Goal: Task Accomplishment & Management: Manage account settings

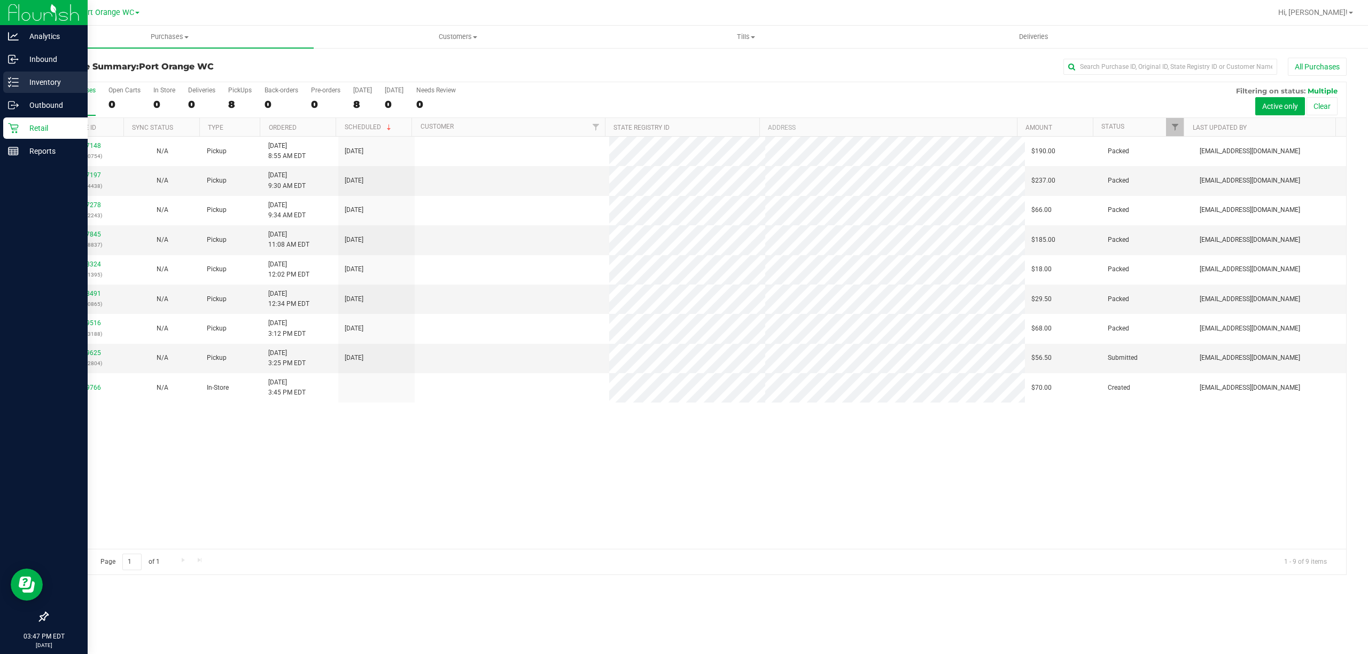
click at [13, 79] on line at bounding box center [15, 79] width 6 height 0
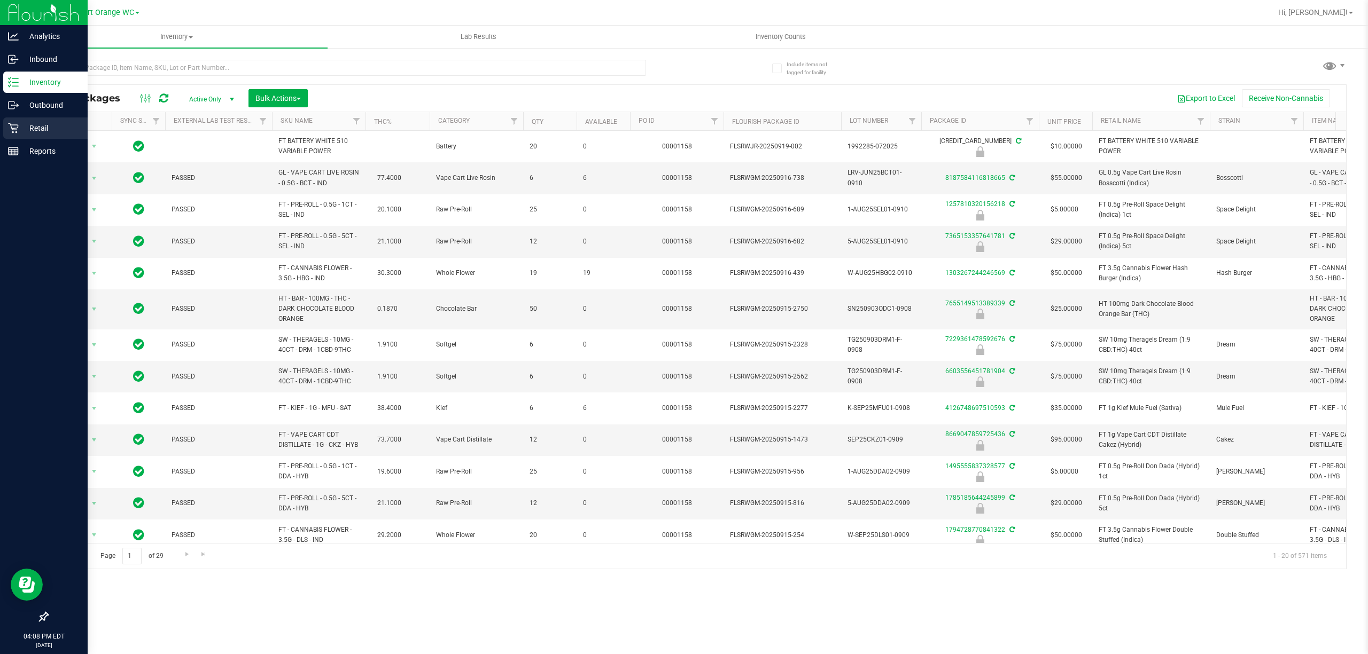
click at [33, 125] on p "Retail" at bounding box center [51, 128] width 64 height 13
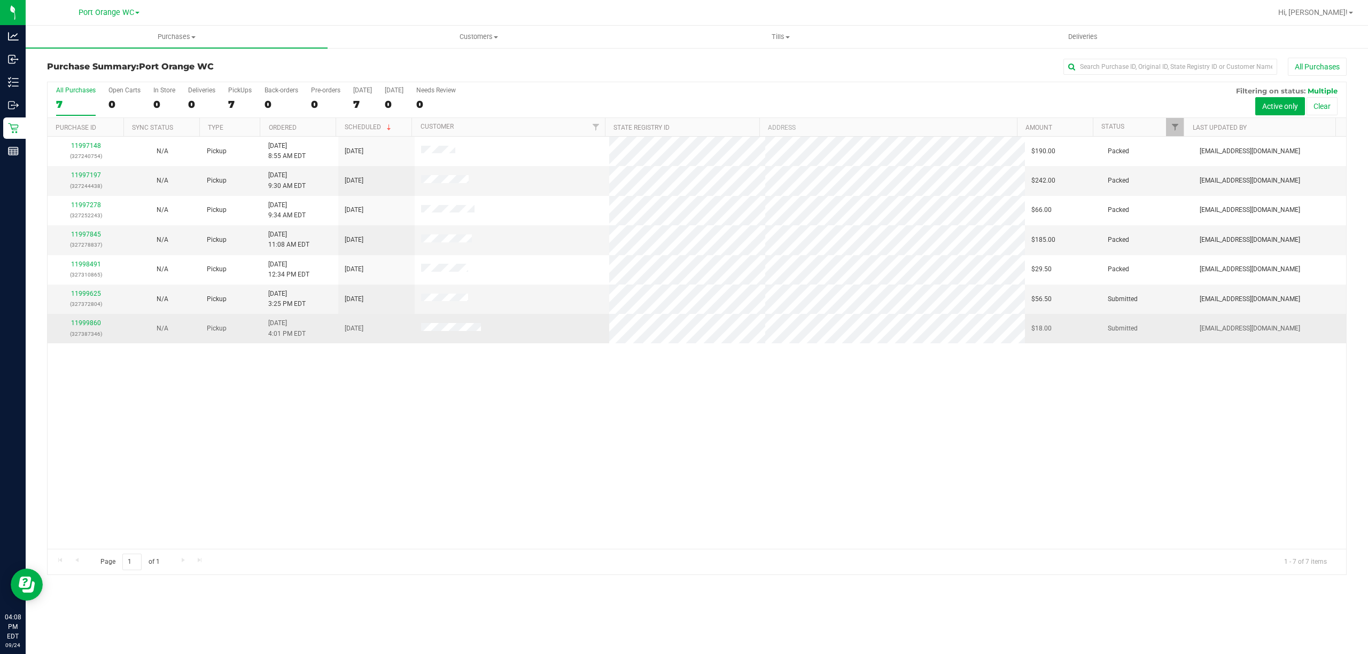
click at [85, 329] on div "11999860 (327387346)" at bounding box center [86, 328] width 64 height 20
click at [85, 322] on link "11999860" at bounding box center [86, 322] width 30 height 7
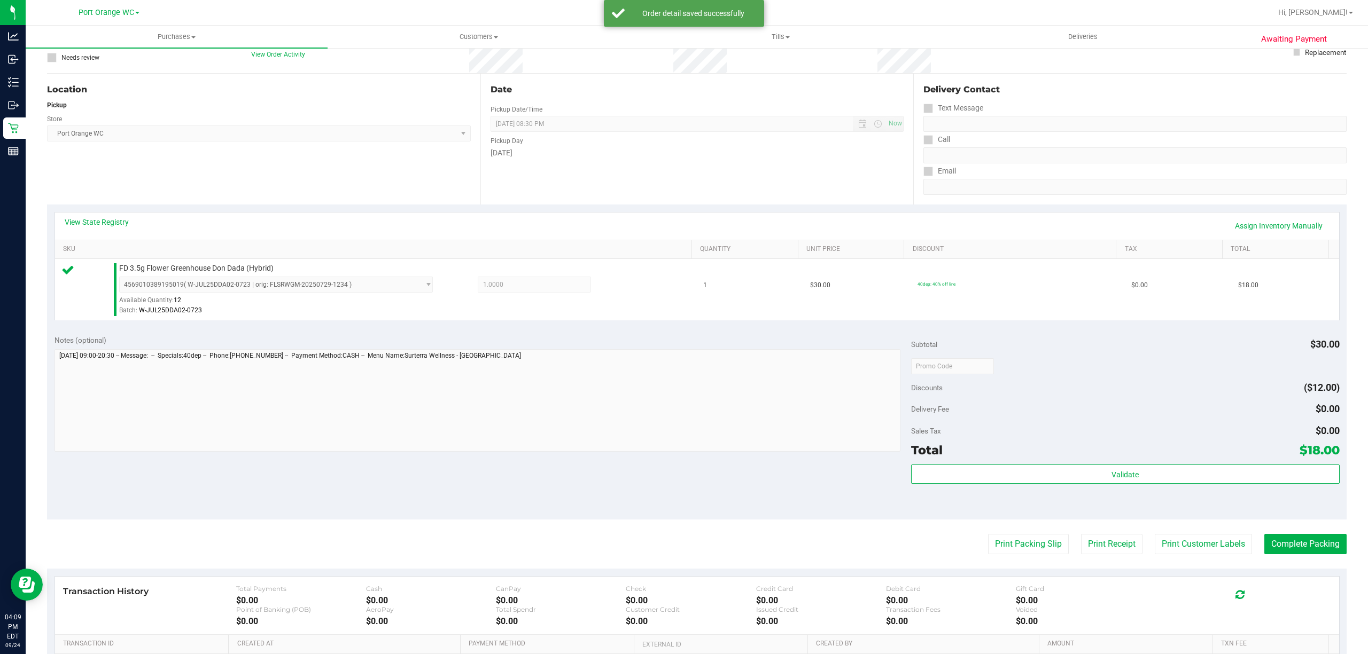
scroll to position [214, 0]
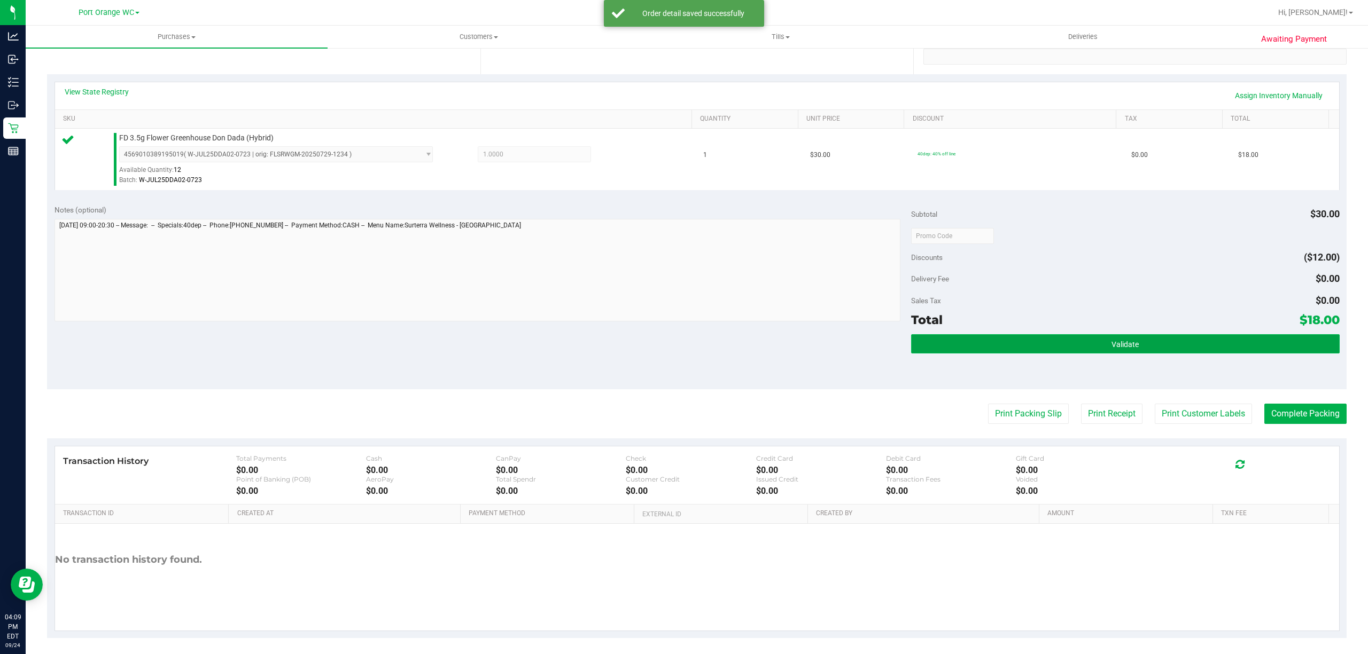
click at [947, 344] on button "Validate" at bounding box center [1125, 343] width 428 height 19
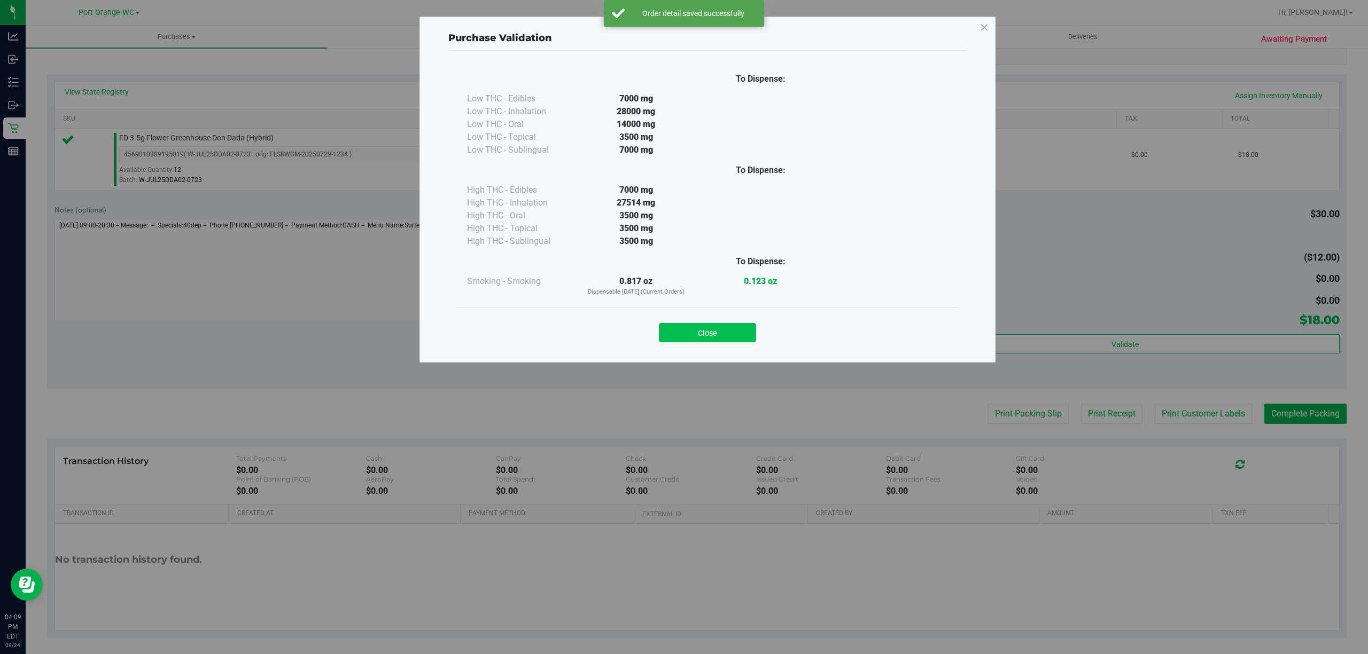
drag, startPoint x: 716, startPoint y: 334, endPoint x: 969, endPoint y: 359, distance: 253.9
click at [717, 334] on button "Close" at bounding box center [707, 332] width 97 height 19
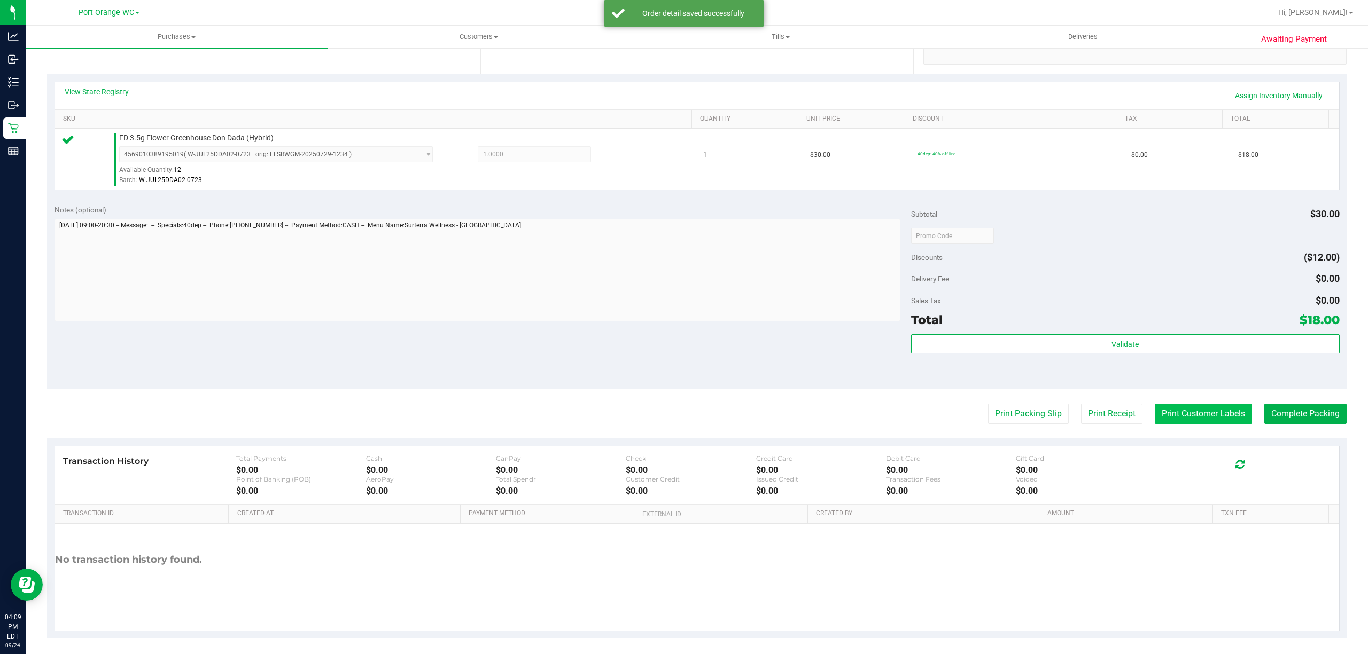
click at [1163, 409] on button "Print Customer Labels" at bounding box center [1203, 414] width 97 height 20
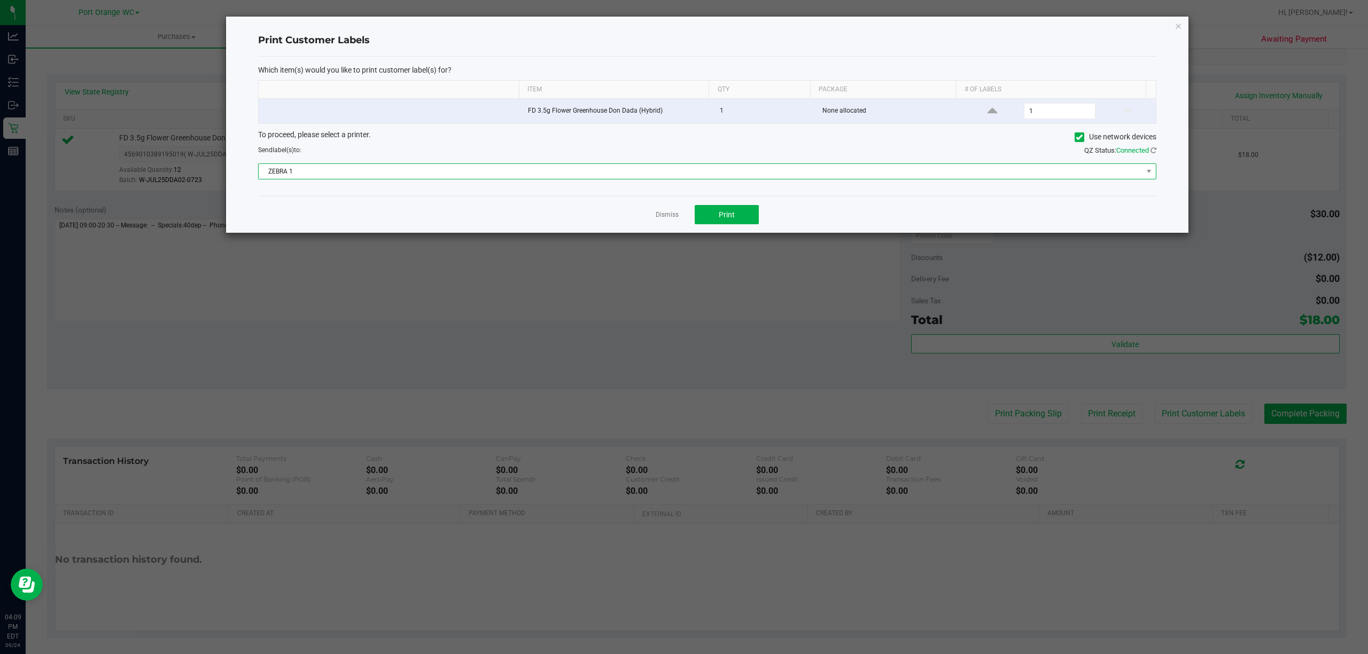
click at [682, 179] on span "ZEBRA 1" at bounding box center [701, 171] width 884 height 15
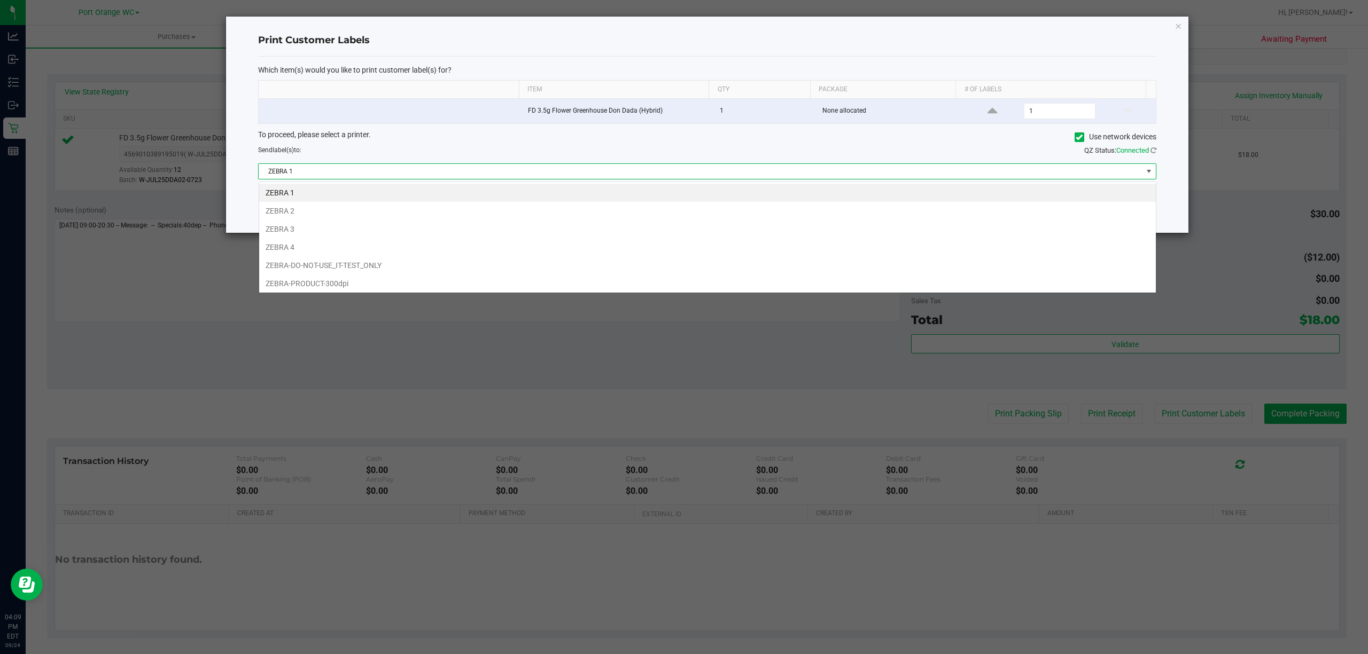
scroll to position [16, 898]
click at [678, 207] on li "ZEBRA 2" at bounding box center [707, 211] width 897 height 18
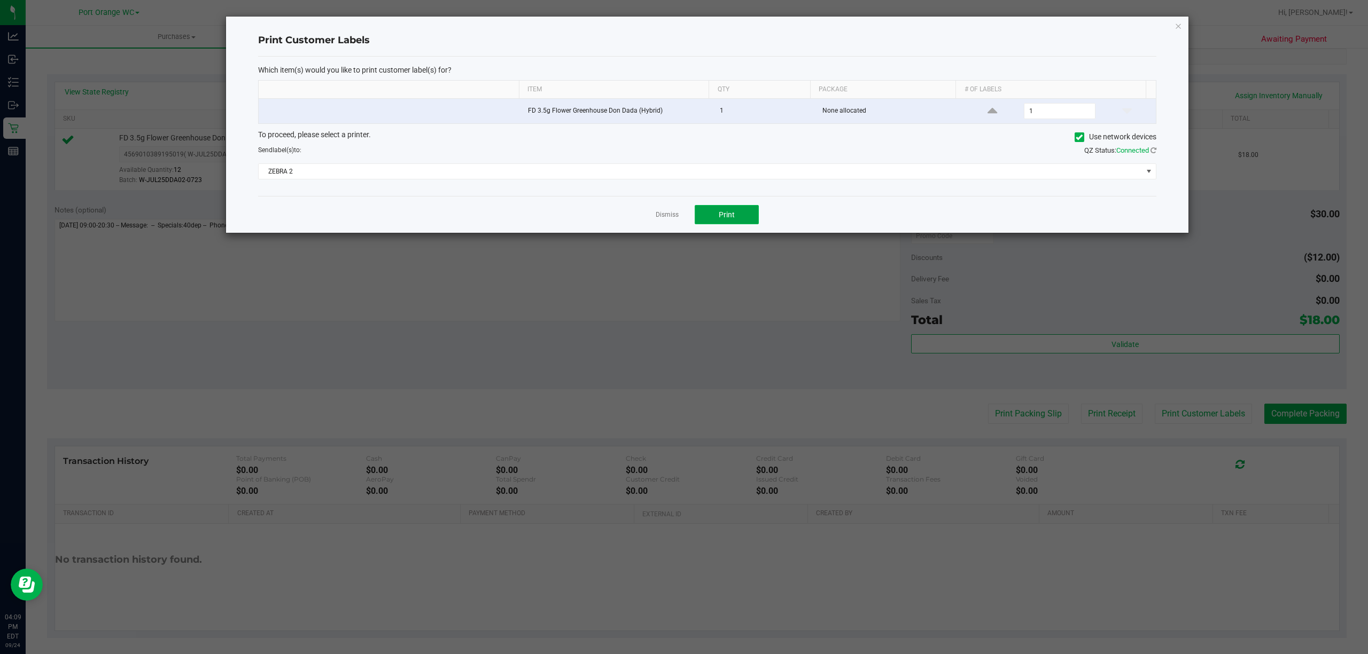
click at [736, 224] on button "Print" at bounding box center [727, 214] width 64 height 19
drag, startPoint x: 673, startPoint y: 214, endPoint x: 915, endPoint y: 358, distance: 281.5
click at [675, 214] on link "Dismiss" at bounding box center [667, 215] width 23 height 9
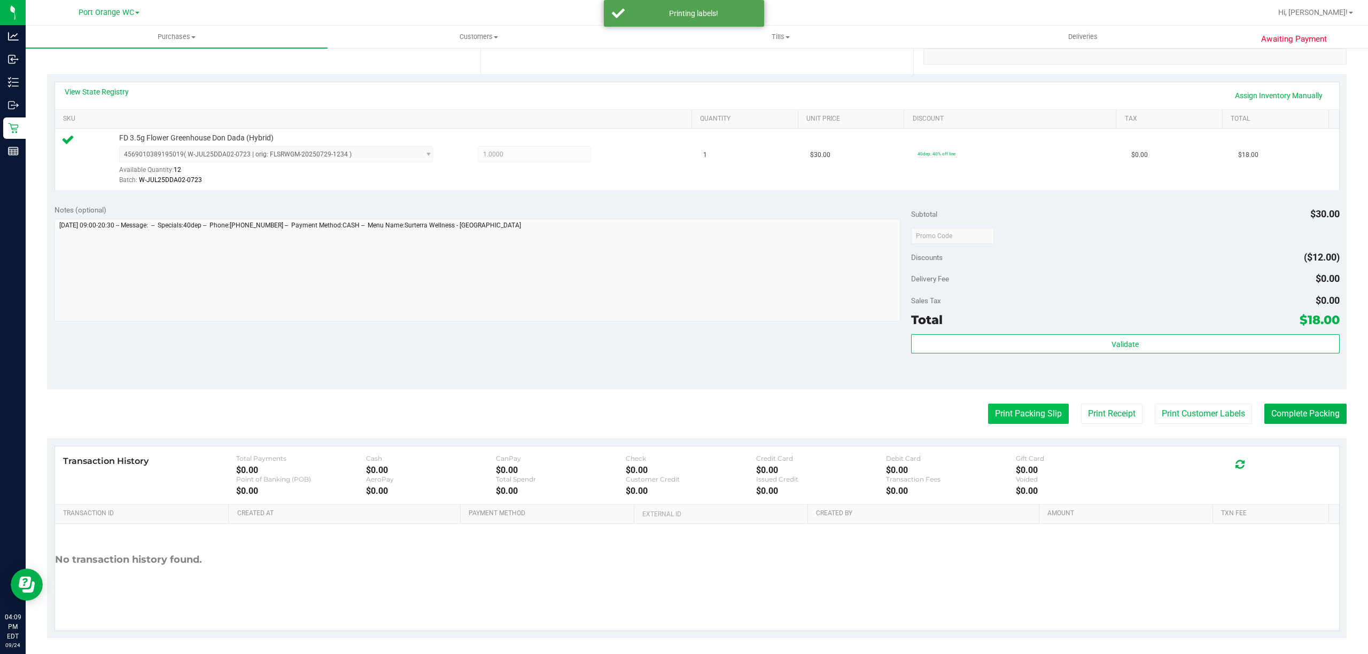
click at [988, 415] on button "Print Packing Slip" at bounding box center [1028, 414] width 81 height 20
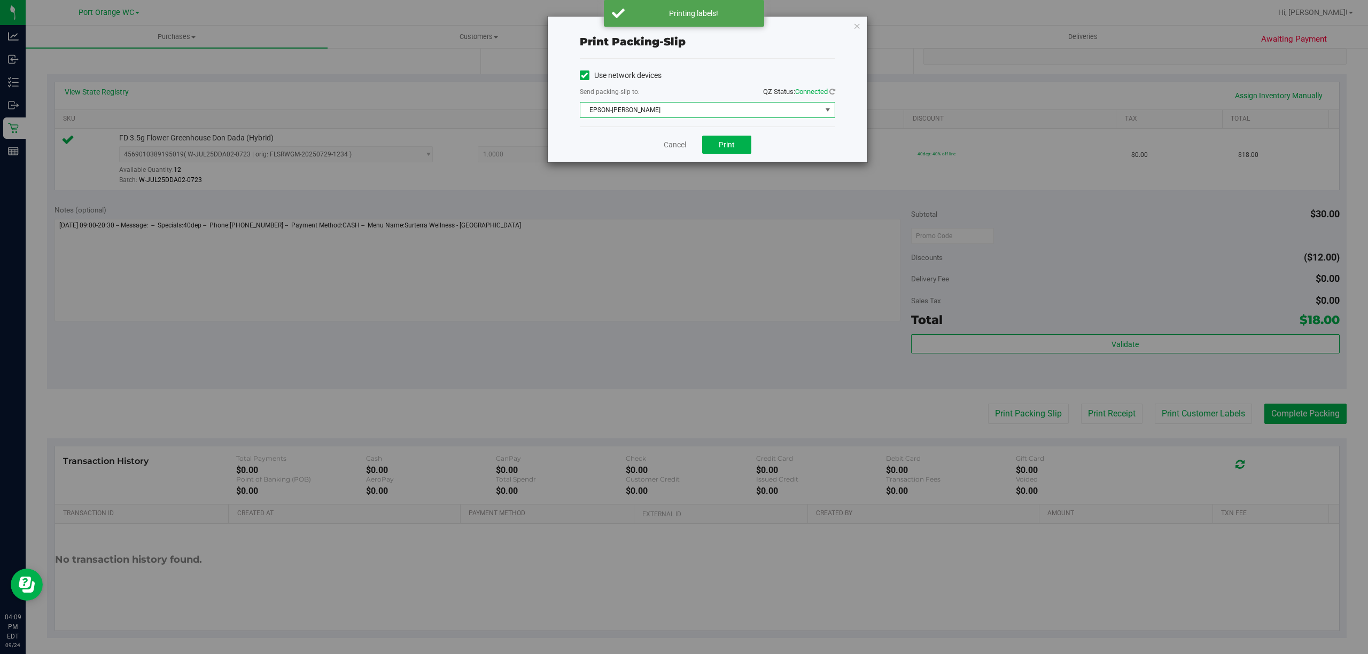
click at [688, 107] on span "EPSON-BOBBIE-GENTRY" at bounding box center [700, 110] width 241 height 15
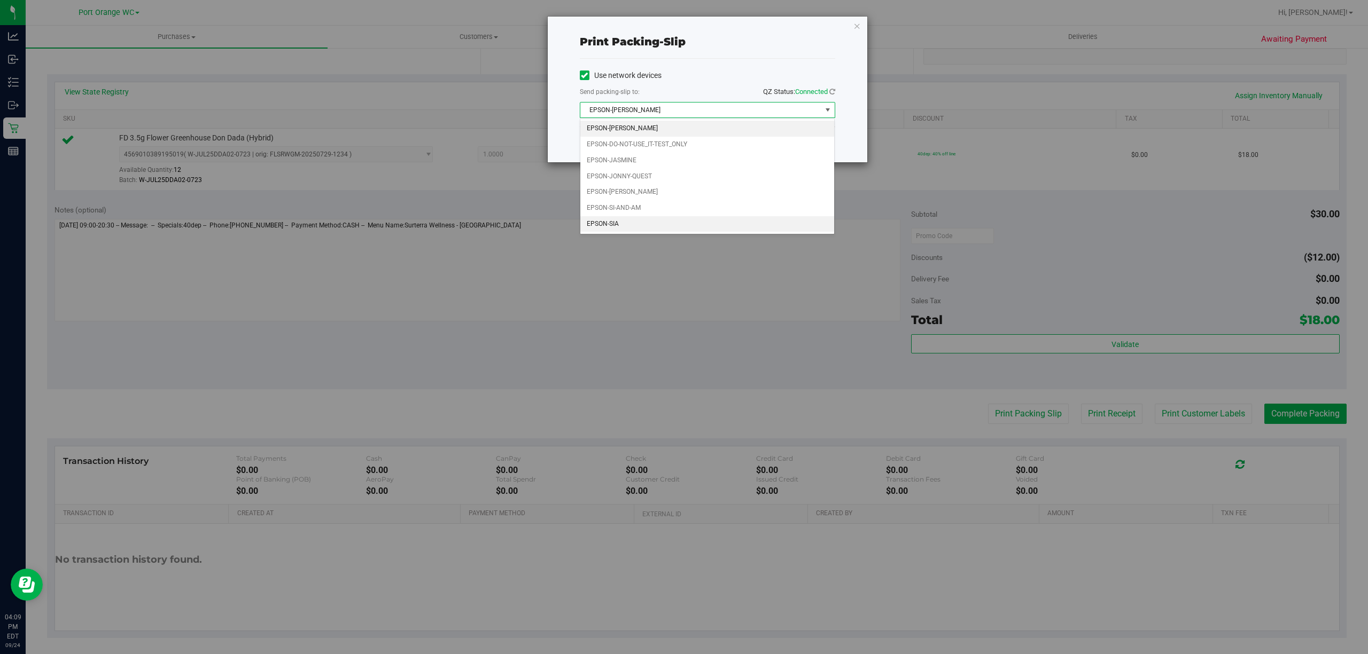
click at [687, 223] on li "EPSON-SIA" at bounding box center [707, 224] width 254 height 16
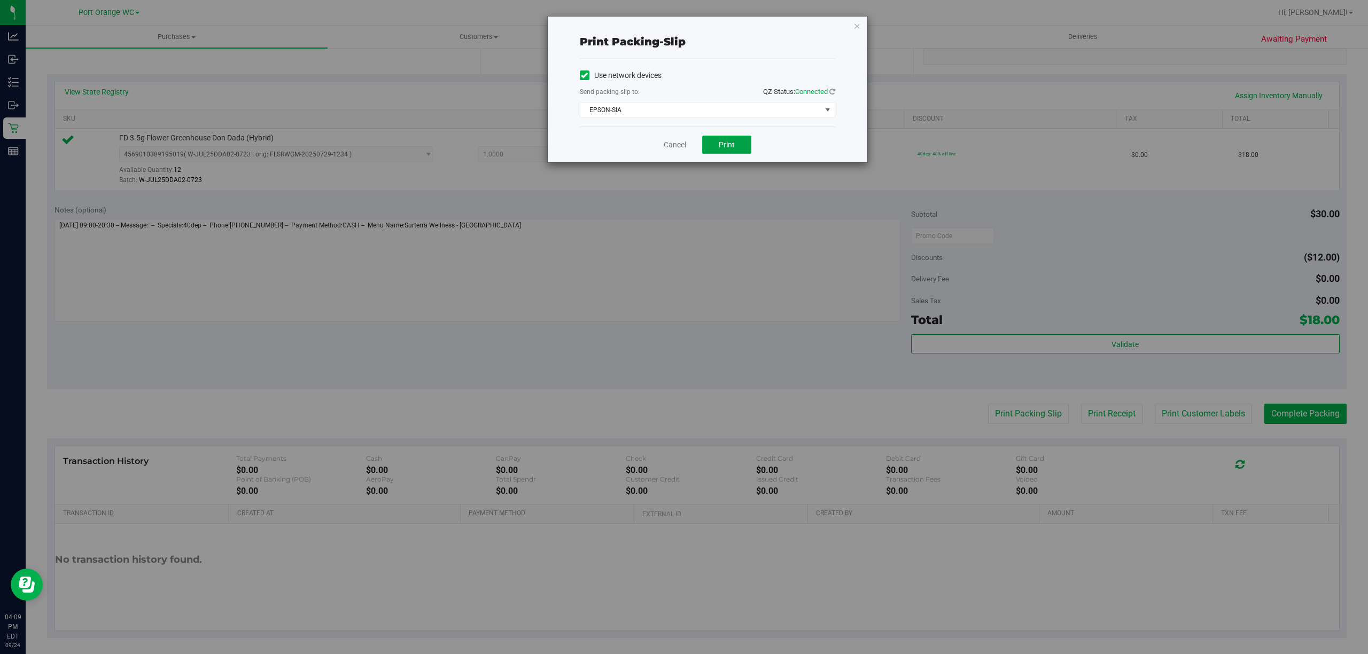
click at [722, 138] on button "Print" at bounding box center [726, 145] width 49 height 18
click at [674, 148] on link "Cancel" at bounding box center [675, 144] width 22 height 11
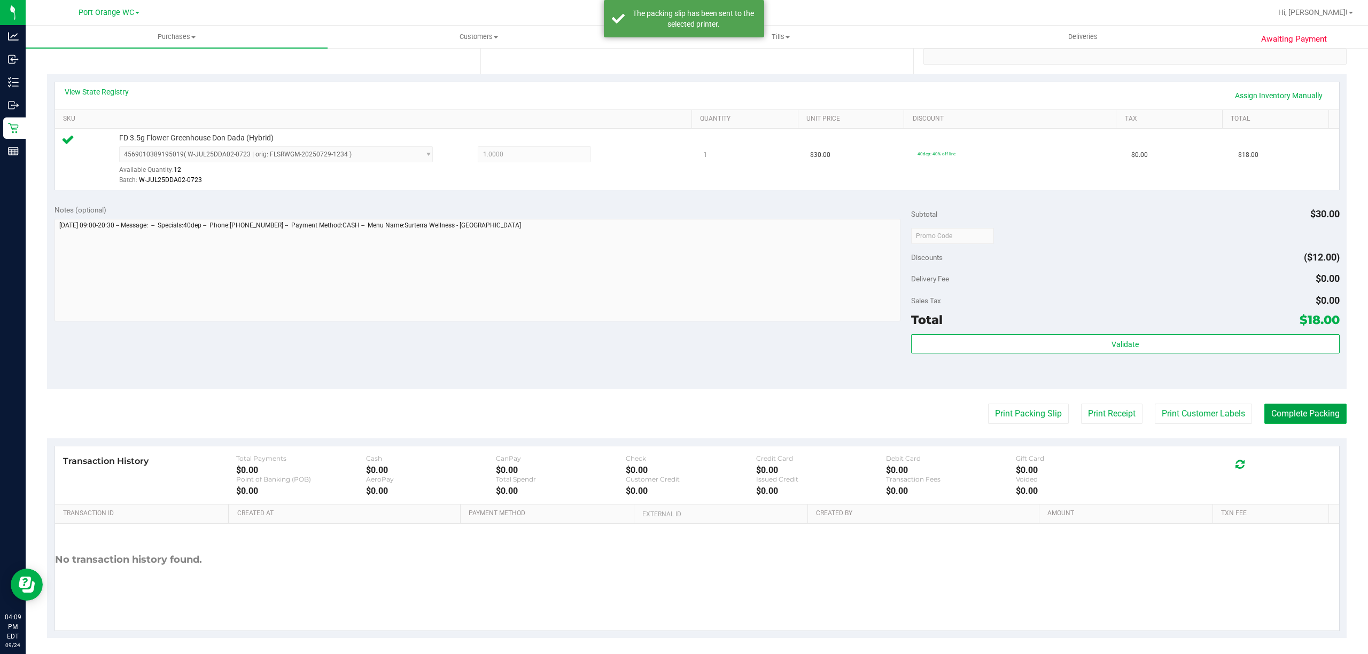
click at [1311, 415] on button "Complete Packing" at bounding box center [1305, 414] width 82 height 20
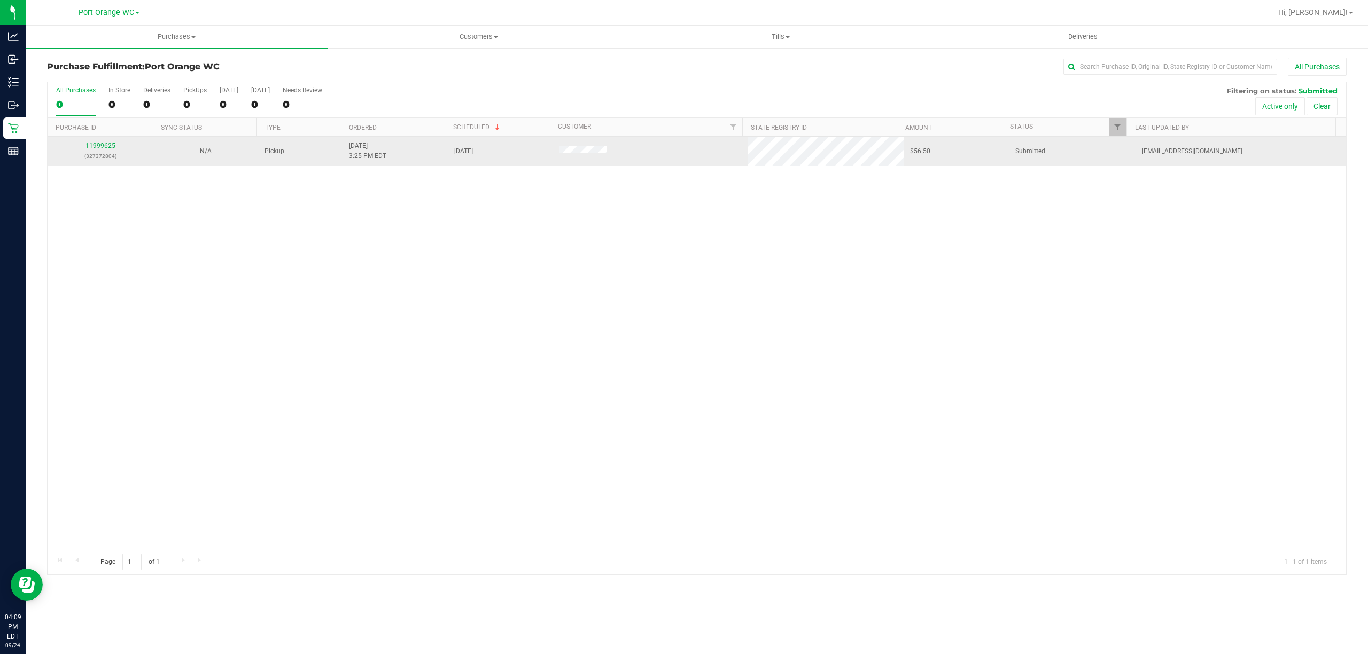
click at [111, 145] on link "11999625" at bounding box center [100, 145] width 30 height 7
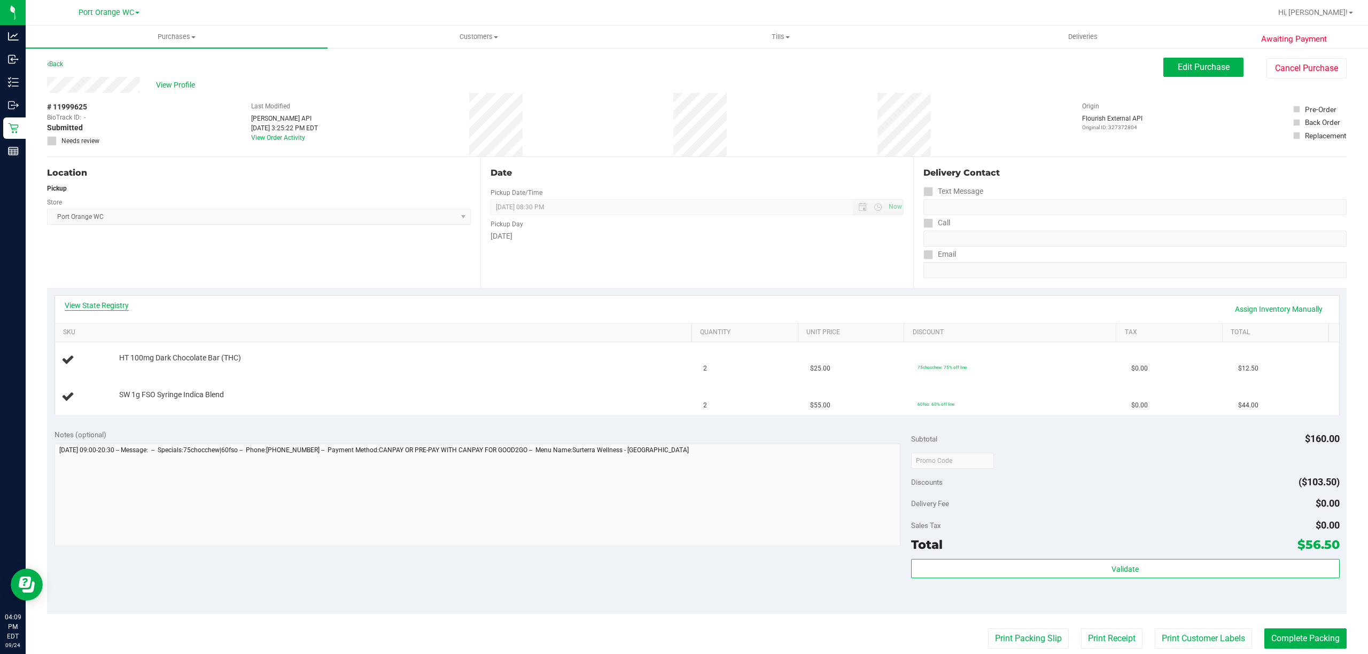
click at [110, 302] on link "View State Registry" at bounding box center [97, 305] width 64 height 11
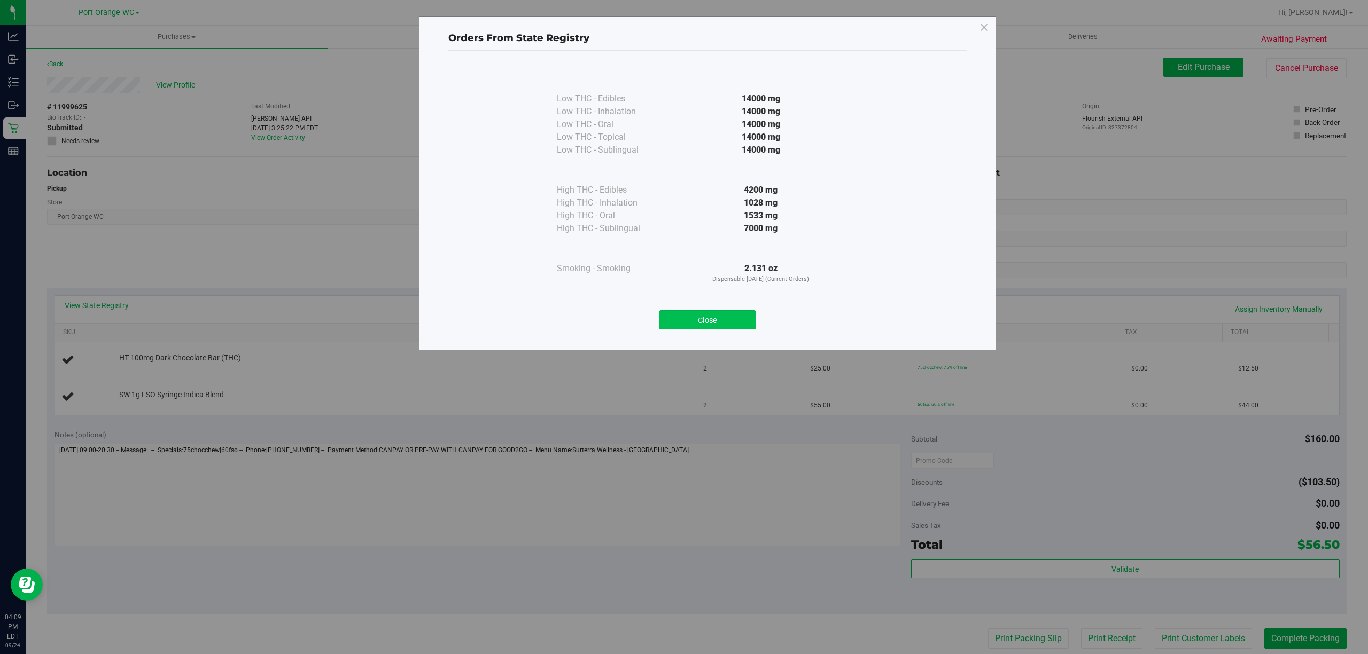
click at [718, 315] on button "Close" at bounding box center [707, 319] width 97 height 19
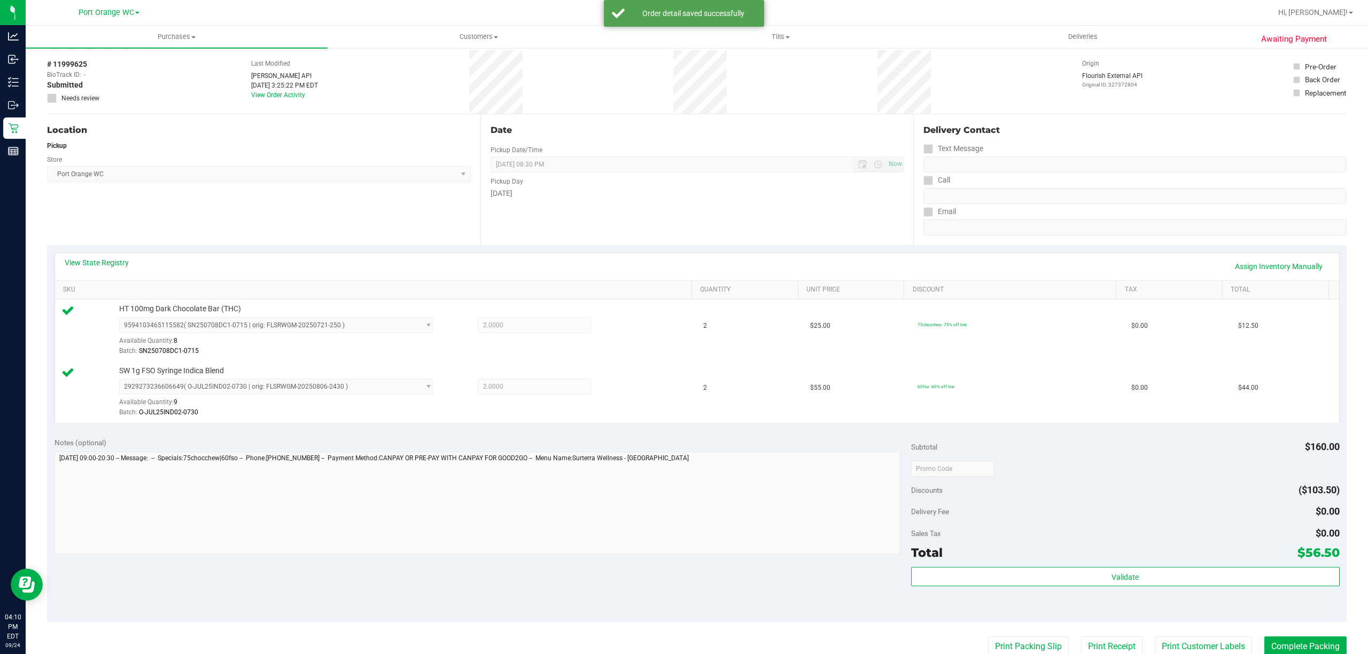
scroll to position [45, 0]
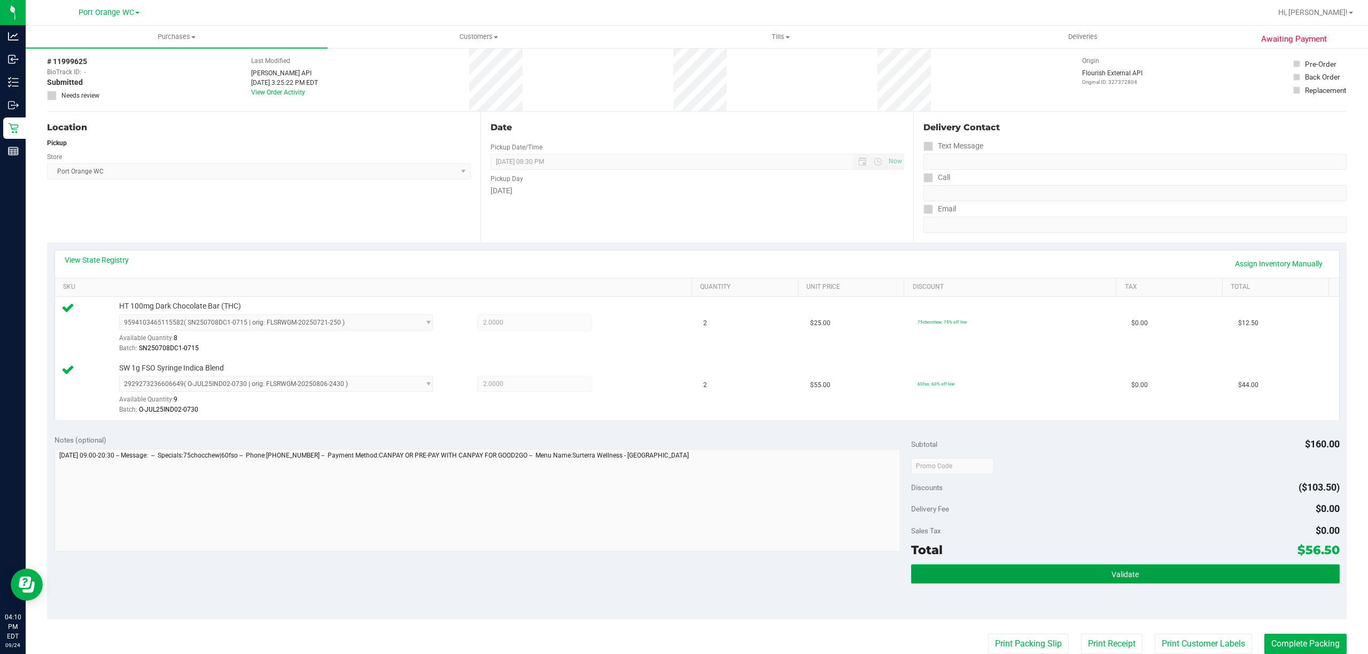
click at [1120, 571] on span "Validate" at bounding box center [1124, 575] width 27 height 9
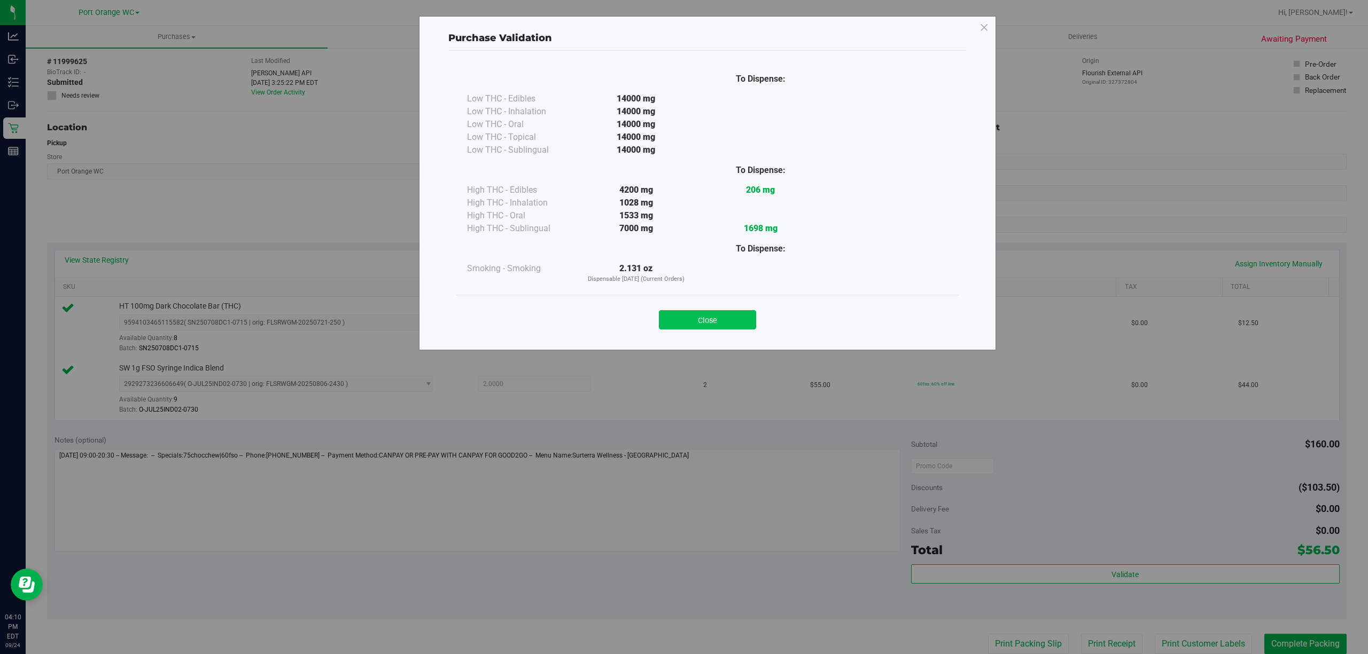
click at [723, 319] on button "Close" at bounding box center [707, 319] width 97 height 19
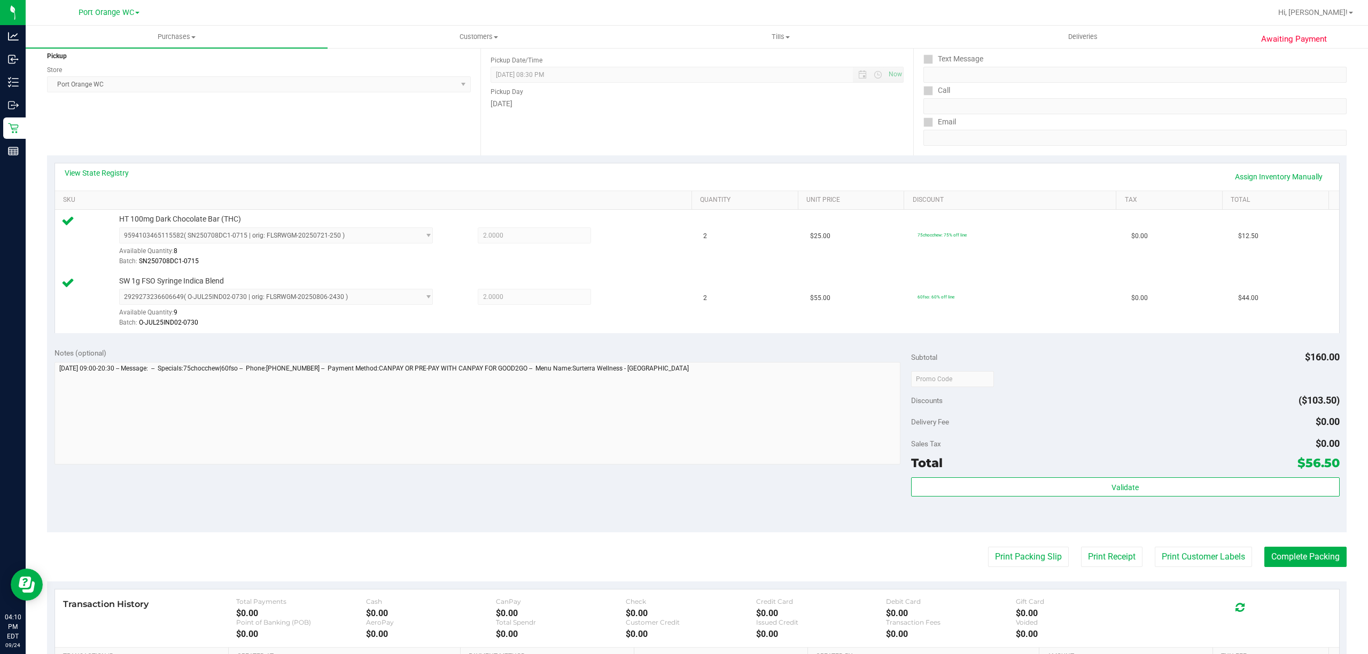
scroll to position [244, 0]
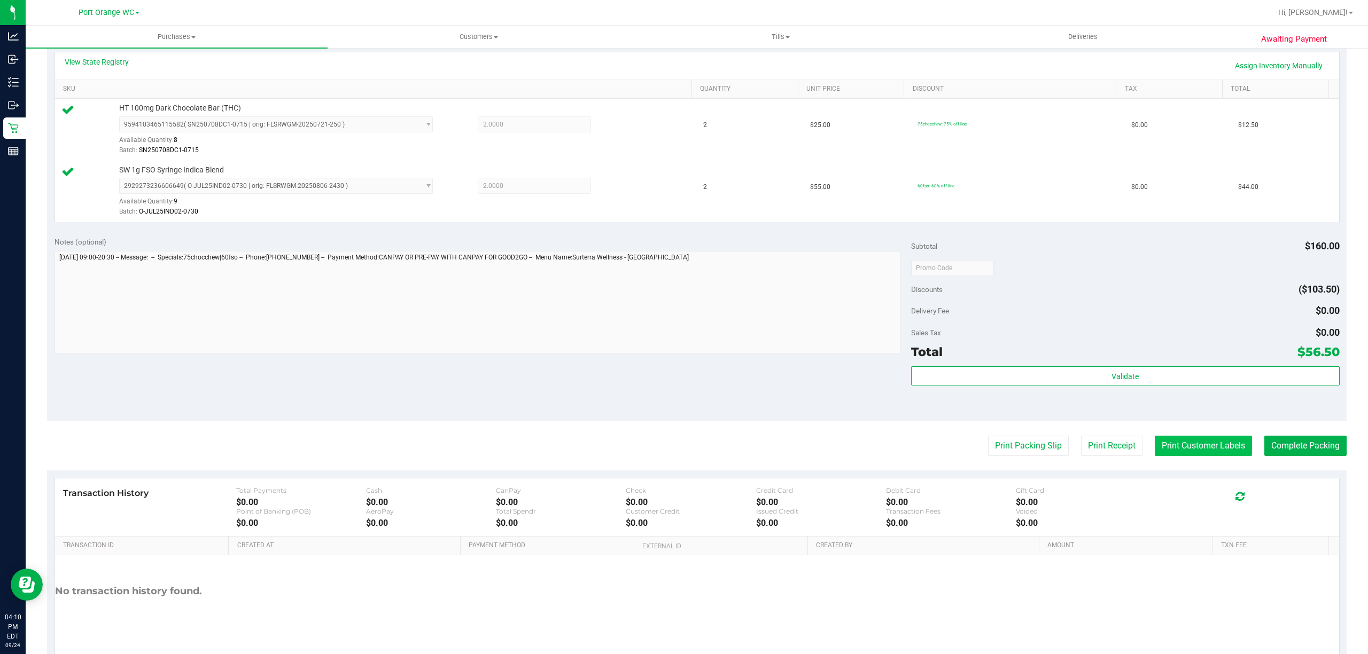
click at [1169, 451] on button "Print Customer Labels" at bounding box center [1203, 446] width 97 height 20
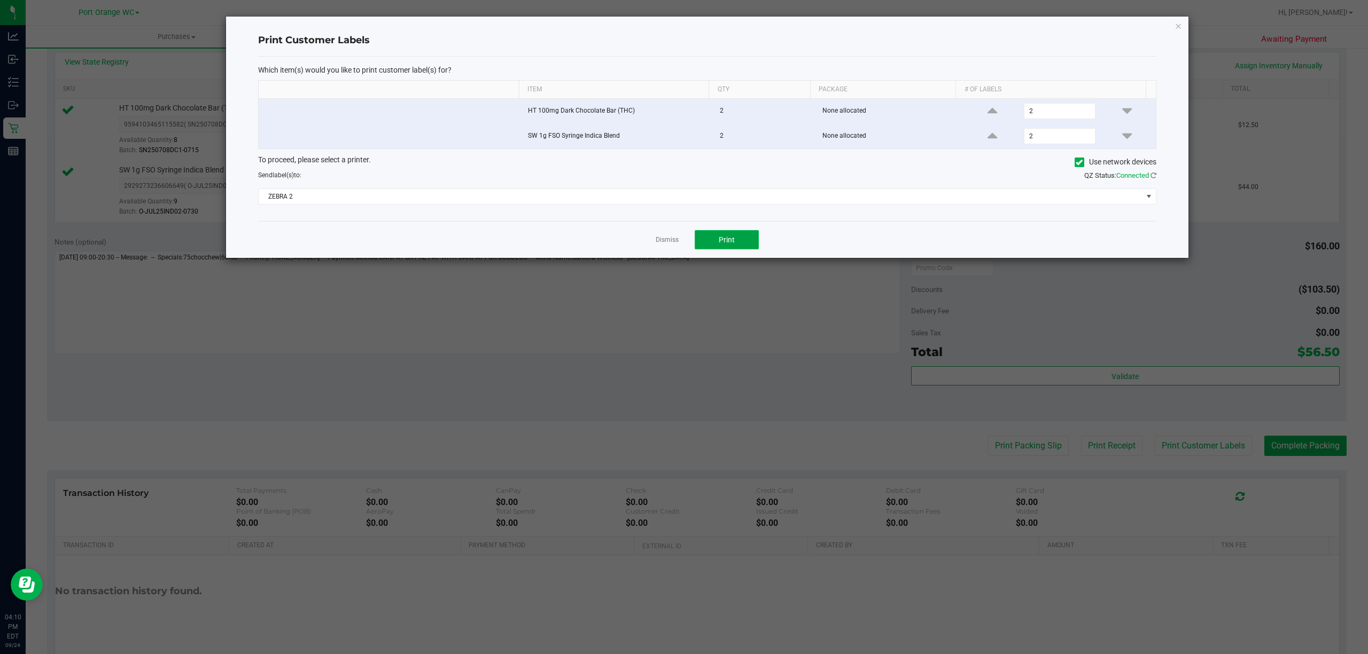
click at [744, 249] on button "Print" at bounding box center [727, 239] width 64 height 19
click at [662, 244] on link "Dismiss" at bounding box center [667, 240] width 23 height 9
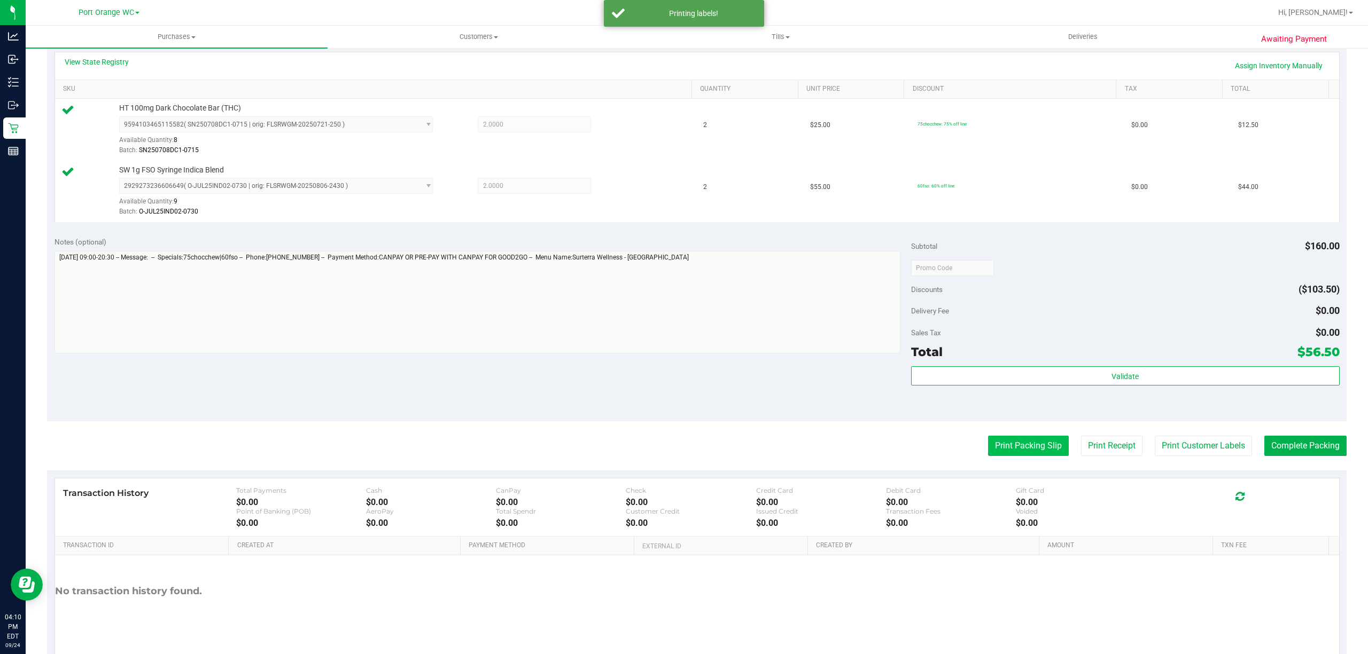
click at [1024, 448] on button "Print Packing Slip" at bounding box center [1028, 446] width 81 height 20
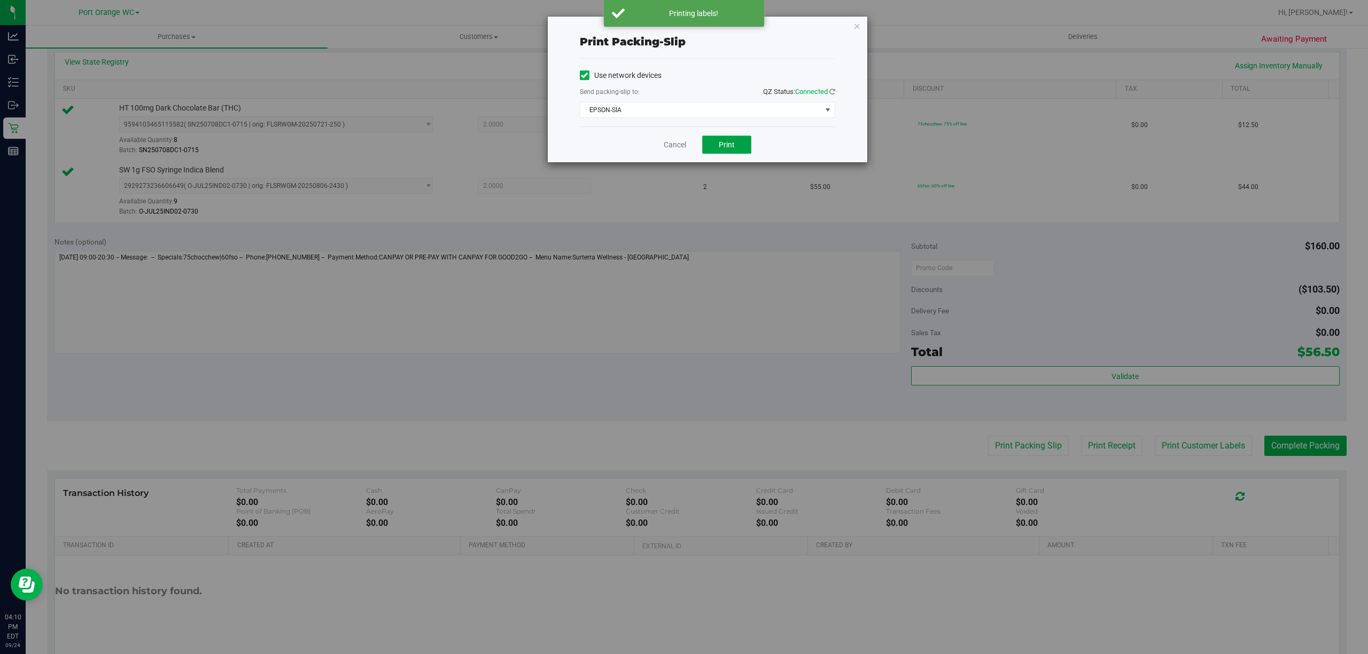
click at [741, 146] on button "Print" at bounding box center [726, 145] width 49 height 18
click at [671, 147] on link "Cancel" at bounding box center [675, 144] width 22 height 11
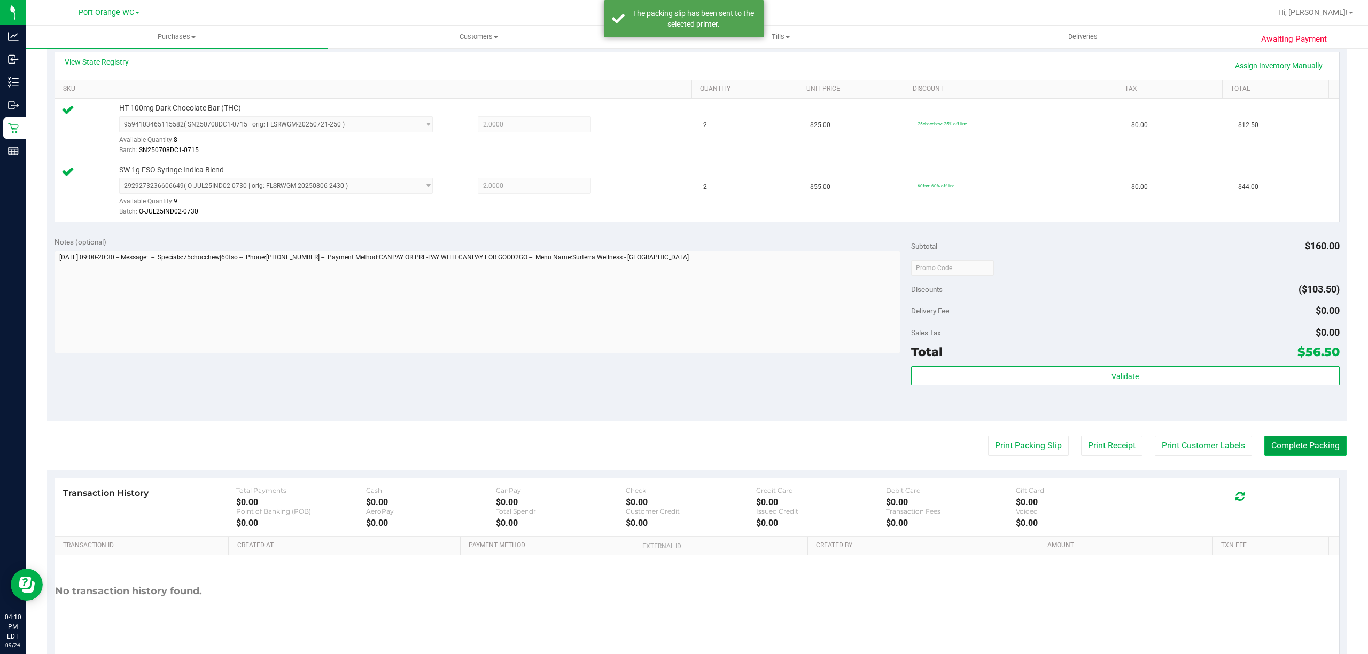
click at [1279, 453] on button "Complete Packing" at bounding box center [1305, 446] width 82 height 20
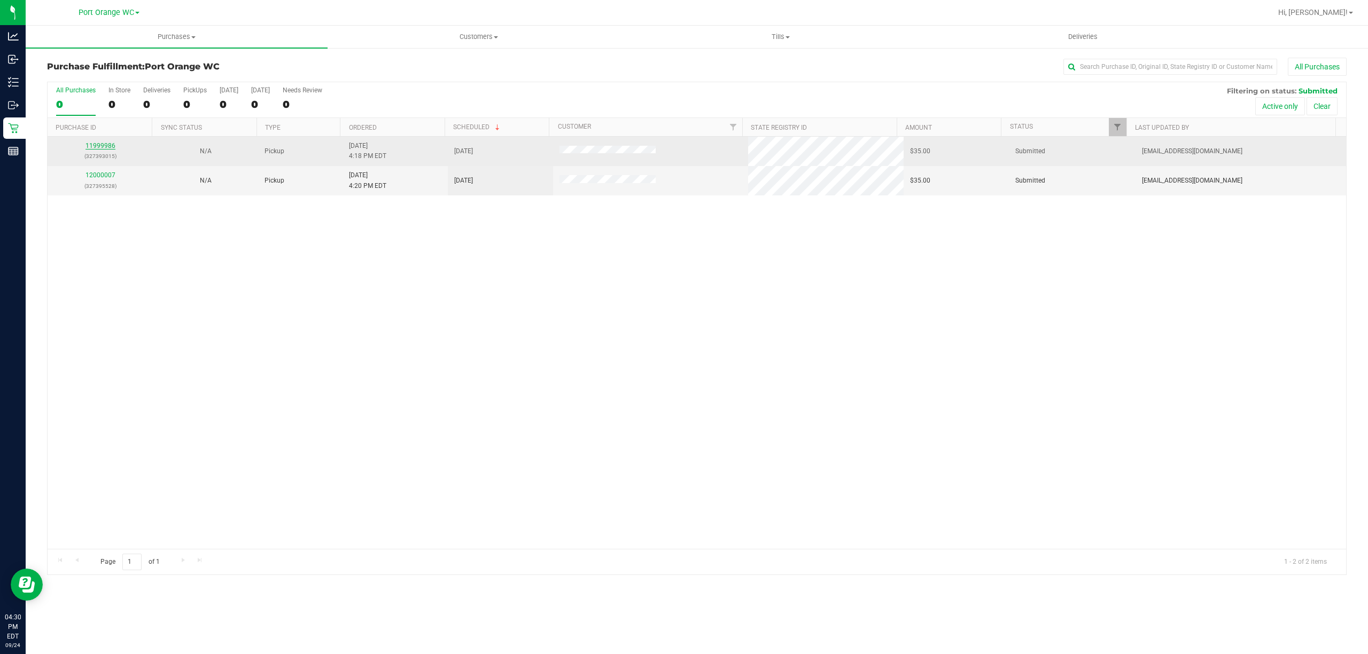
click at [103, 150] on link "11999986" at bounding box center [100, 145] width 30 height 7
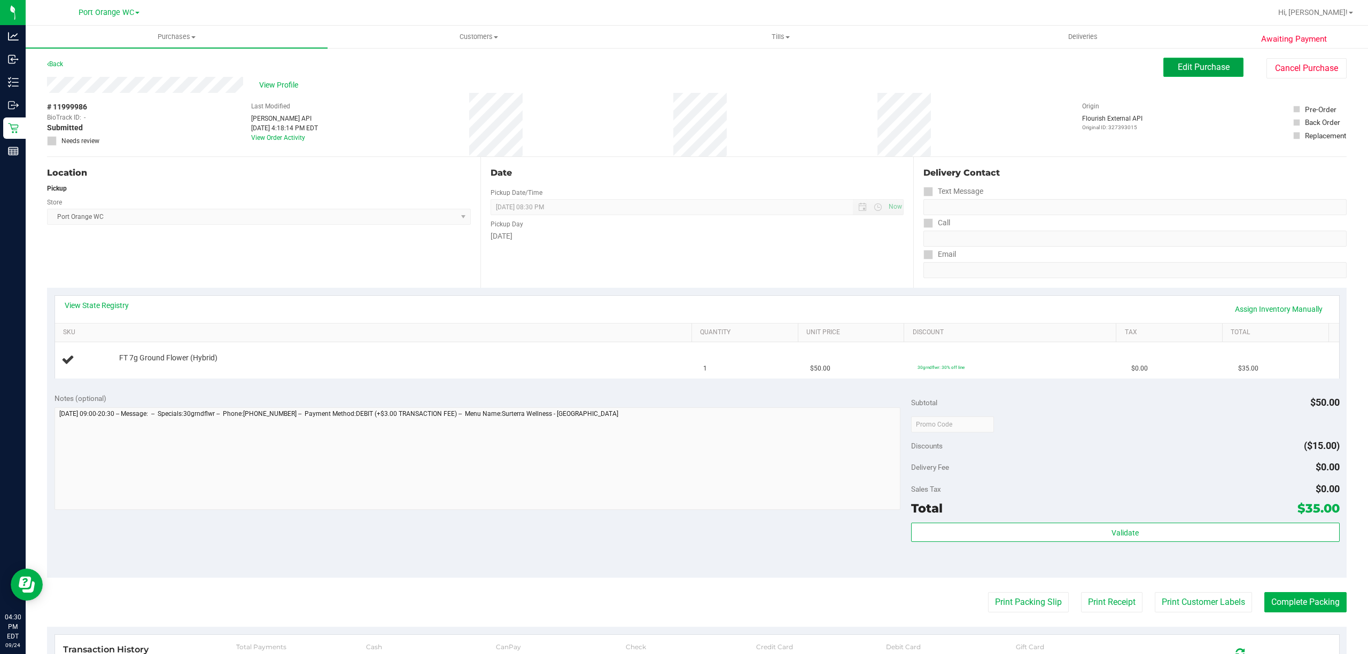
click at [1204, 67] on span "Edit Purchase" at bounding box center [1204, 67] width 52 height 10
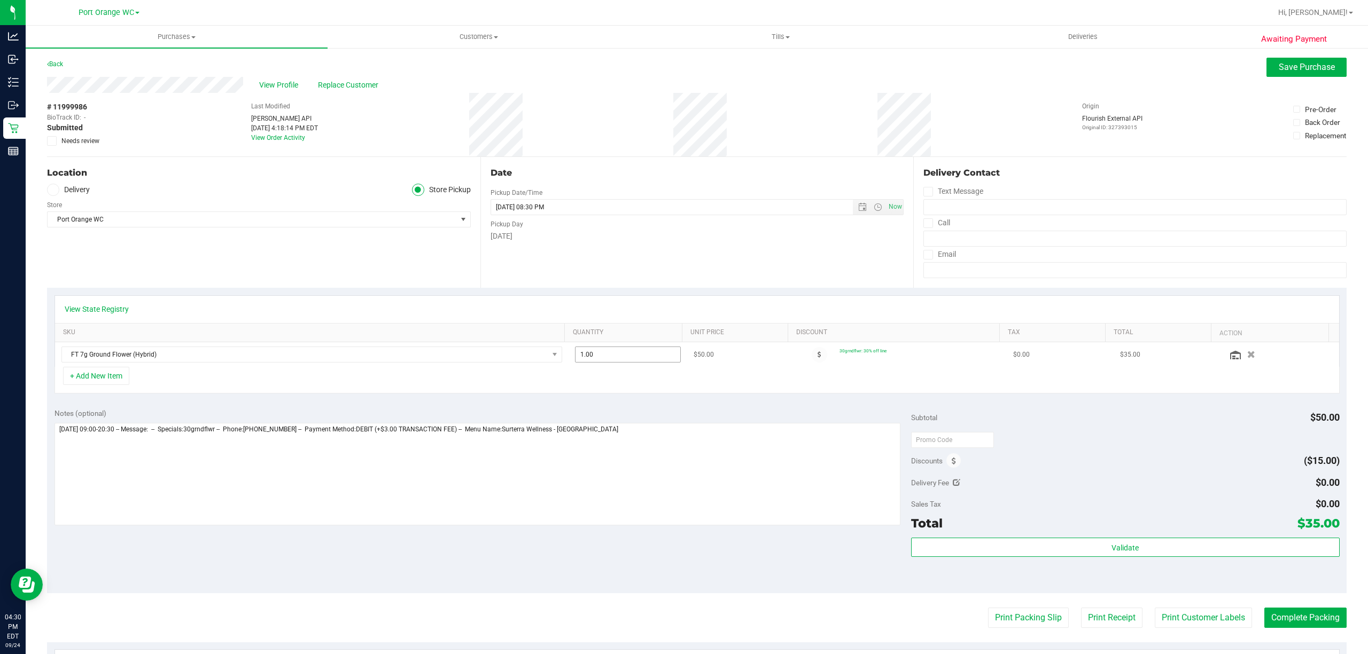
click at [636, 356] on input "1.00" at bounding box center [627, 354] width 105 height 15
type input "2"
click at [1298, 67] on span "Save Purchase" at bounding box center [1307, 67] width 56 height 10
type input "2.00"
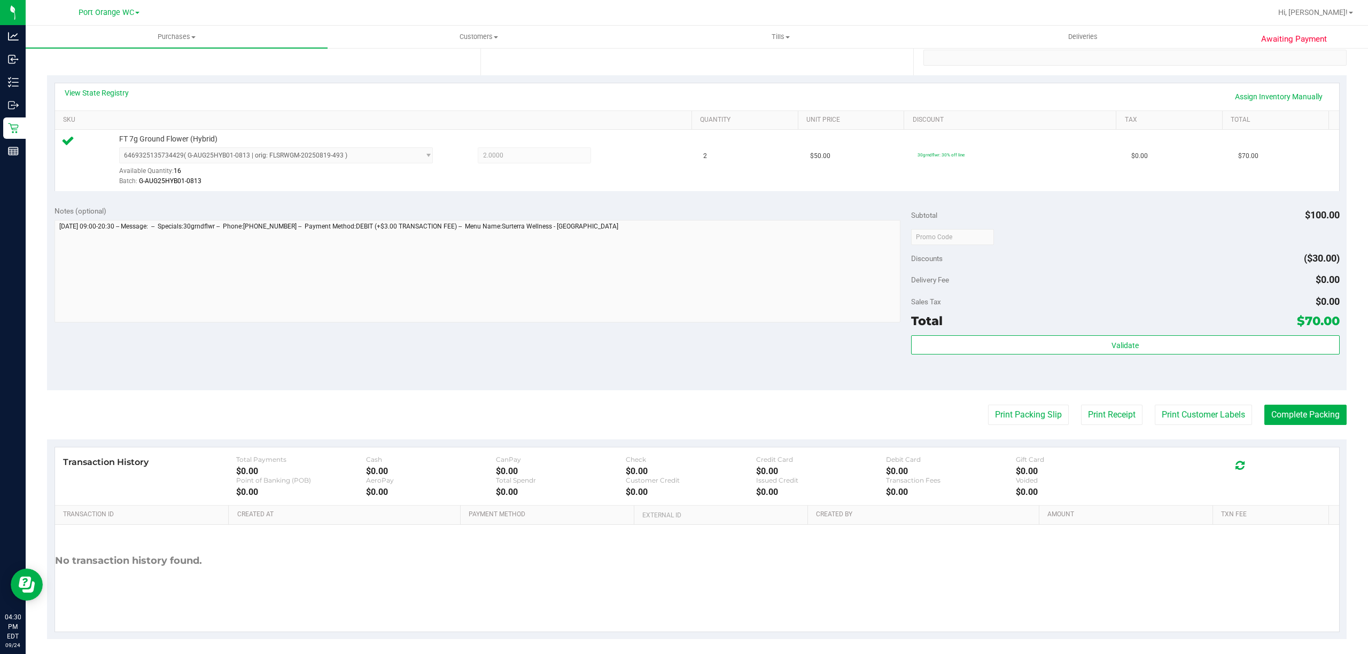
scroll to position [217, 0]
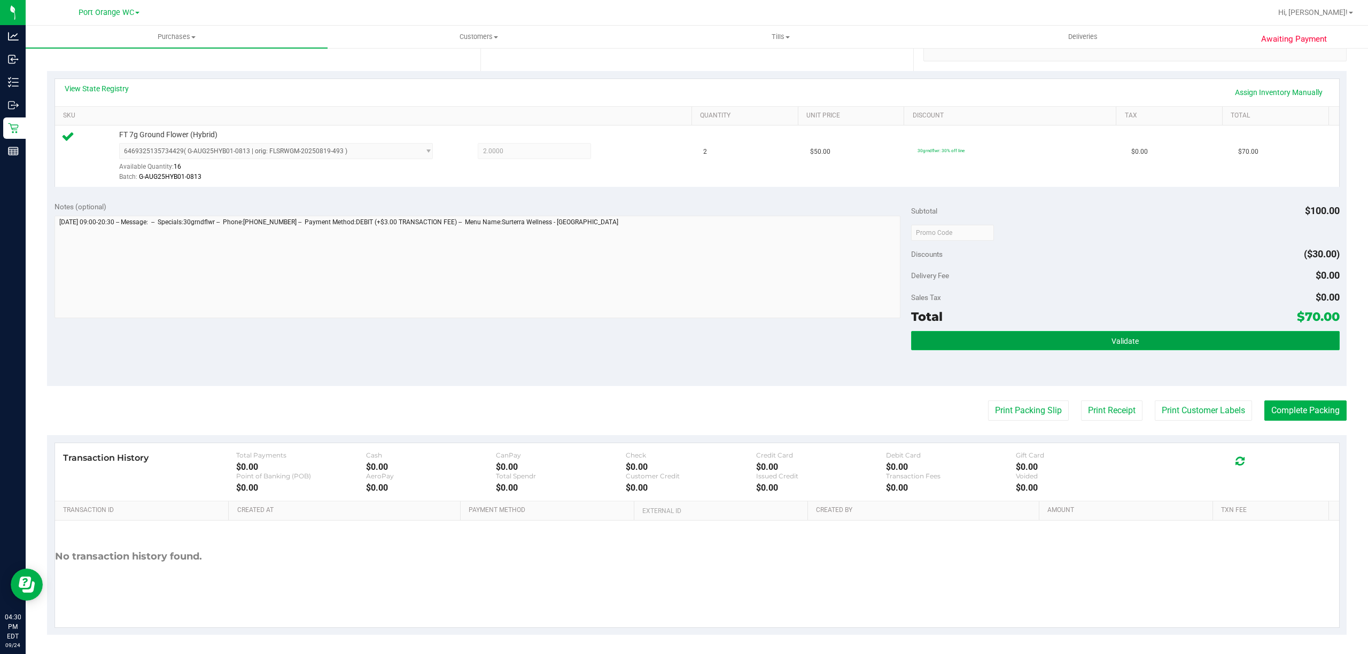
click at [1101, 339] on button "Validate" at bounding box center [1125, 340] width 428 height 19
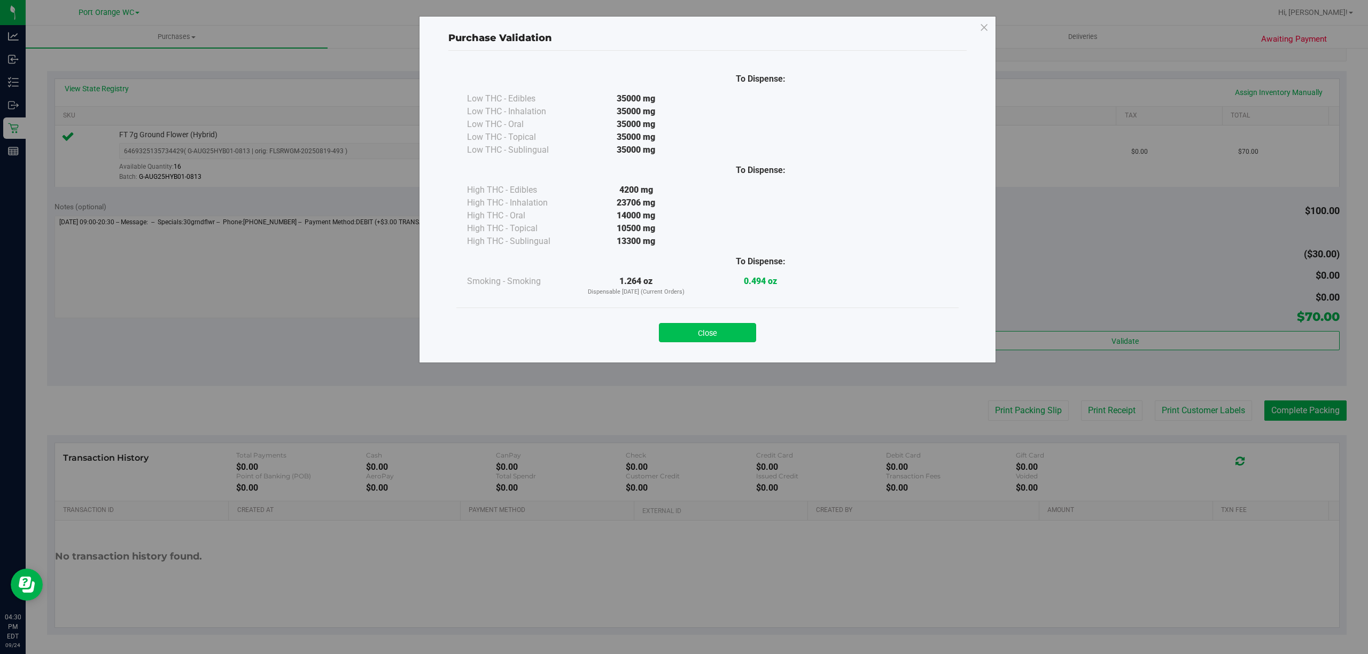
click at [710, 336] on button "Close" at bounding box center [707, 332] width 97 height 19
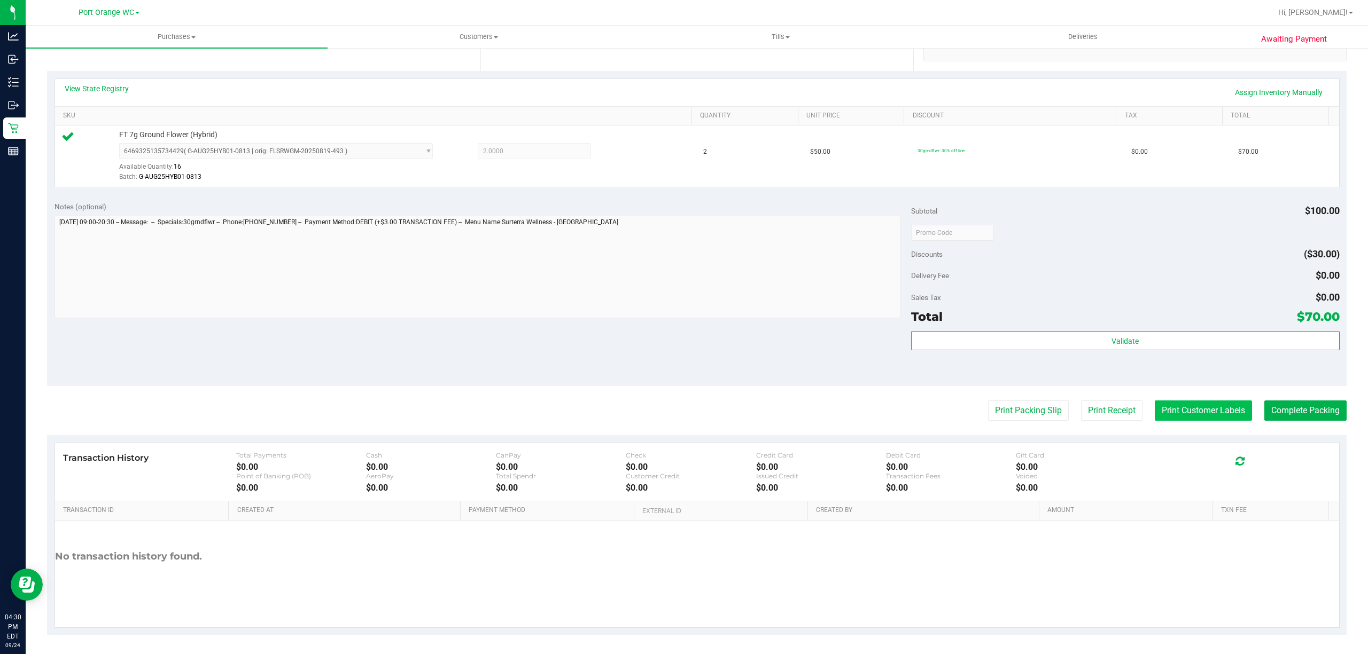
click at [1184, 412] on button "Print Customer Labels" at bounding box center [1203, 411] width 97 height 20
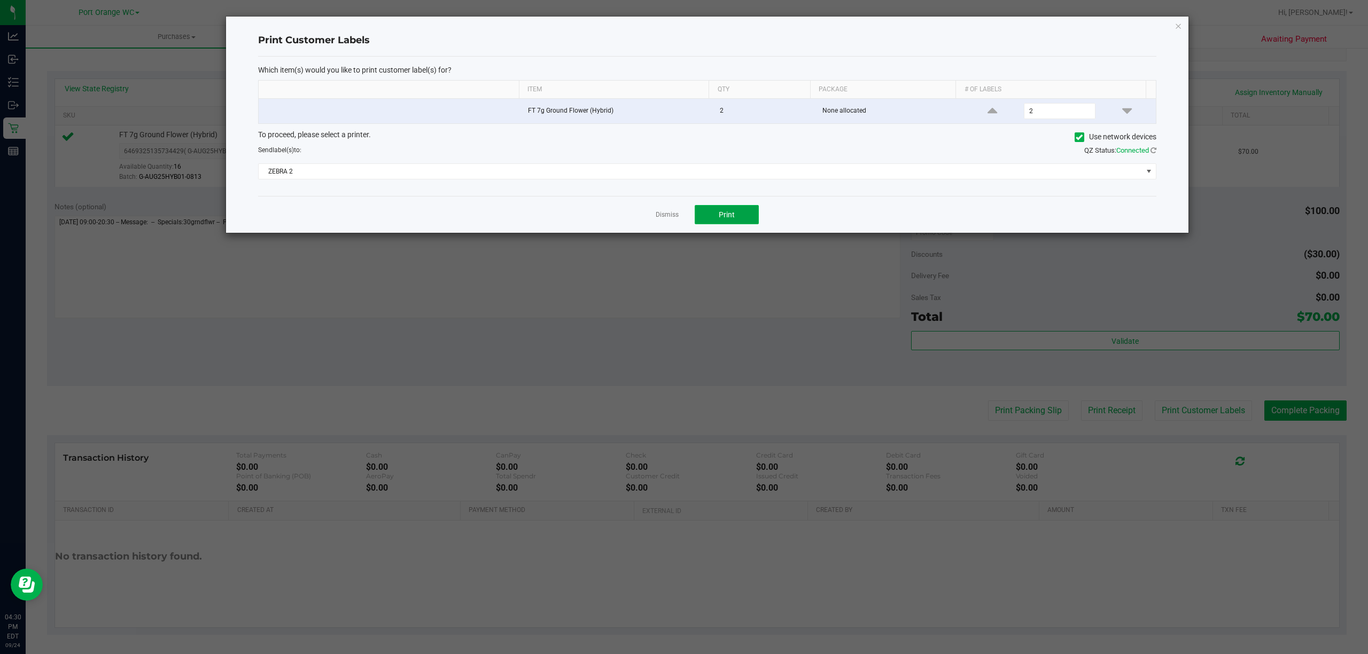
click at [743, 212] on button "Print" at bounding box center [727, 214] width 64 height 19
click at [667, 216] on link "Dismiss" at bounding box center [667, 215] width 23 height 9
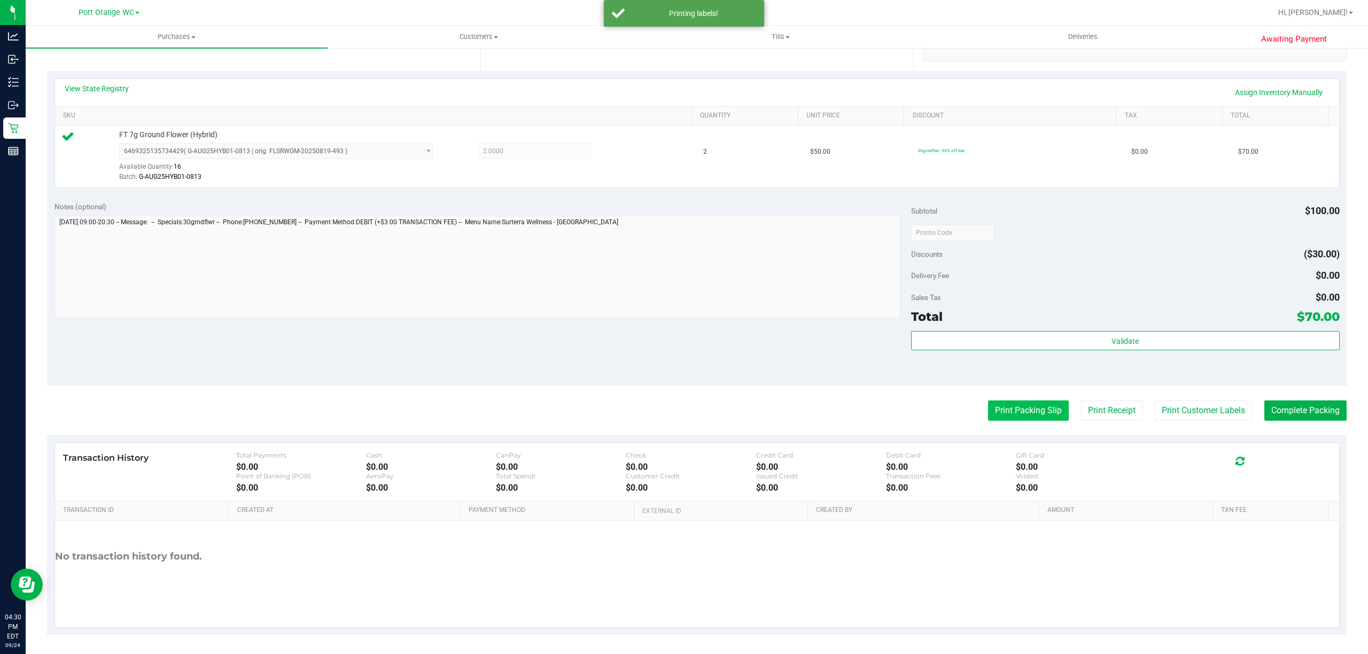
click at [1015, 411] on button "Print Packing Slip" at bounding box center [1028, 411] width 81 height 20
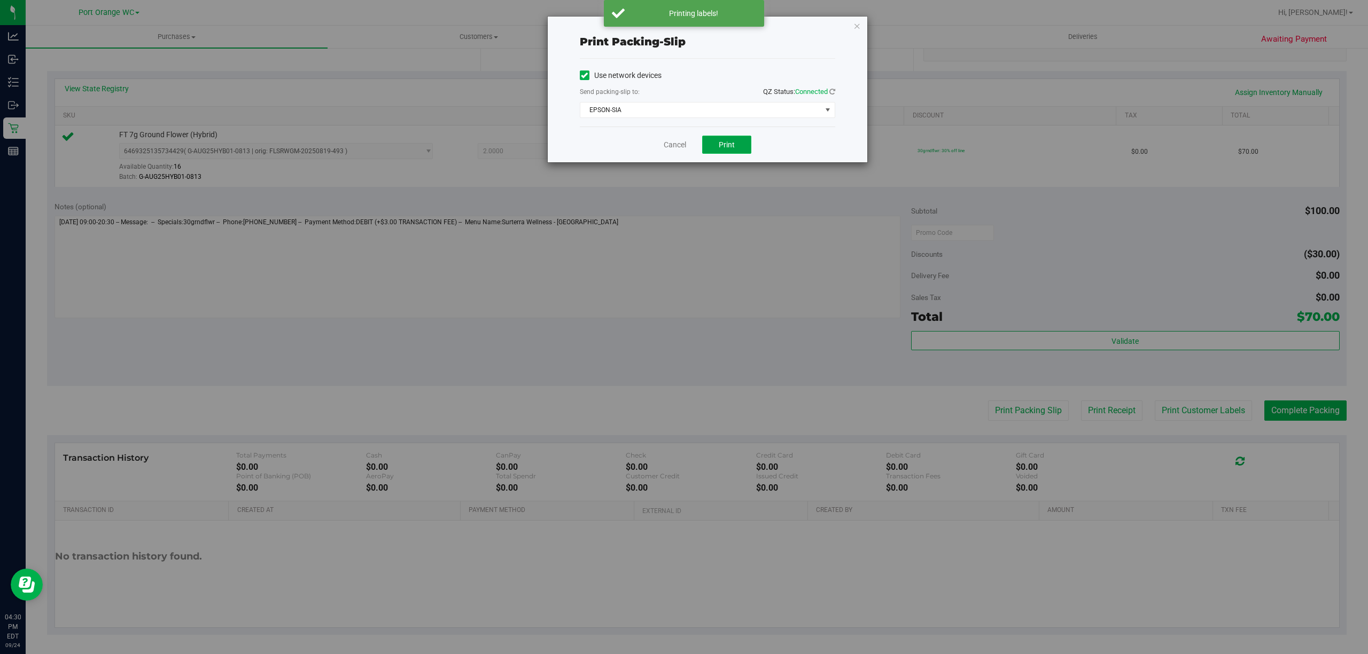
click at [732, 149] on span "Print" at bounding box center [727, 145] width 16 height 9
click at [674, 151] on link "Cancel" at bounding box center [675, 144] width 22 height 11
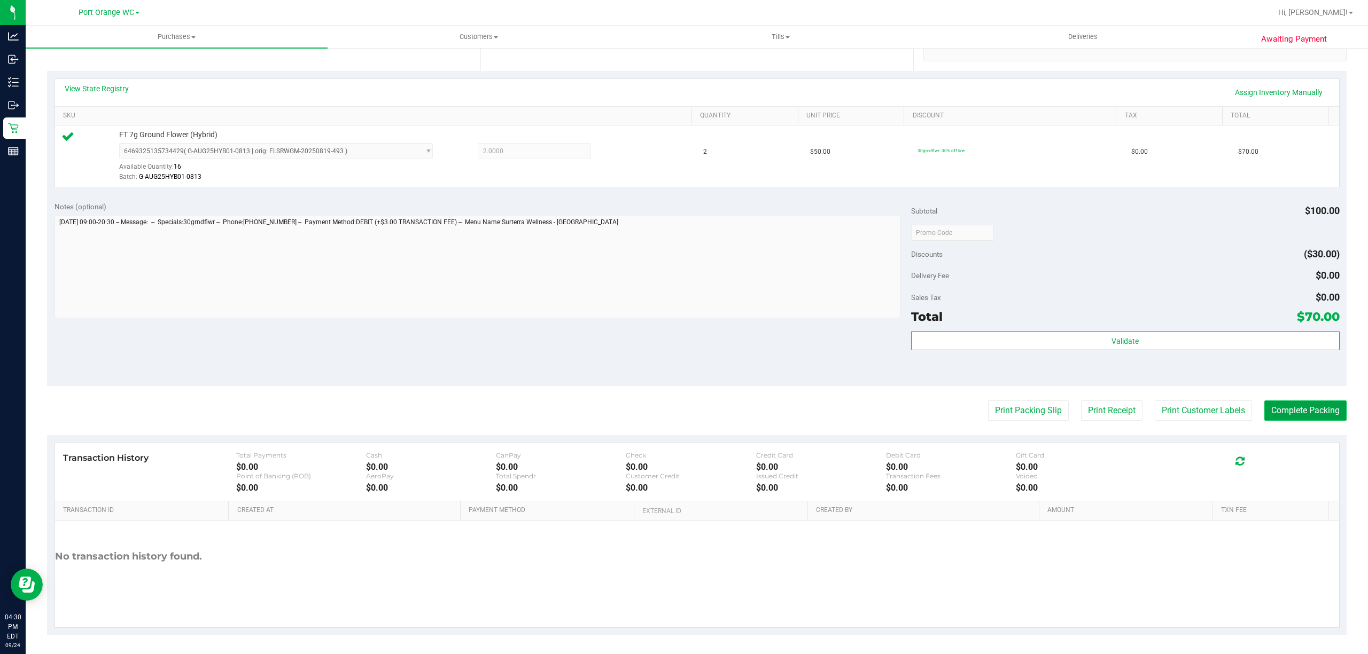
click at [1300, 414] on button "Complete Packing" at bounding box center [1305, 411] width 82 height 20
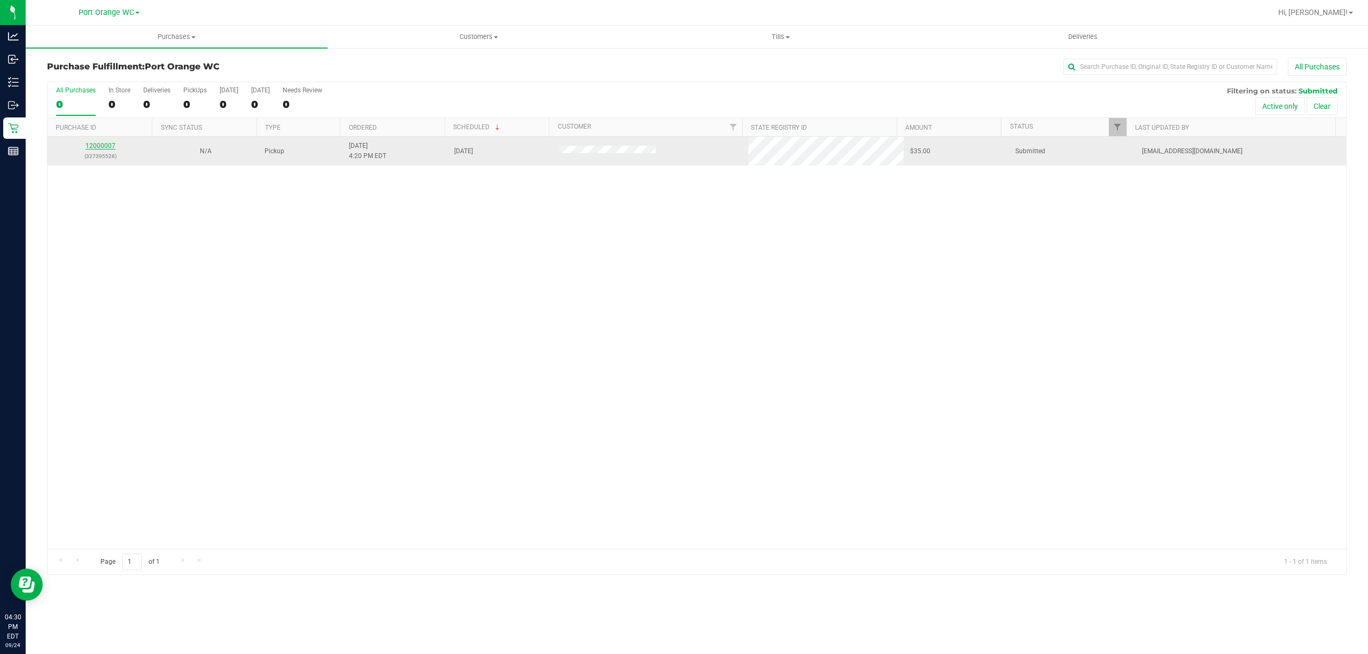
click at [86, 144] on link "12000007" at bounding box center [100, 145] width 30 height 7
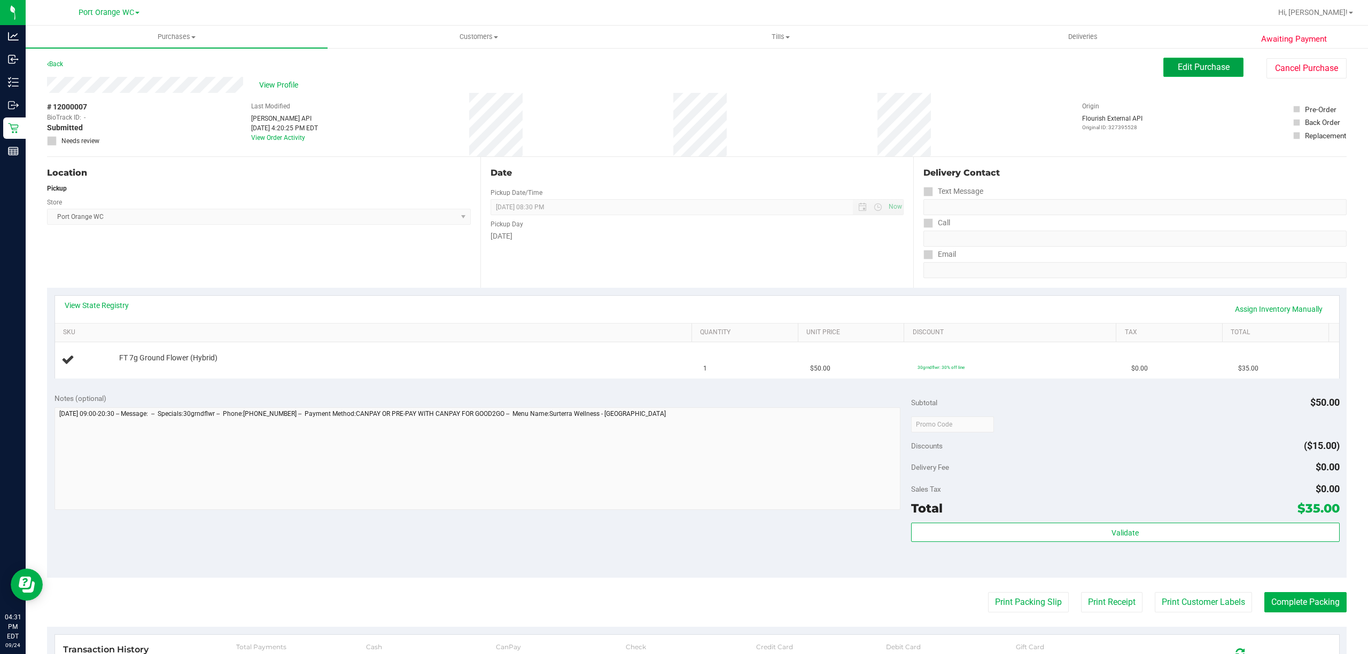
click at [1178, 69] on span "Edit Purchase" at bounding box center [1204, 67] width 52 height 10
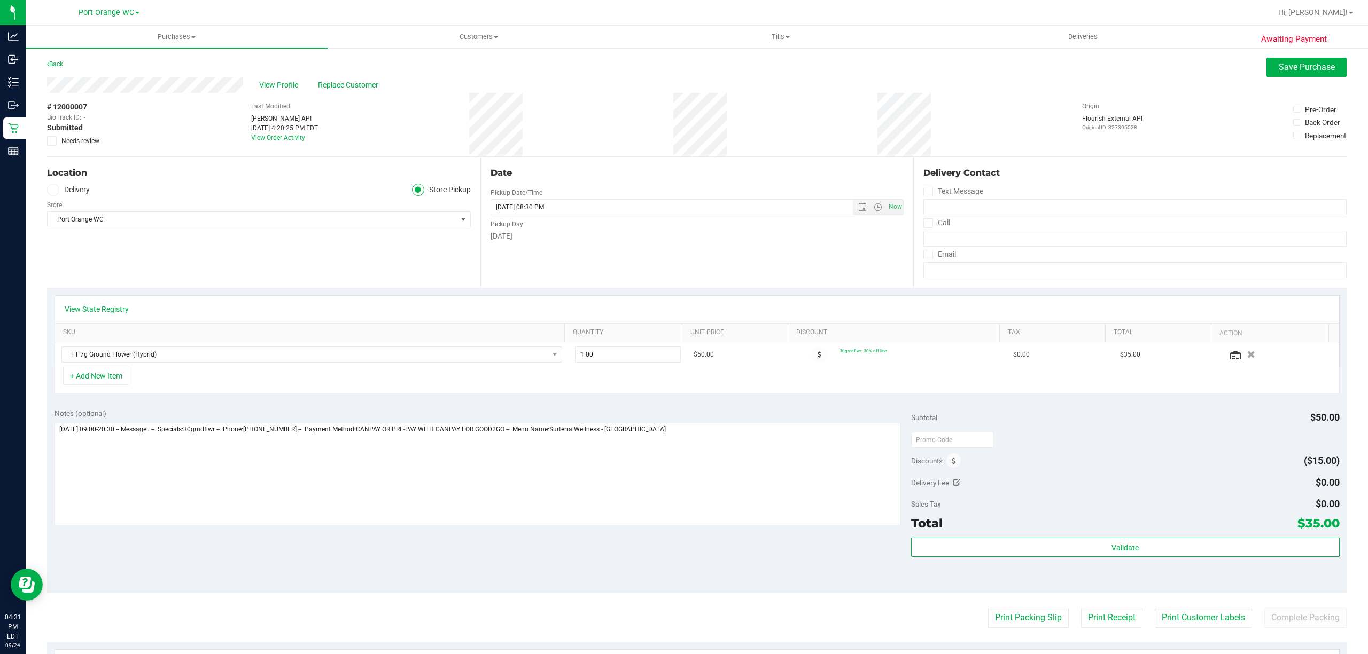
click at [77, 138] on span "Needs review" at bounding box center [80, 141] width 38 height 10
click at [0, 0] on input "Needs review" at bounding box center [0, 0] width 0 height 0
click at [712, 434] on textarea at bounding box center [477, 474] width 846 height 103
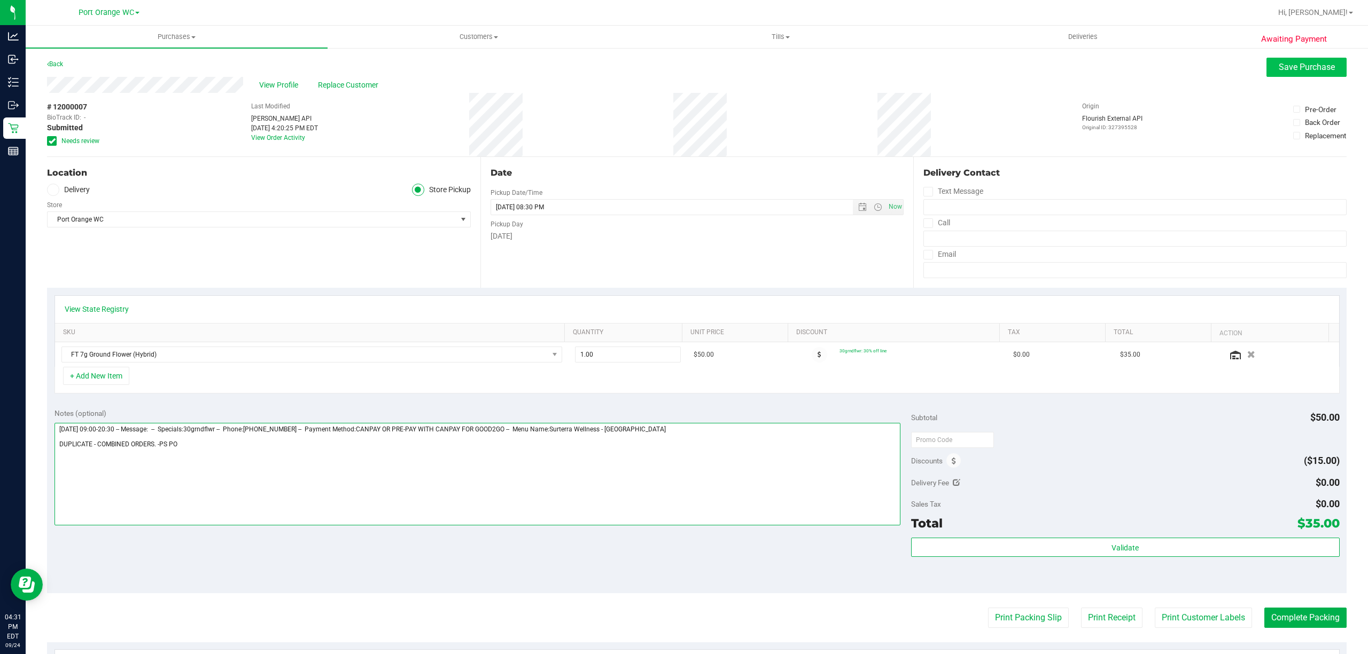
type textarea "Wednesday 09/24/2025 09:00-20:30 -- Message: -- Specials:30grndflwr -- Phone:47…"
click at [1298, 71] on span "Save Purchase" at bounding box center [1307, 67] width 56 height 10
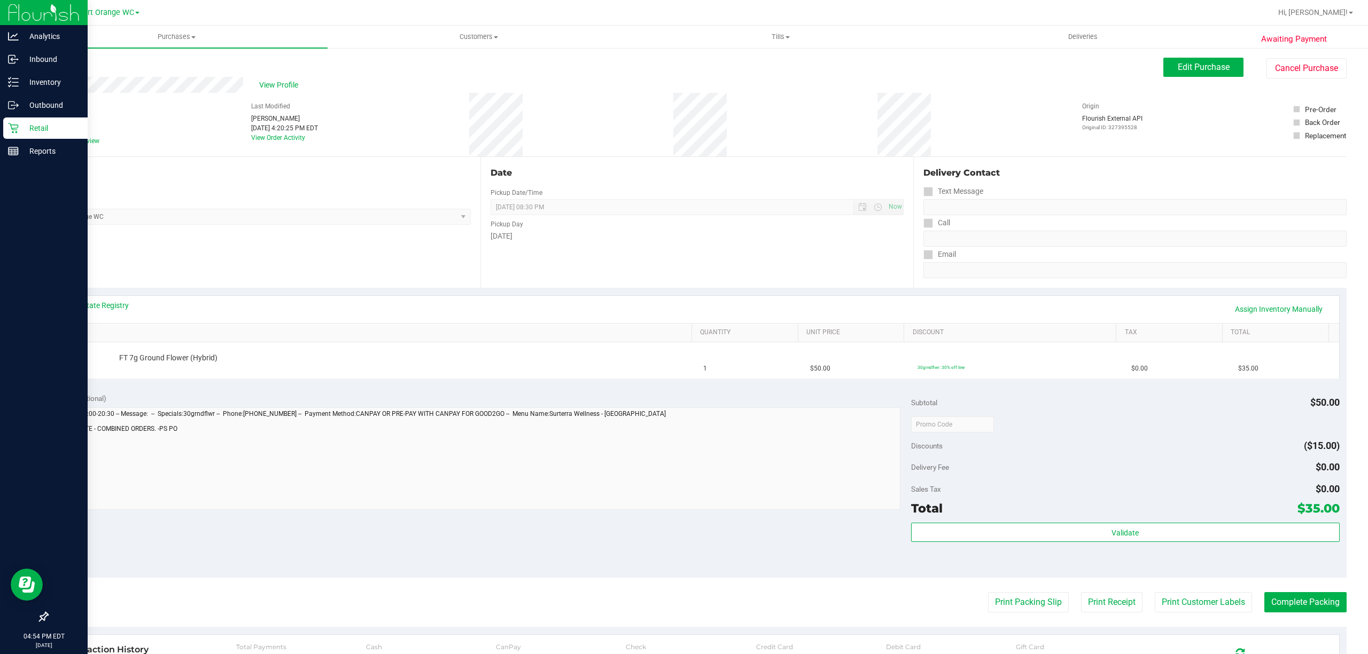
click at [12, 128] on icon at bounding box center [13, 128] width 10 height 10
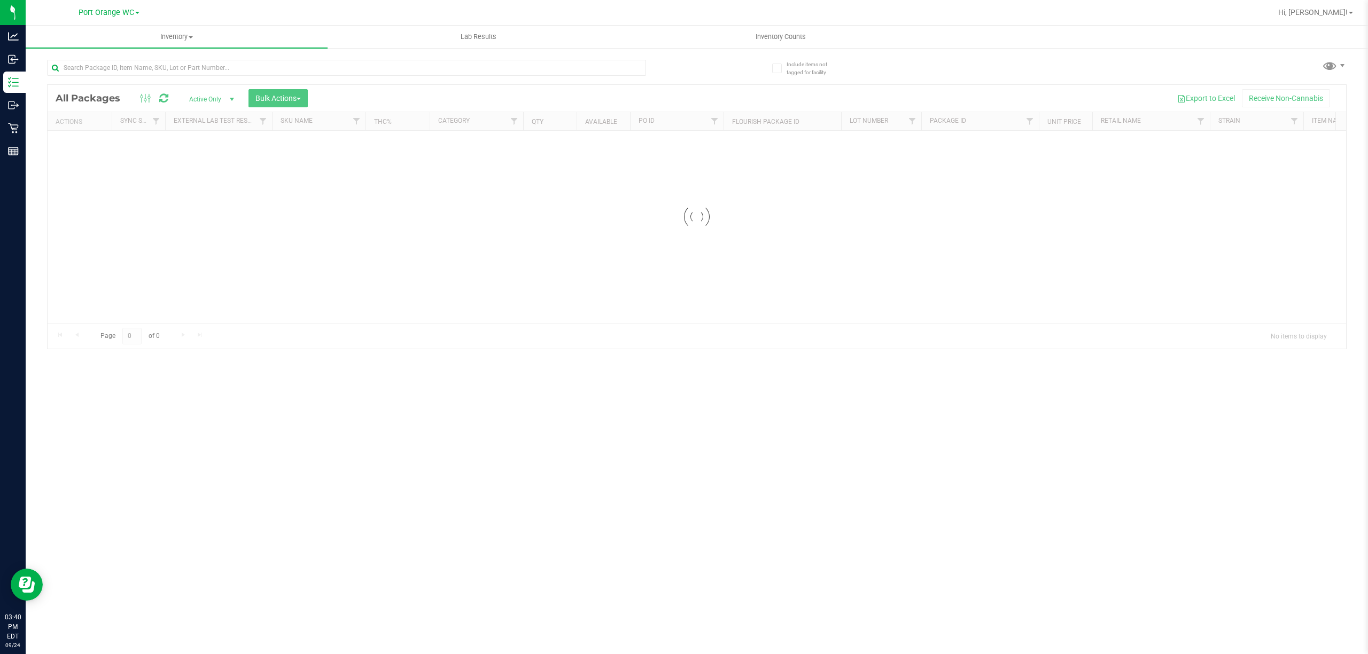
click at [286, 79] on div at bounding box center [346, 72] width 599 height 25
click at [289, 73] on input "text" at bounding box center [346, 68] width 599 height 16
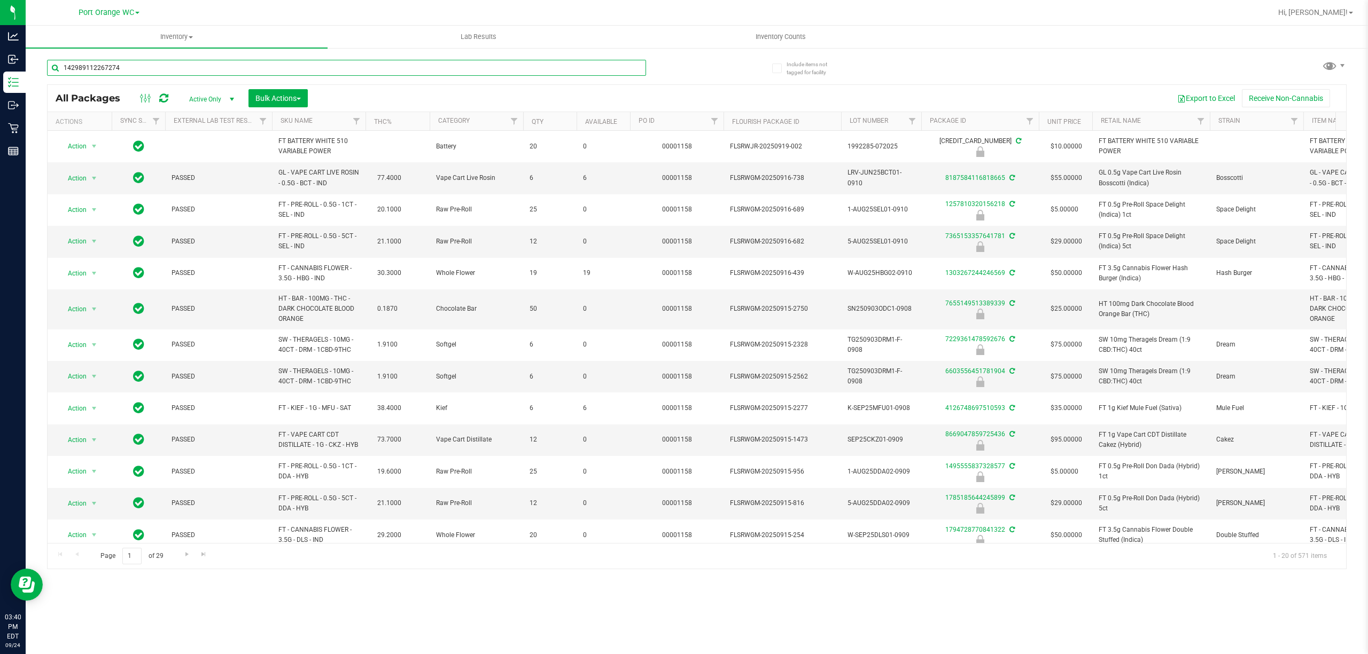
type input "1429891122672740"
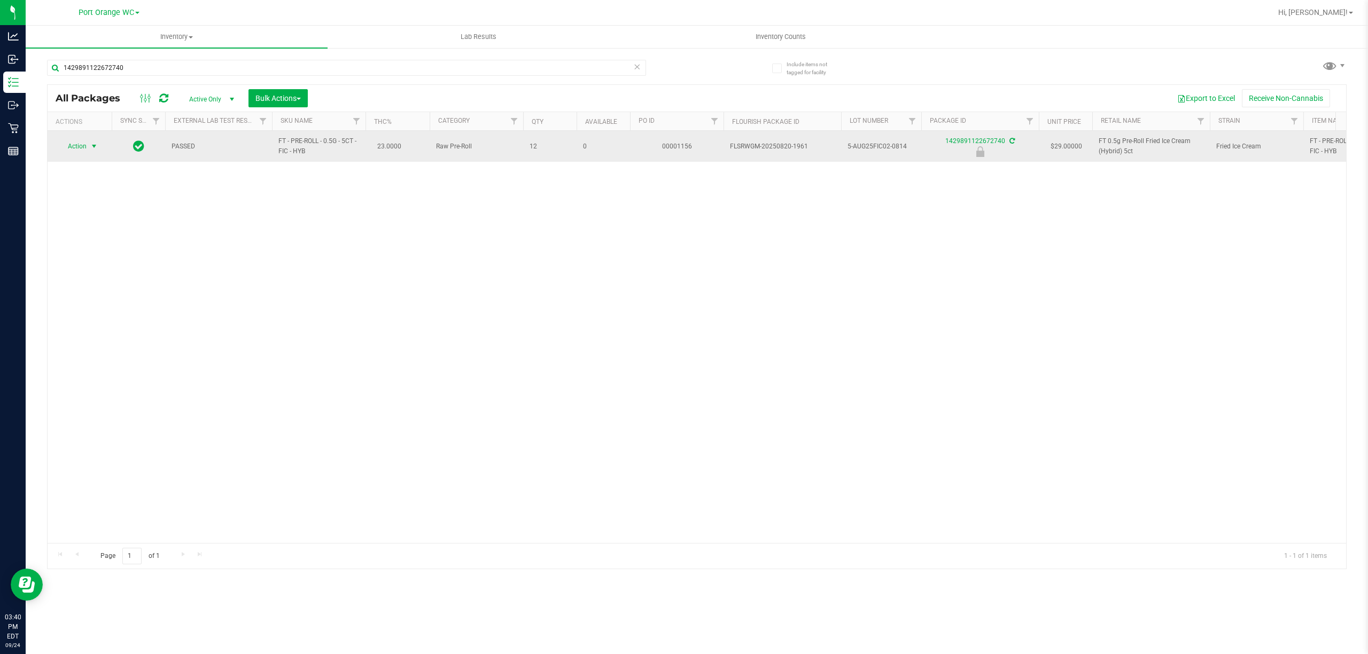
click at [97, 148] on span "select" at bounding box center [94, 146] width 9 height 9
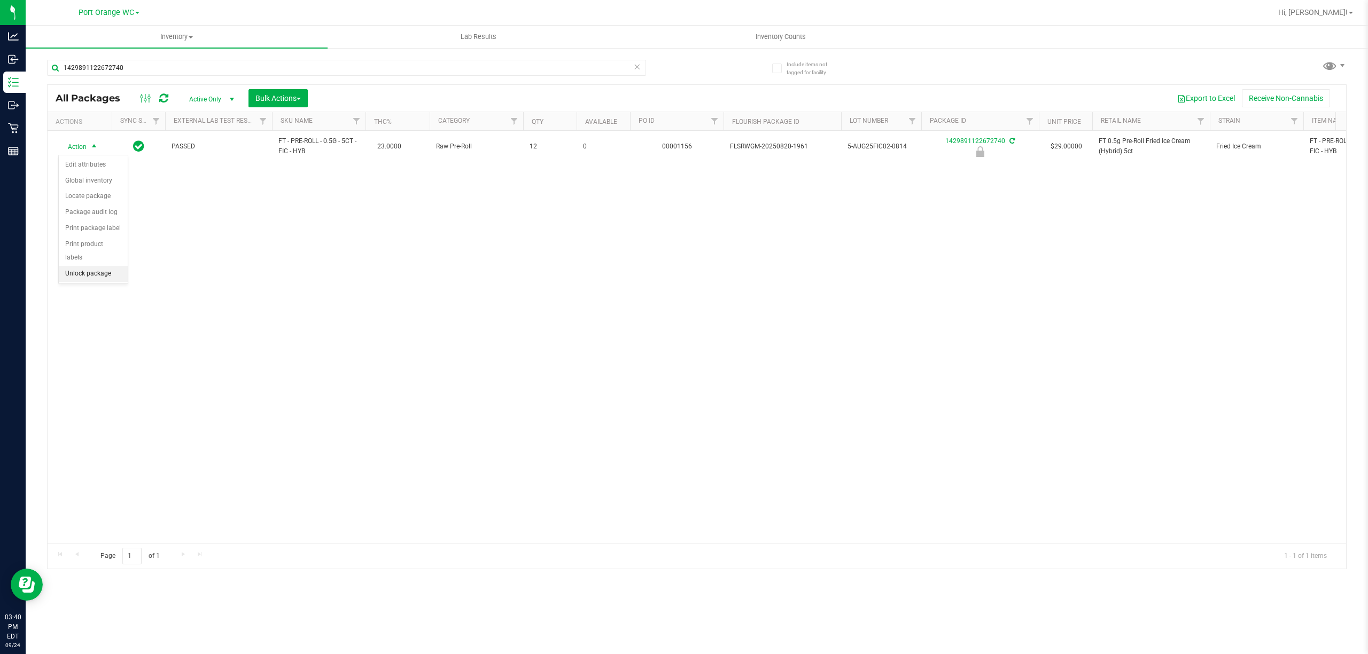
click at [88, 274] on li "Unlock package" at bounding box center [93, 274] width 69 height 16
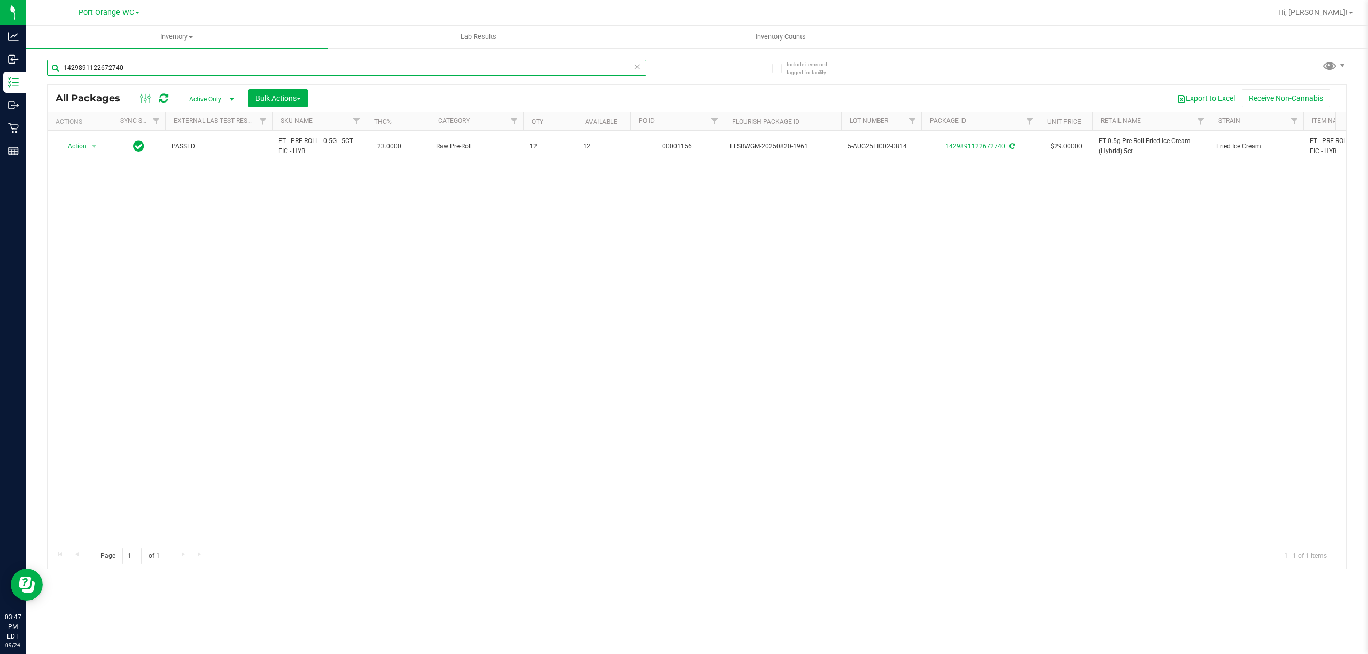
click at [196, 72] on input "1429891122672740" at bounding box center [346, 68] width 599 height 16
paste input "FT 7g Ground Flower (Hybrid)"
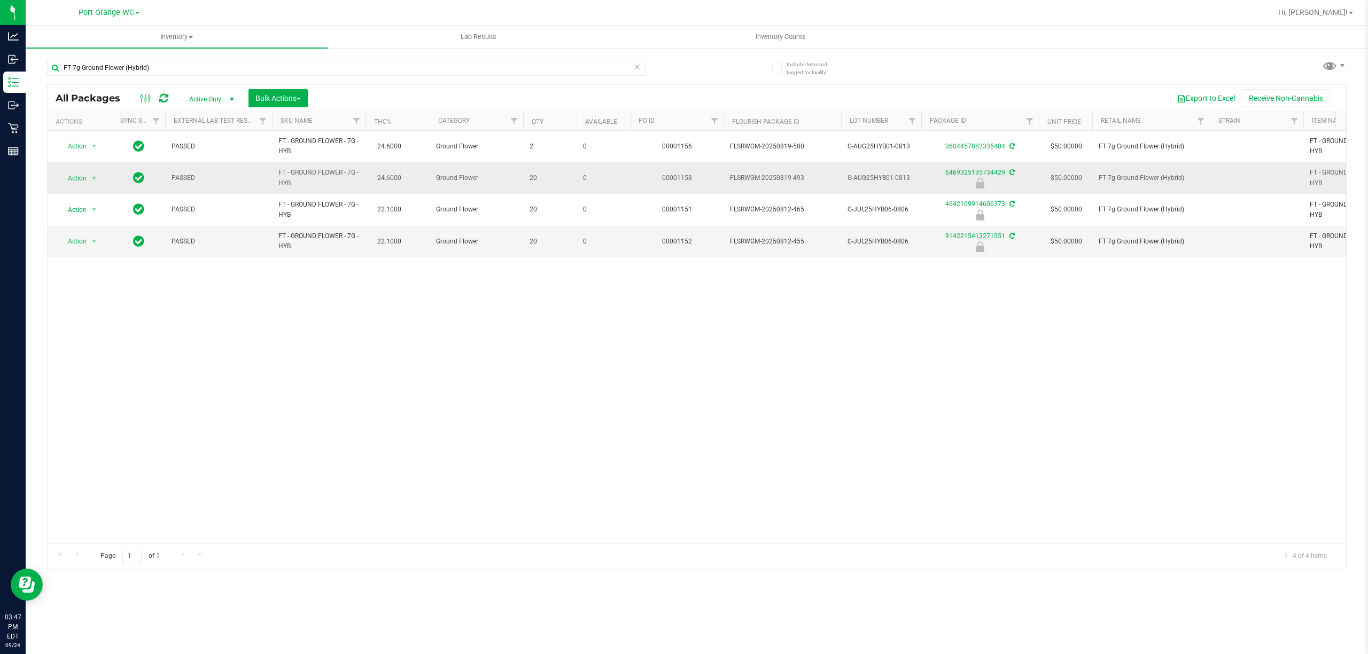
click at [735, 178] on span "FLSRWGM-20250819-493" at bounding box center [782, 178] width 105 height 10
copy tr "FLSRWGM-20250819-493"
click at [206, 67] on input "FT 7g Ground Flower (Hybrid)" at bounding box center [346, 68] width 599 height 16
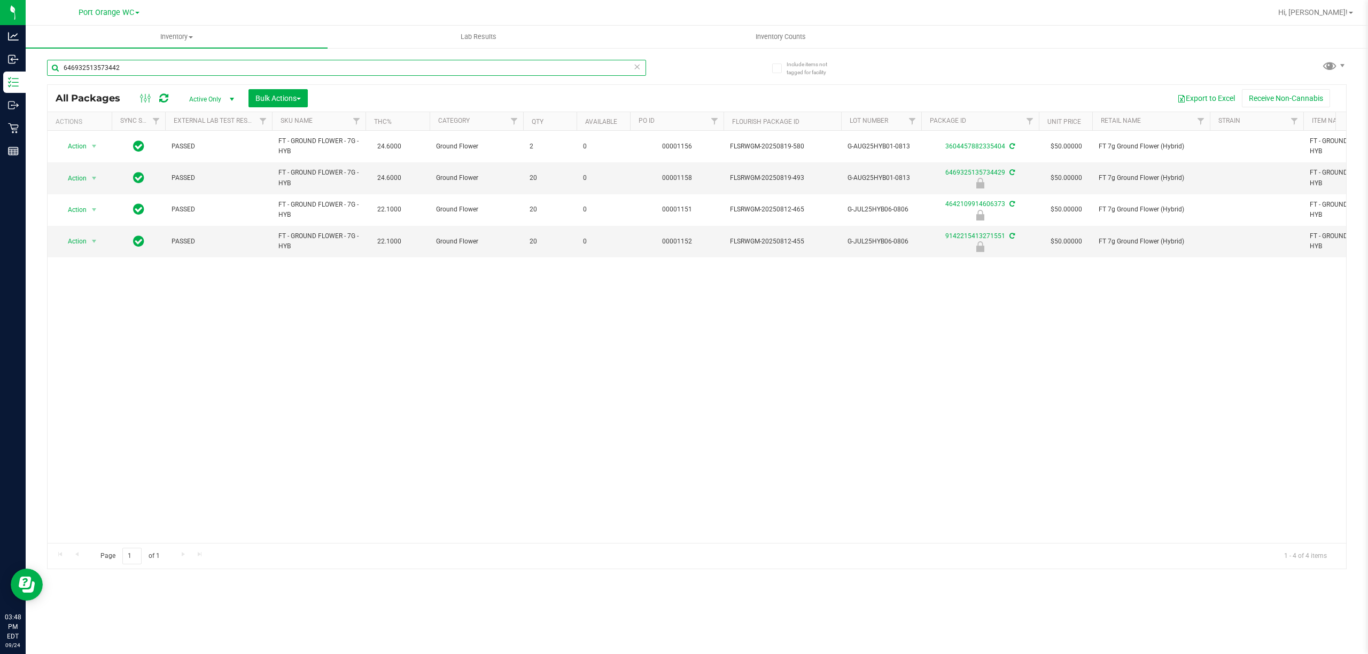
type input "6469325135734429"
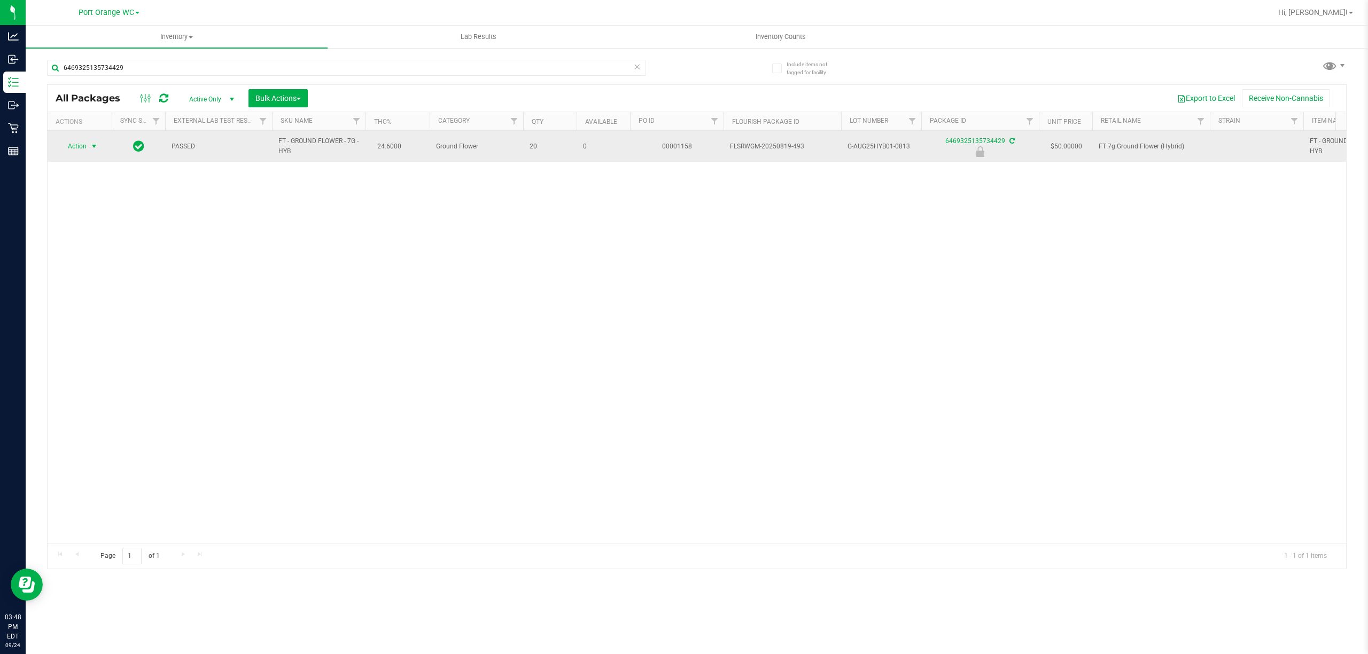
click at [85, 142] on span "Action" at bounding box center [72, 146] width 29 height 15
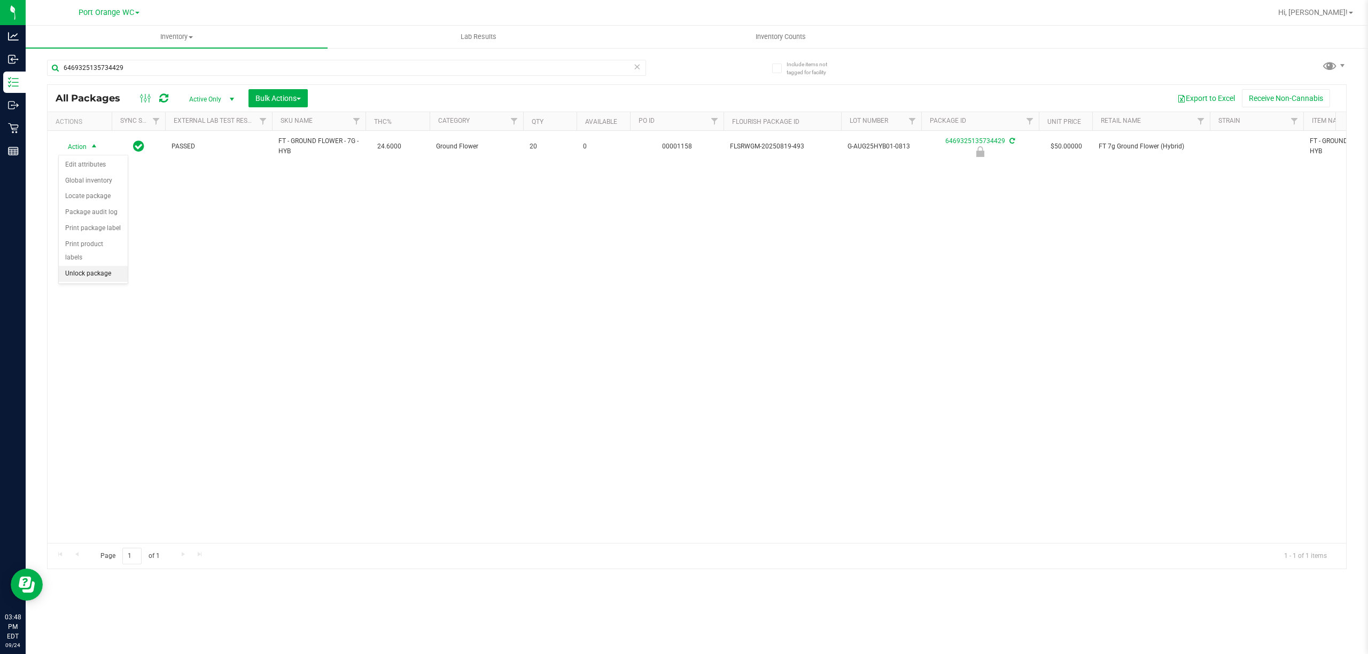
click at [90, 270] on li "Unlock package" at bounding box center [93, 274] width 69 height 16
click at [300, 362] on div "Action Action Adjust qty Create package Edit attributes Global inventory Locate…" at bounding box center [697, 337] width 1298 height 412
click at [339, 313] on div "Action Action Adjust qty Create package Edit attributes Global inventory Locate…" at bounding box center [697, 337] width 1298 height 412
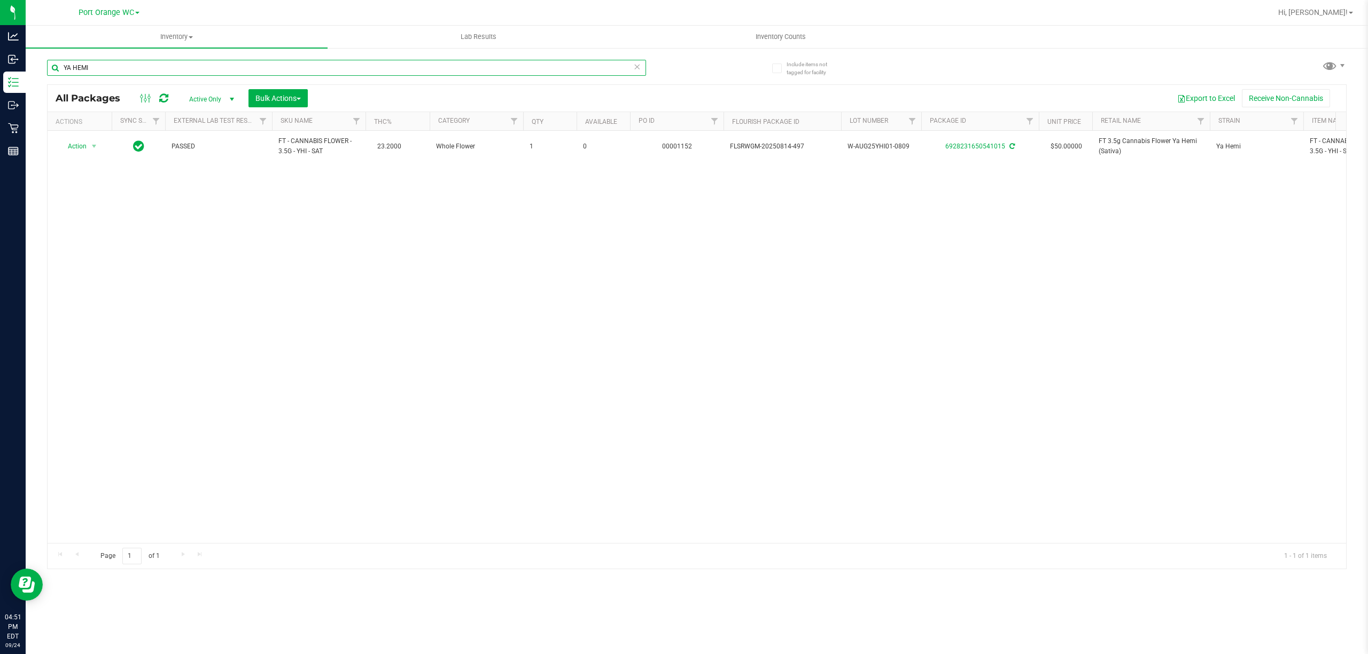
click at [138, 67] on input "YA HEMI" at bounding box center [346, 68] width 599 height 16
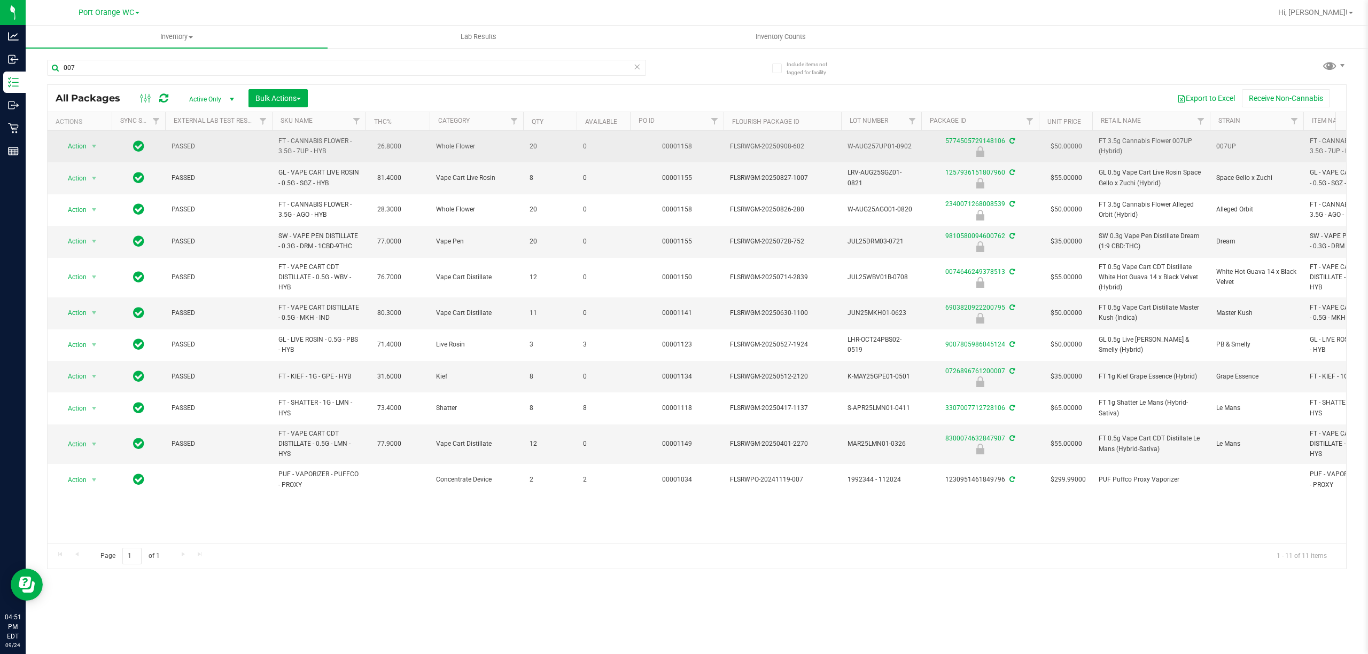
click at [308, 147] on span "FT - CANNABIS FLOWER - 3.5G - 7UP - HYB" at bounding box center [318, 146] width 81 height 20
copy td "FT - CANNABIS FLOWER - 3.5G - 7UP - HYB"
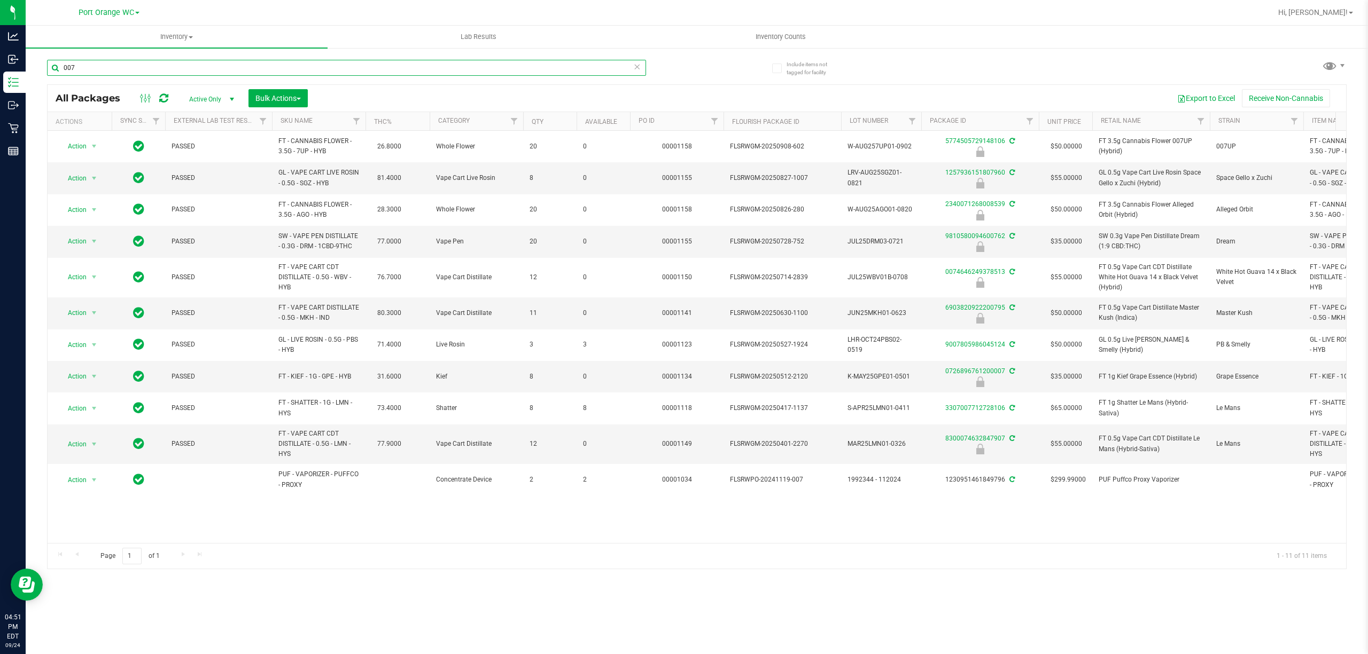
click at [336, 60] on input "007" at bounding box center [346, 68] width 599 height 16
paste input "FT - CANNABIS FLOWER - 3.5G - 7UP - HYB"
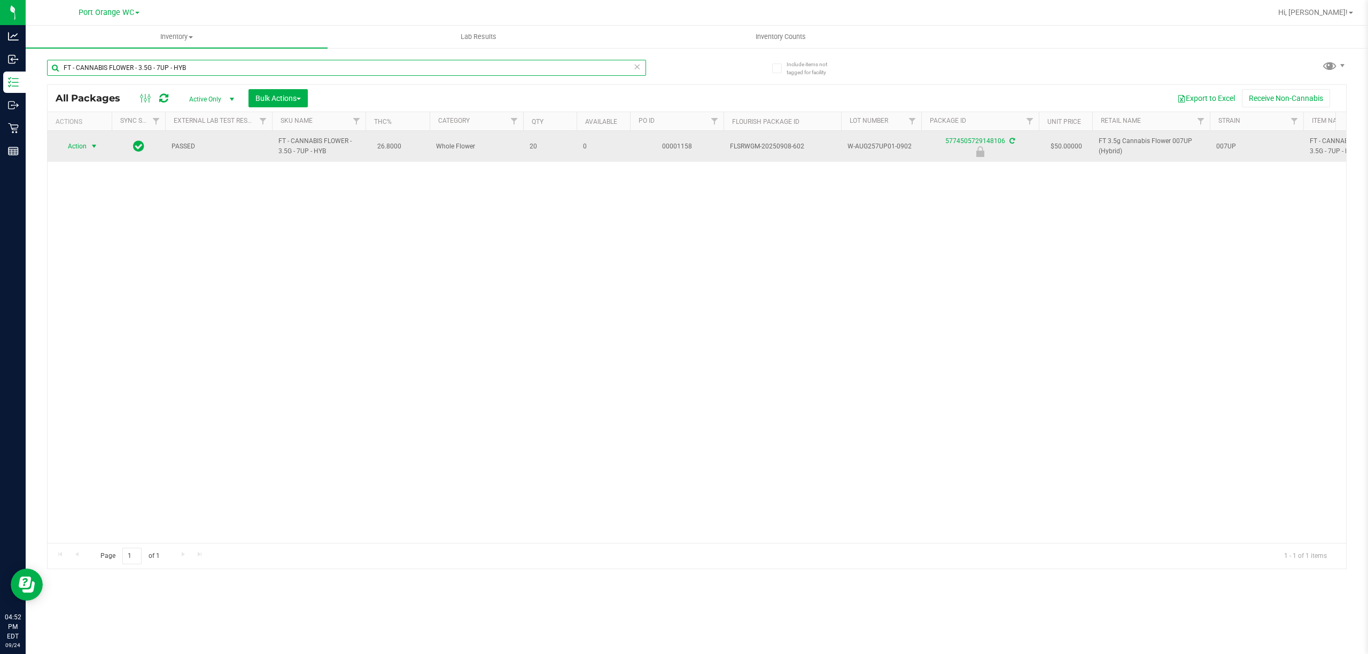
type input "FT - CANNABIS FLOWER - 3.5G - 7UP - HYB"
click at [93, 148] on span "select" at bounding box center [94, 146] width 9 height 9
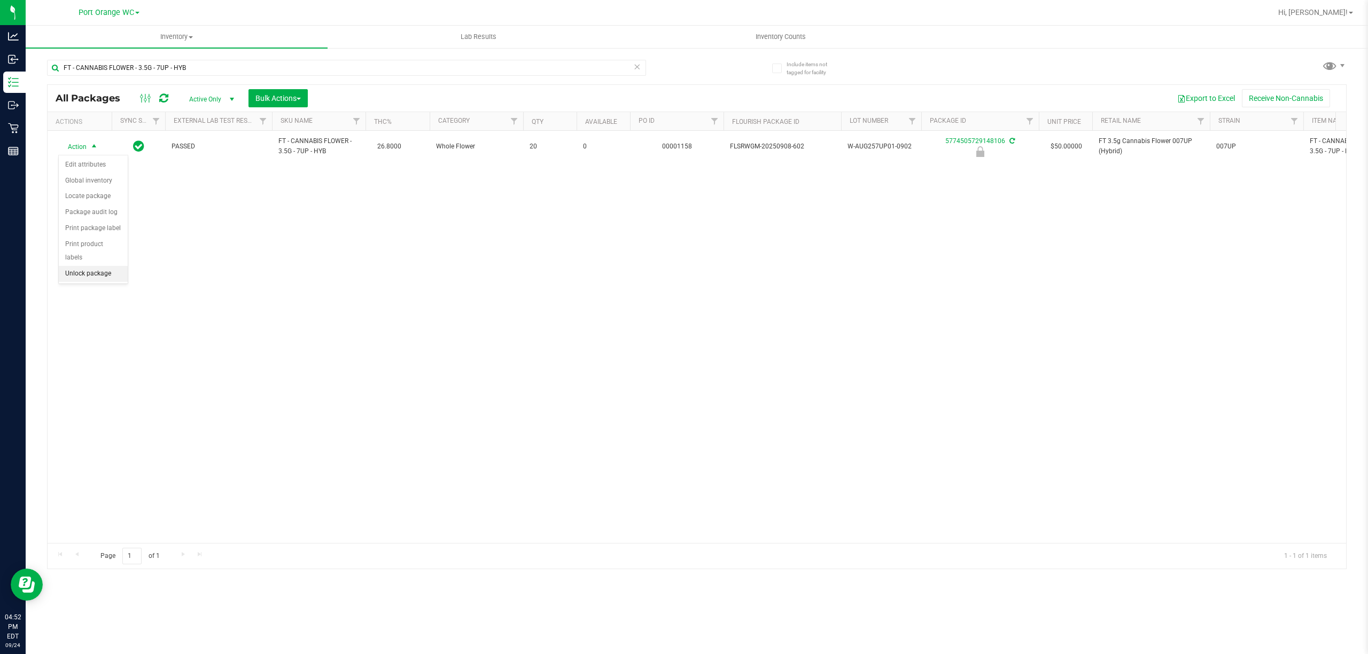
click at [66, 279] on li "Unlock package" at bounding box center [93, 274] width 69 height 16
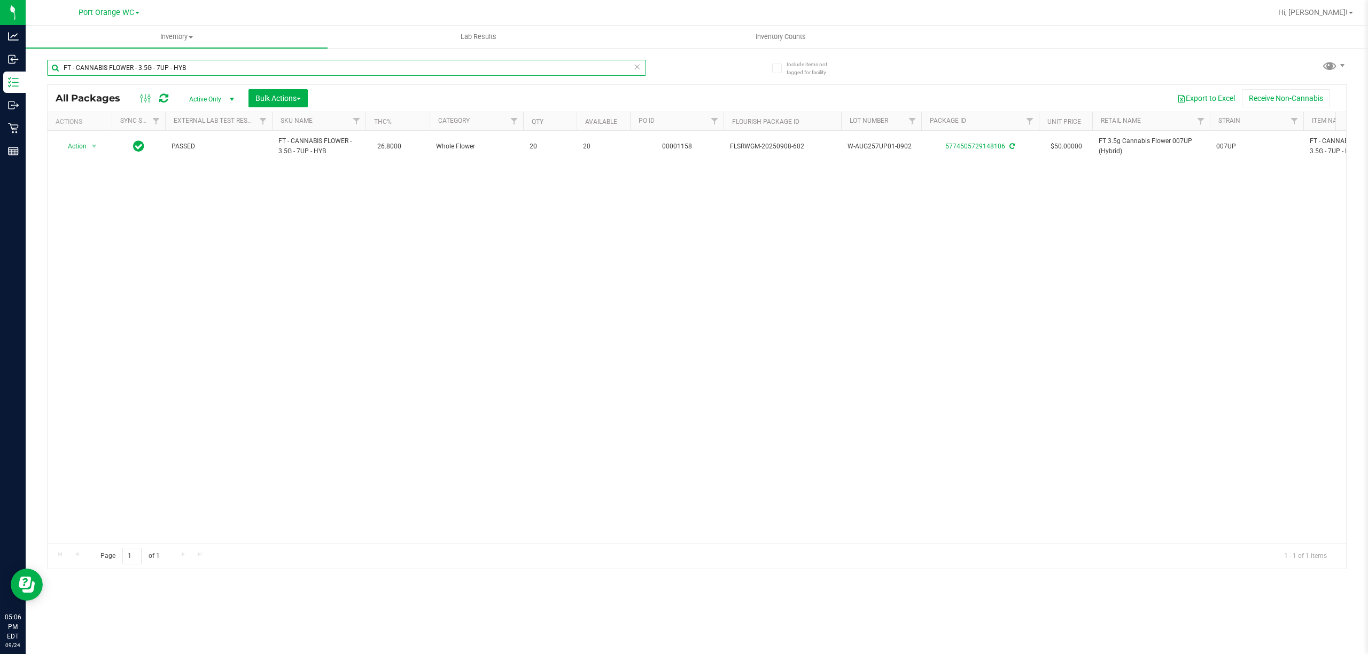
click at [218, 65] on input "FT - CANNABIS FLOWER - 3.5G - 7UP - HYB" at bounding box center [346, 68] width 599 height 16
paste input "HT 5mg Tangerine Chews (THC) 20ct"
type input "HT 5mg Tangerine Chews (THC) 20ct"
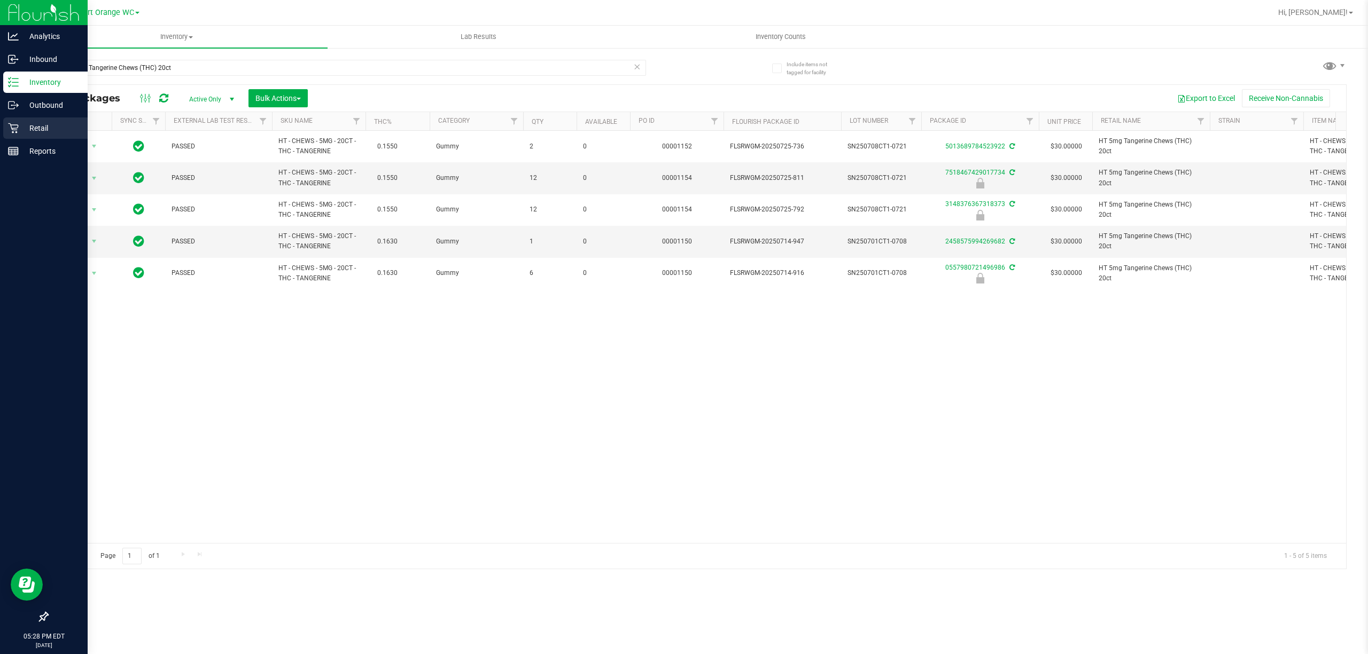
click at [25, 136] on div "Retail" at bounding box center [45, 128] width 84 height 21
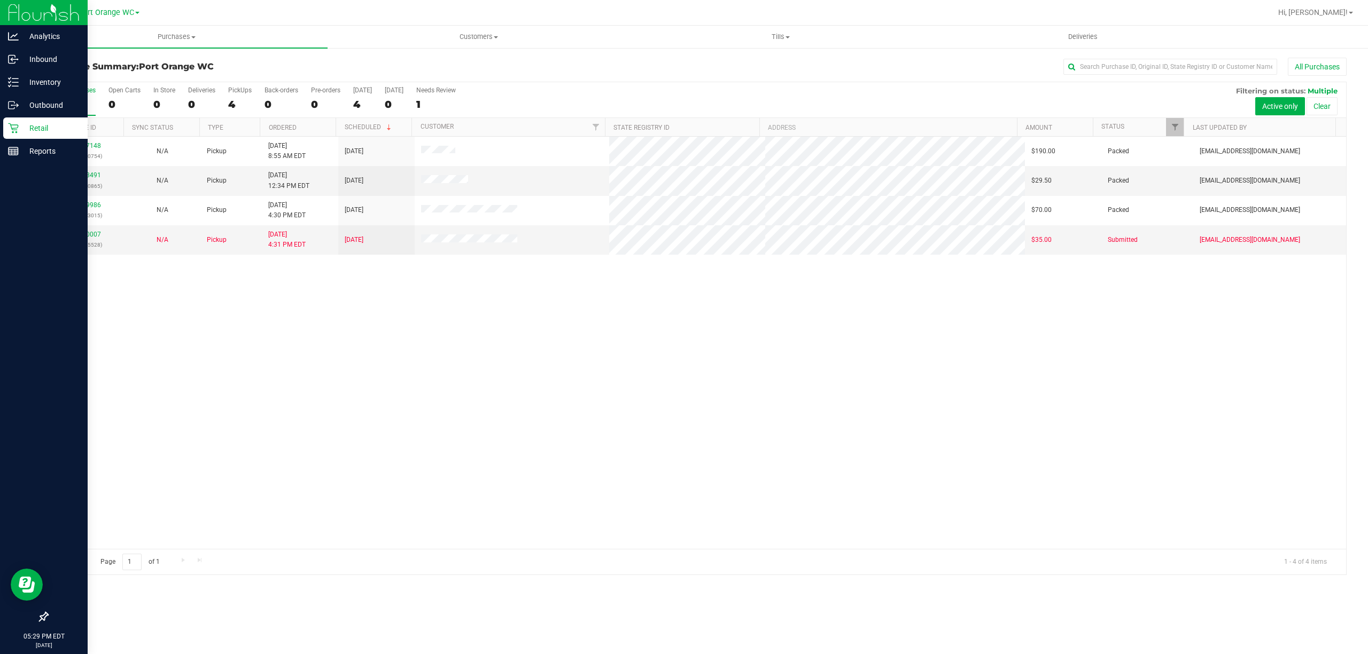
click at [291, 462] on div "11997148 (327240754) N/A Pickup 9/24/2025 8:55 AM EDT 9/24/2025 $190.00 Packed …" at bounding box center [697, 343] width 1298 height 412
click at [800, 26] on link "Tills Manage tills Reconcile e-payments" at bounding box center [780, 37] width 302 height 22
click at [787, 36] on span at bounding box center [787, 37] width 4 height 2
click at [781, 35] on span "Tills" at bounding box center [780, 37] width 302 height 10
click at [768, 58] on li "Manage tills" at bounding box center [780, 64] width 302 height 13
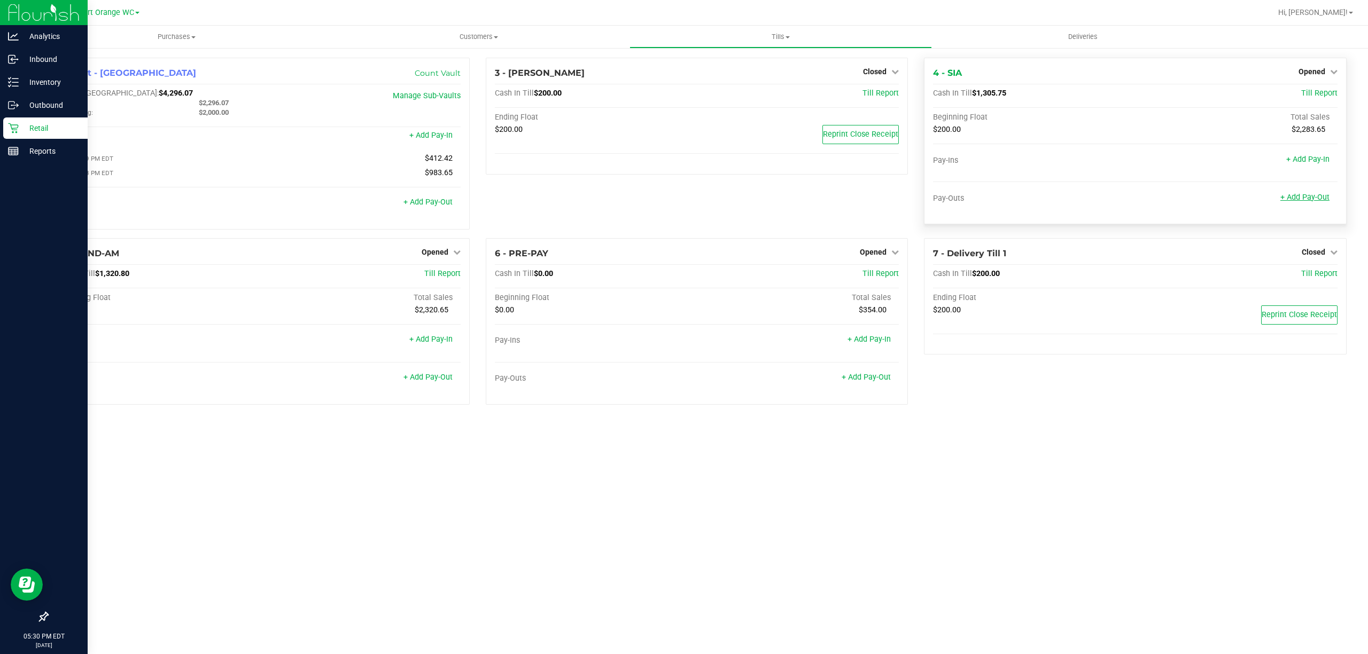
click at [1294, 196] on link "+ Add Pay-Out" at bounding box center [1304, 197] width 49 height 9
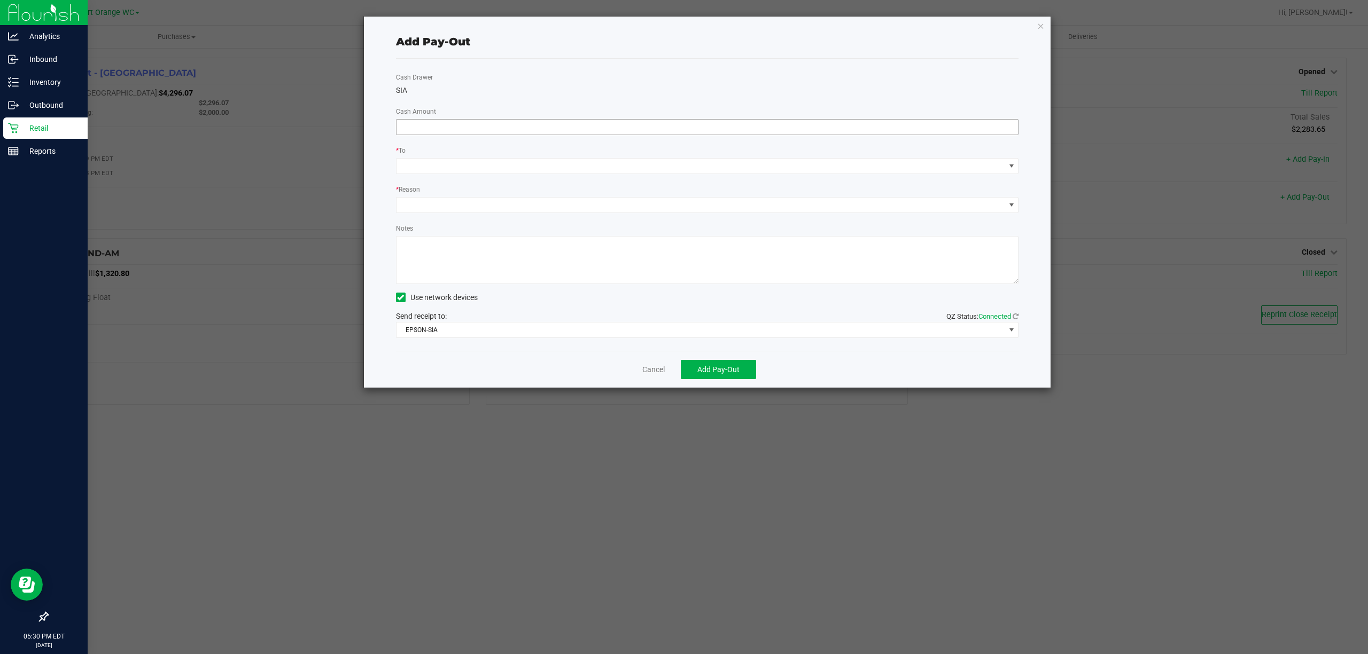
click at [930, 127] on input at bounding box center [707, 127] width 622 height 15
click at [582, 170] on span at bounding box center [700, 166] width 609 height 15
type input "$1,100.00"
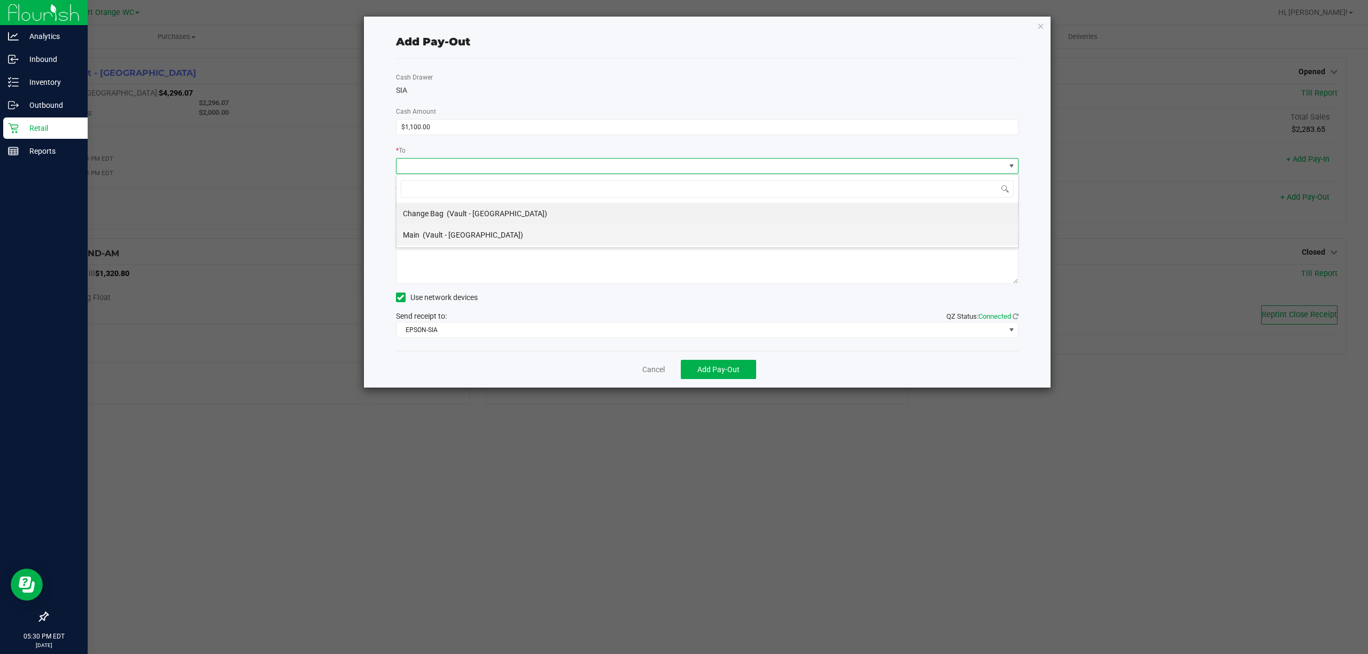
click at [575, 240] on li "Main (Vault - Port Orange)" at bounding box center [706, 234] width 621 height 21
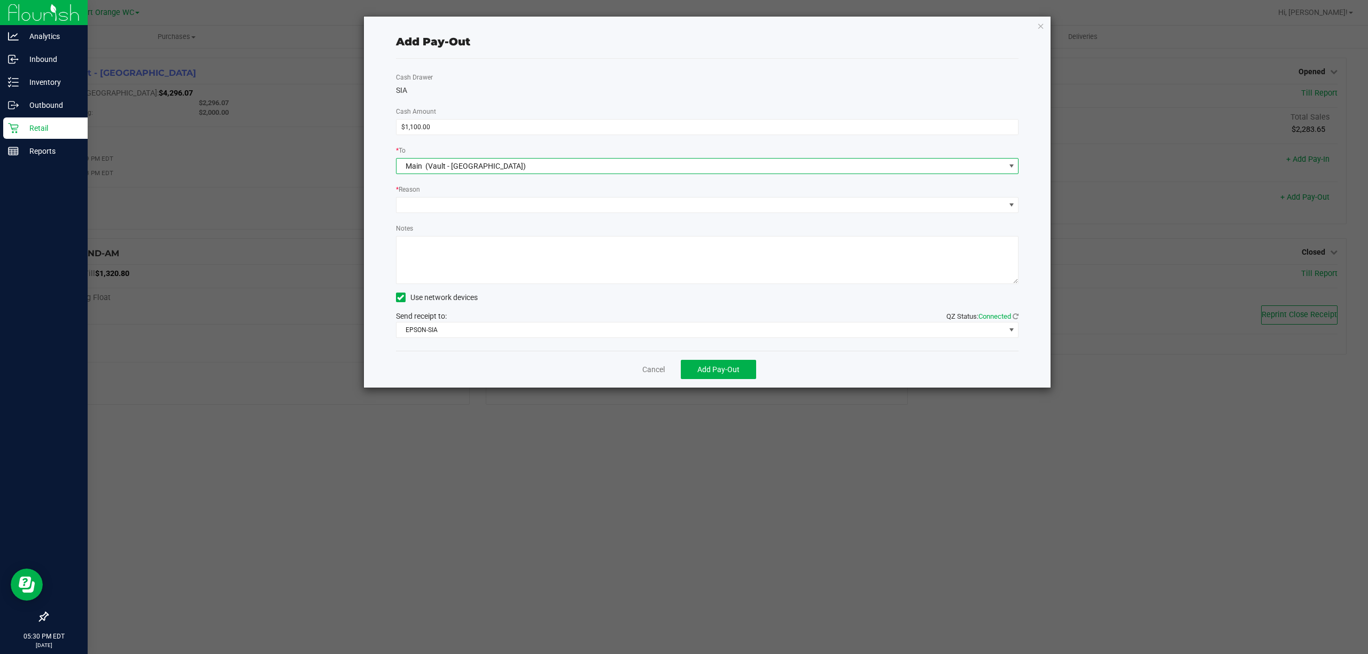
click at [556, 248] on textarea "Notes" at bounding box center [707, 260] width 623 height 48
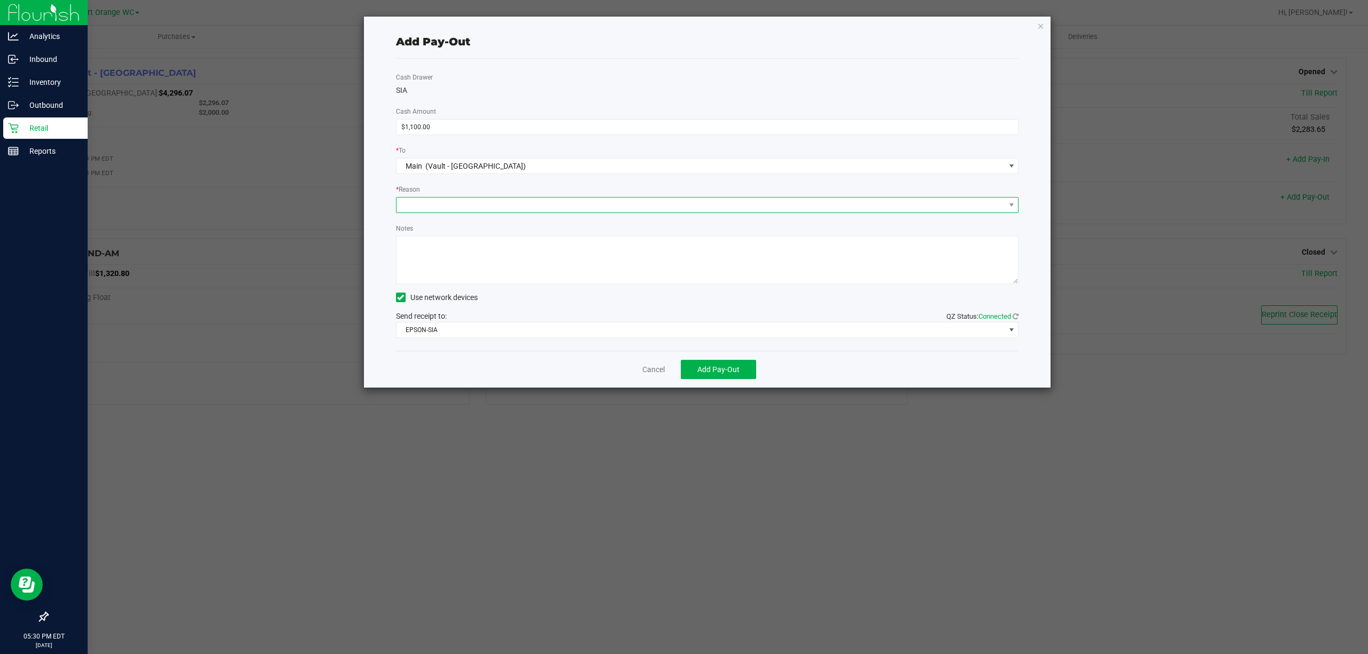
click at [661, 208] on span at bounding box center [700, 205] width 609 height 15
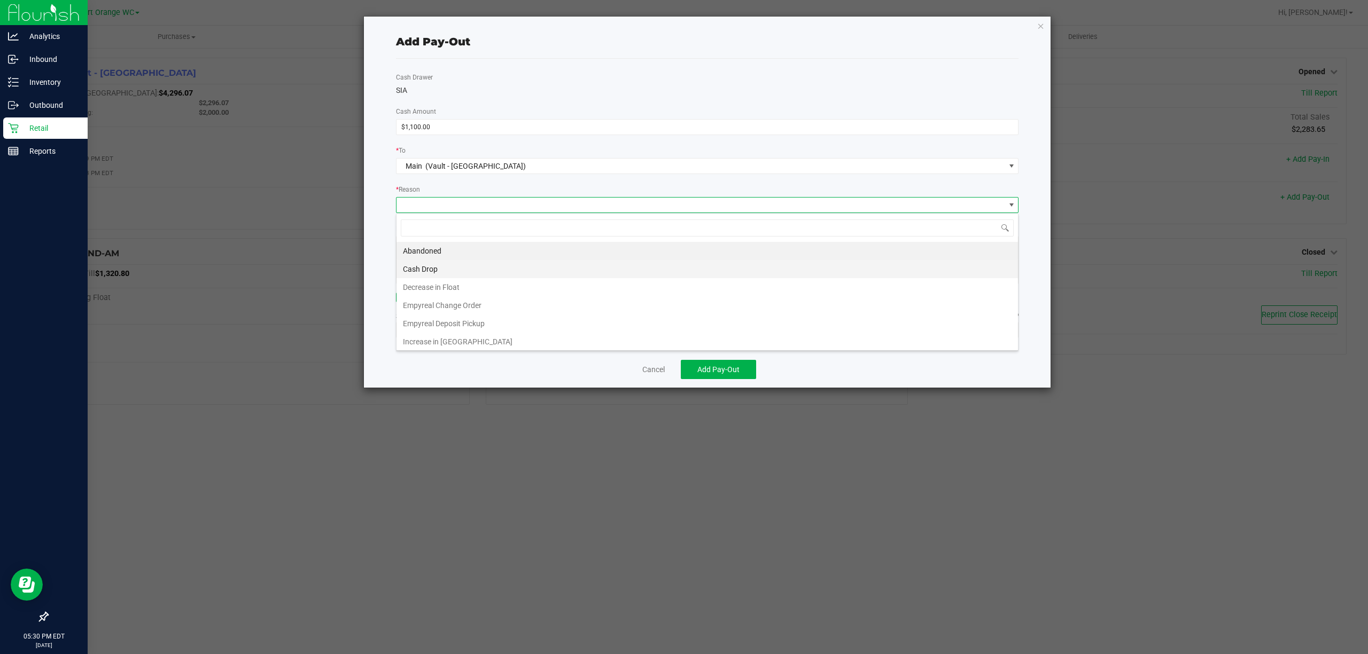
click at [586, 276] on li "Cash Drop" at bounding box center [706, 269] width 621 height 18
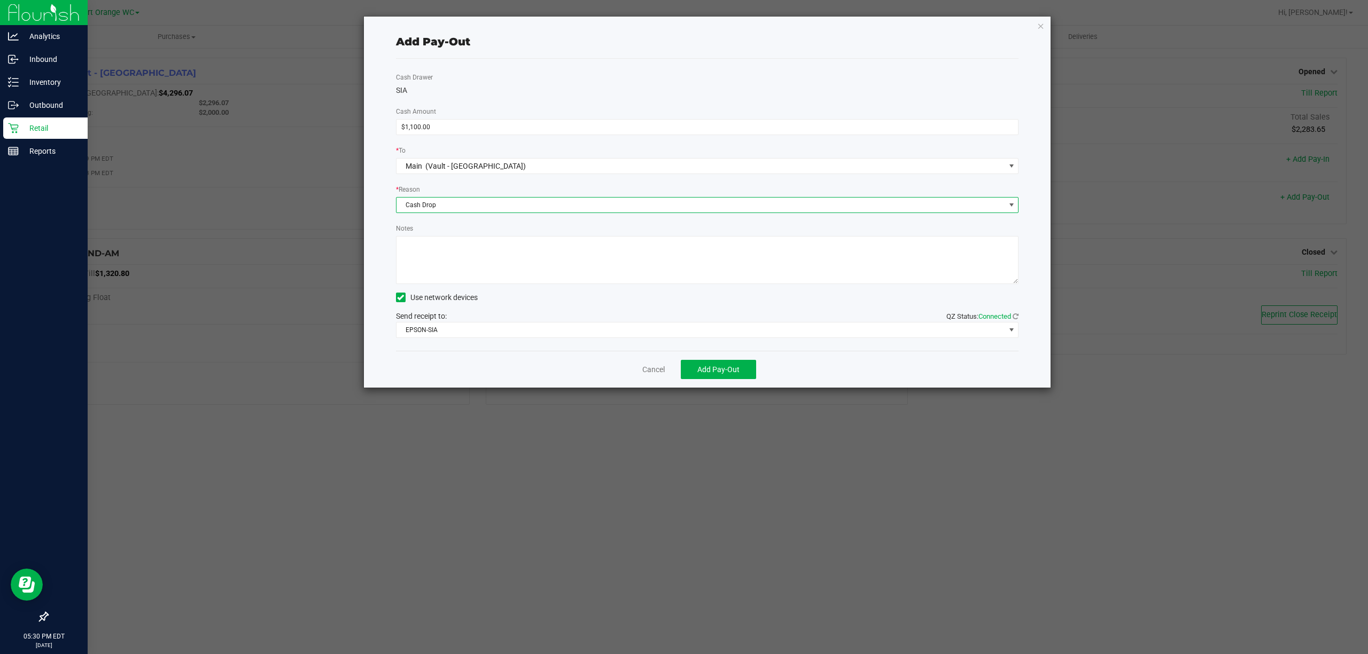
click at [614, 279] on textarea "Notes" at bounding box center [707, 260] width 623 height 48
type textarea "ps"
click at [734, 373] on span "Add Pay-Out" at bounding box center [718, 369] width 42 height 9
click at [640, 370] on link "Dismiss" at bounding box center [650, 369] width 26 height 11
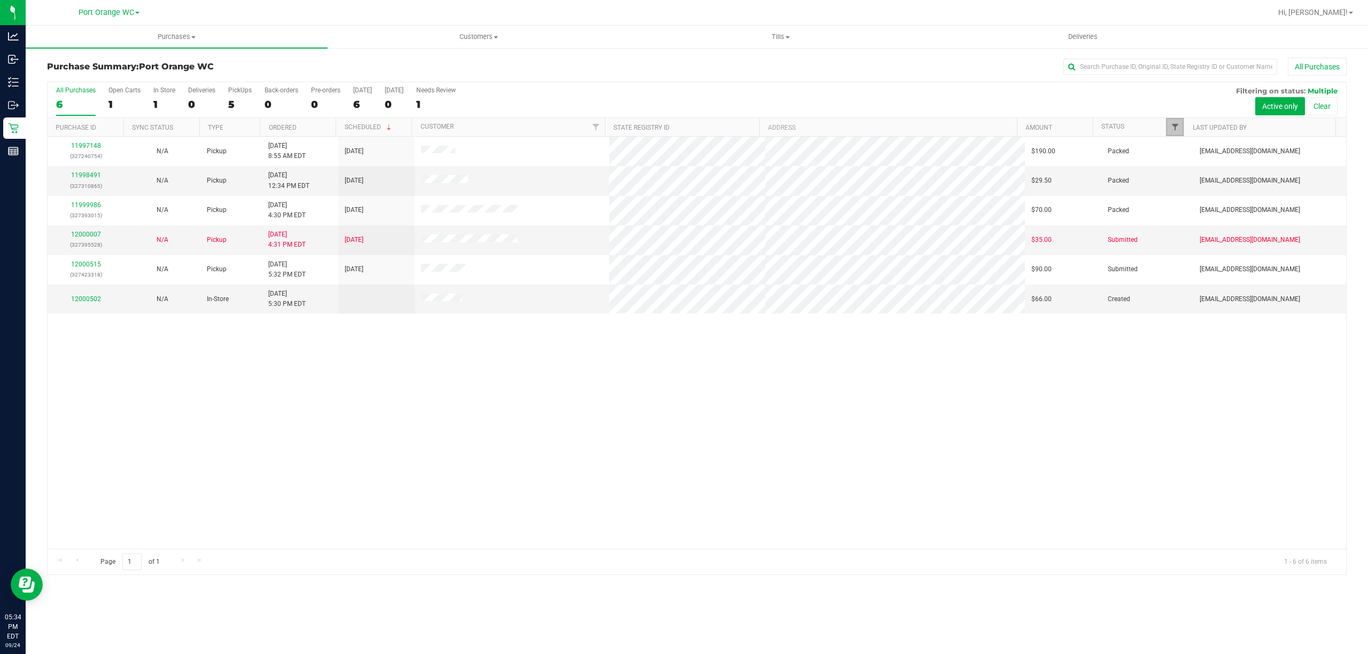
drag, startPoint x: 1176, startPoint y: 127, endPoint x: 1178, endPoint y: 133, distance: 6.1
click at [1176, 128] on span "Filter" at bounding box center [1175, 127] width 9 height 9
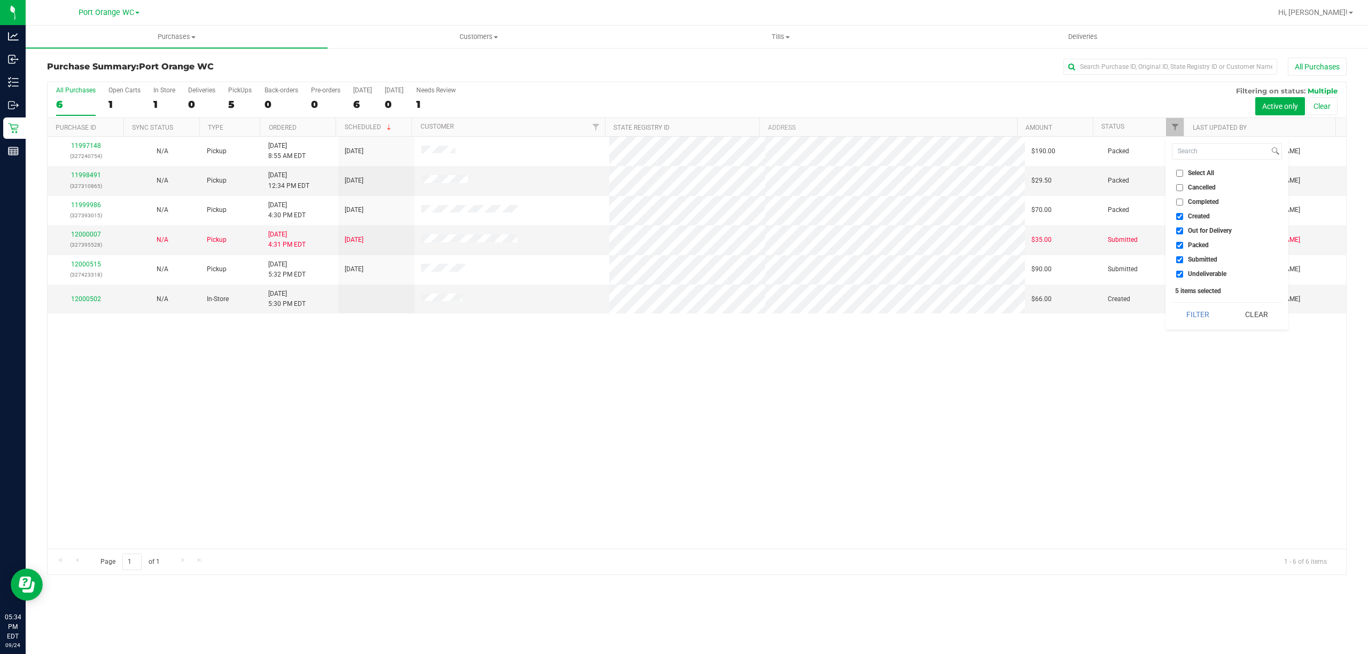
click at [1203, 216] on span "Created" at bounding box center [1199, 216] width 22 height 6
click at [1183, 216] on input "Created" at bounding box center [1179, 216] width 7 height 7
checkbox input "false"
click at [1210, 232] on span "Out for Delivery" at bounding box center [1210, 231] width 44 height 6
click at [1183, 232] on input "Out for Delivery" at bounding box center [1179, 231] width 7 height 7
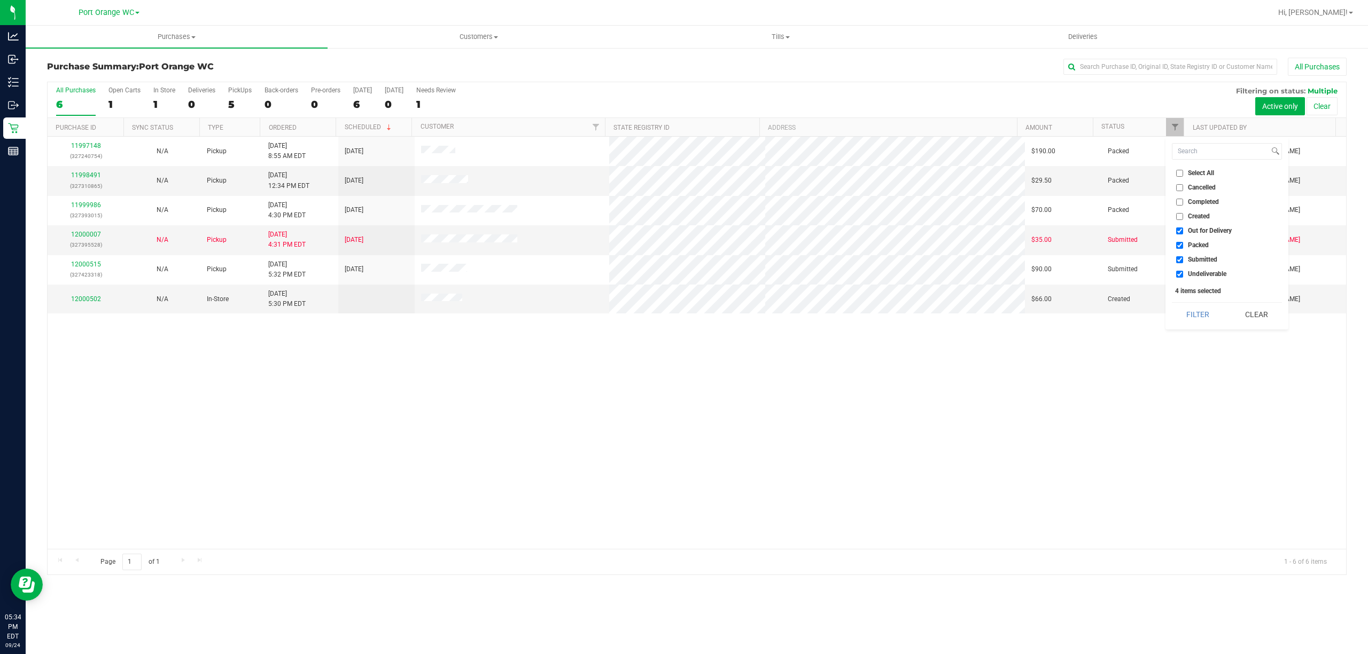
checkbox input "false"
drag, startPoint x: 1206, startPoint y: 243, endPoint x: 1210, endPoint y: 259, distance: 17.1
click at [1206, 244] on span "Packed" at bounding box center [1198, 245] width 21 height 6
click at [1183, 244] on input "Packed" at bounding box center [1179, 245] width 7 height 7
checkbox input "false"
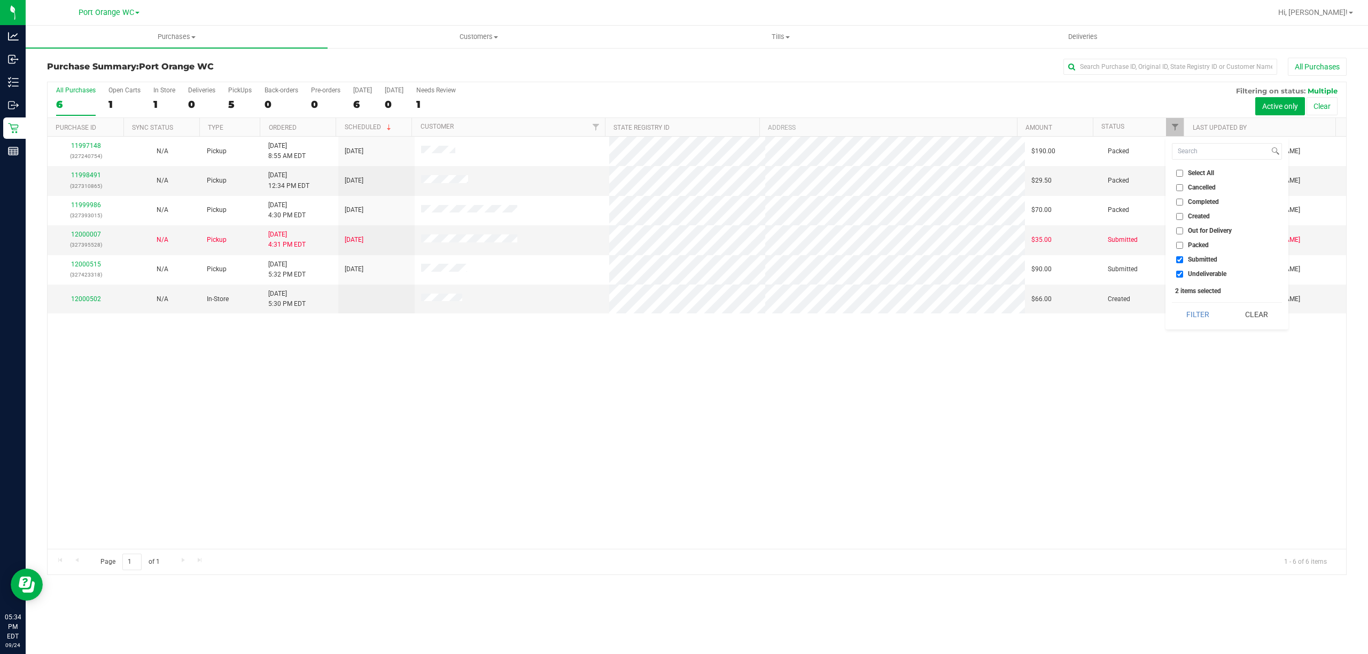
click at [1214, 270] on li "Undeliverable" at bounding box center [1227, 274] width 110 height 11
click at [1207, 275] on span "Undeliverable" at bounding box center [1207, 274] width 38 height 6
click at [1183, 275] on input "Undeliverable" at bounding box center [1179, 274] width 7 height 7
checkbox input "false"
click at [1206, 313] on button "Filter" at bounding box center [1197, 315] width 51 height 24
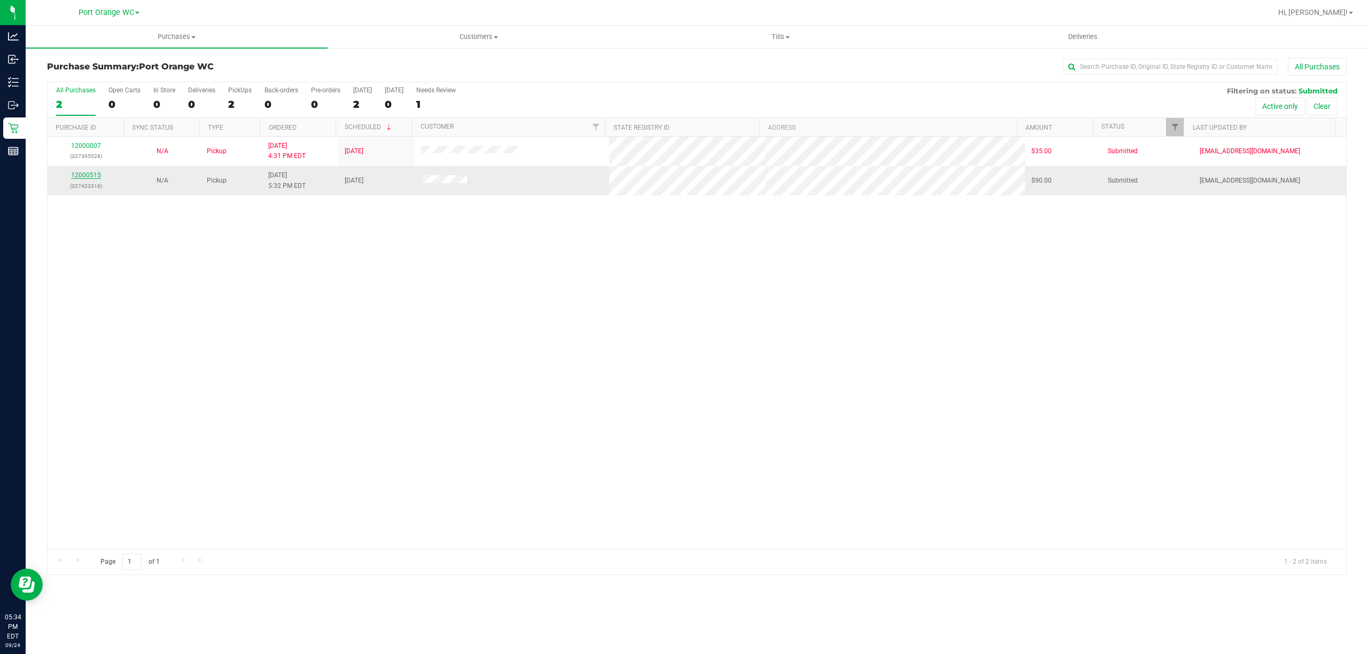
click at [81, 174] on link "12000515" at bounding box center [86, 175] width 30 height 7
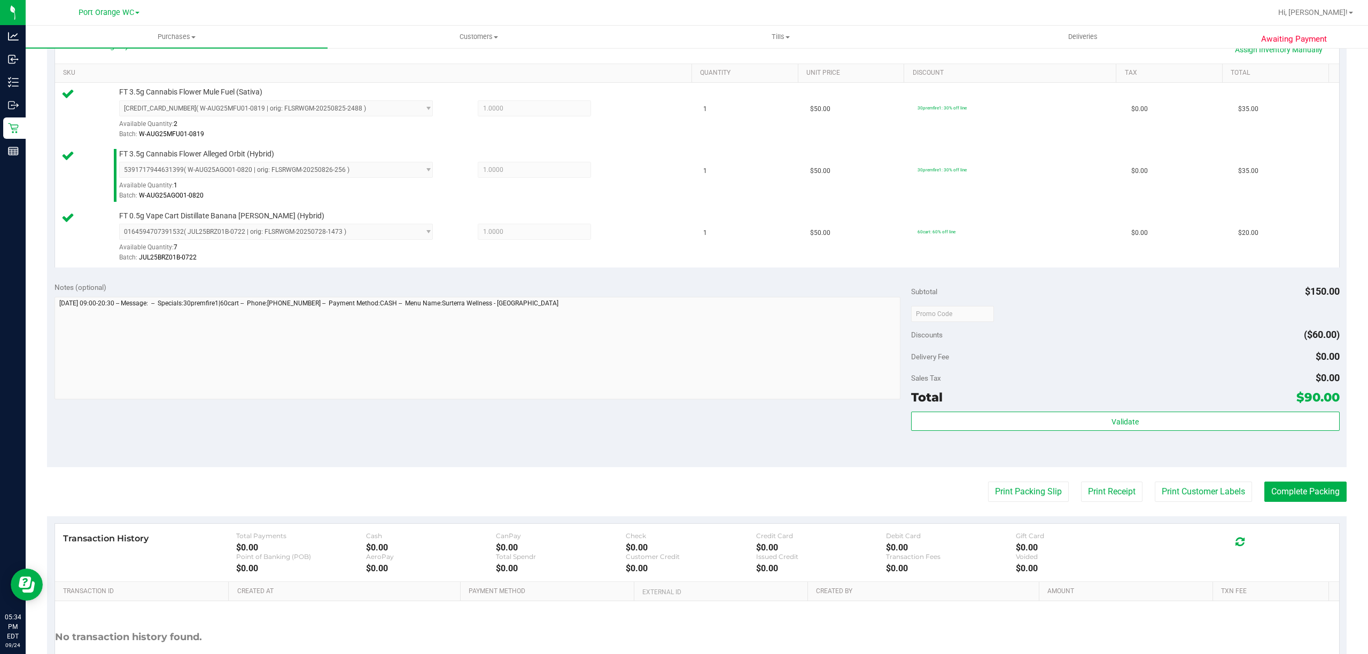
scroll to position [285, 0]
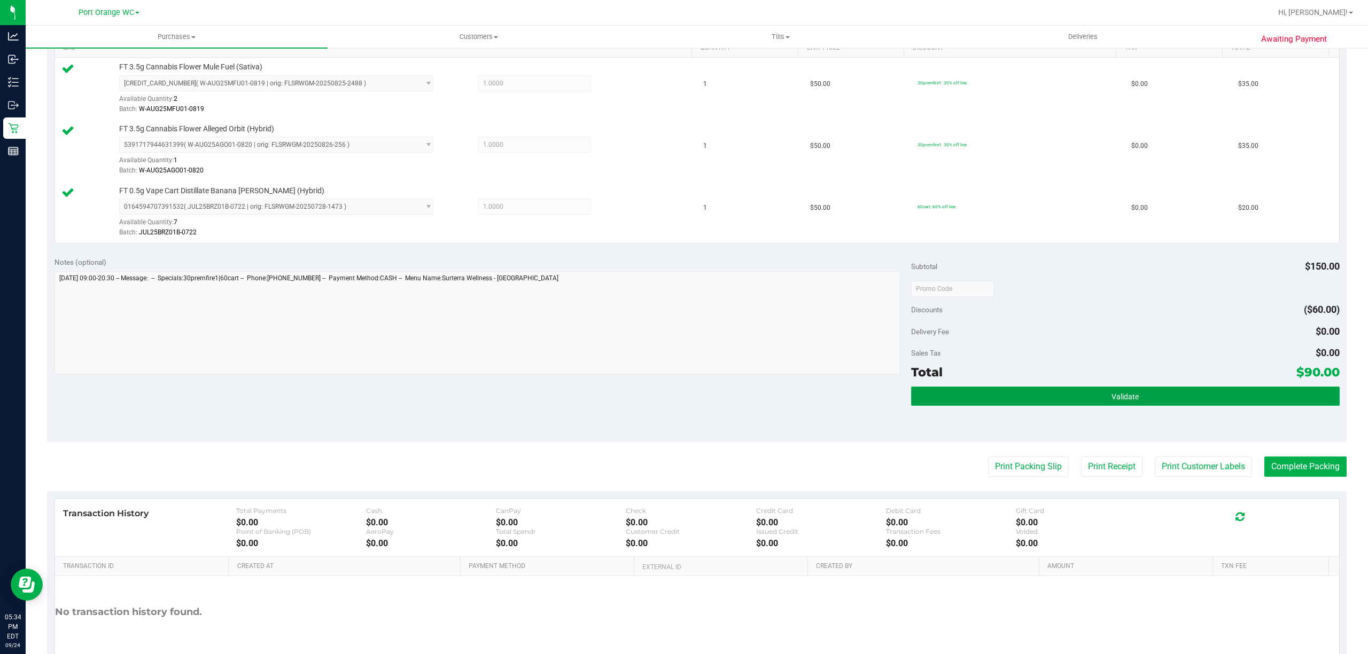
click at [1058, 396] on button "Validate" at bounding box center [1125, 396] width 428 height 19
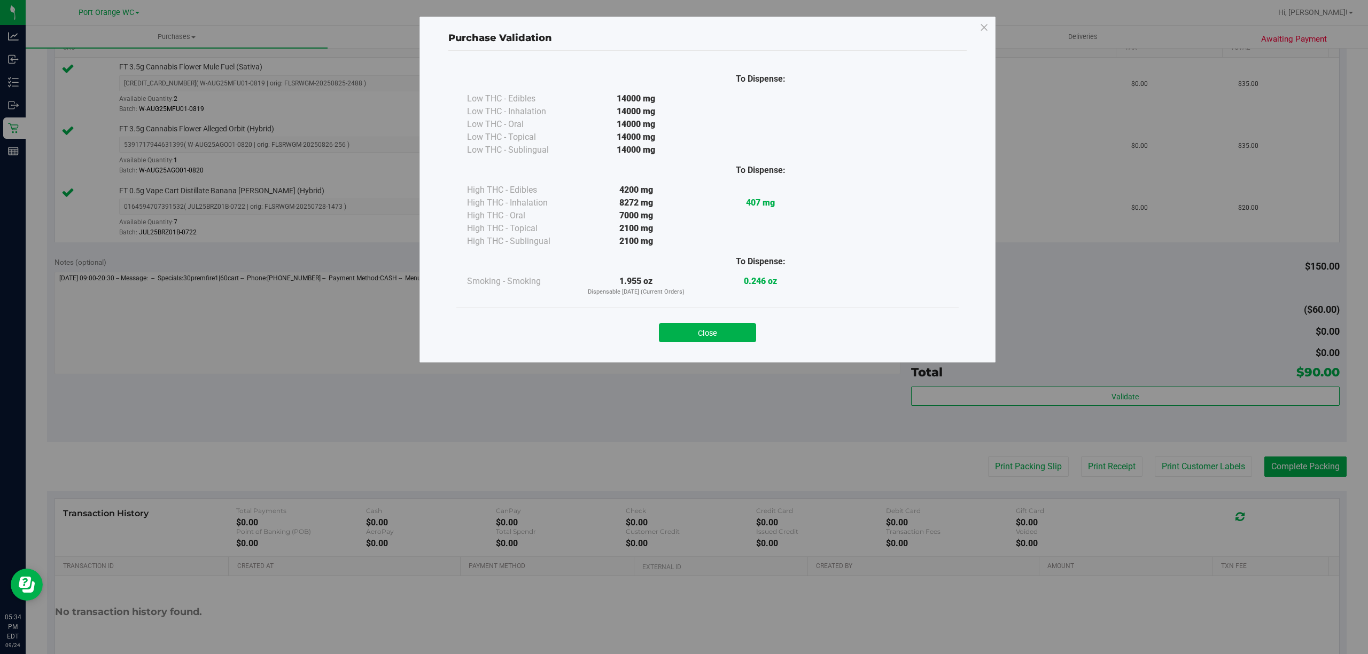
drag, startPoint x: 728, startPoint y: 332, endPoint x: 1105, endPoint y: 384, distance: 380.7
click at [728, 333] on button "Close" at bounding box center [707, 332] width 97 height 19
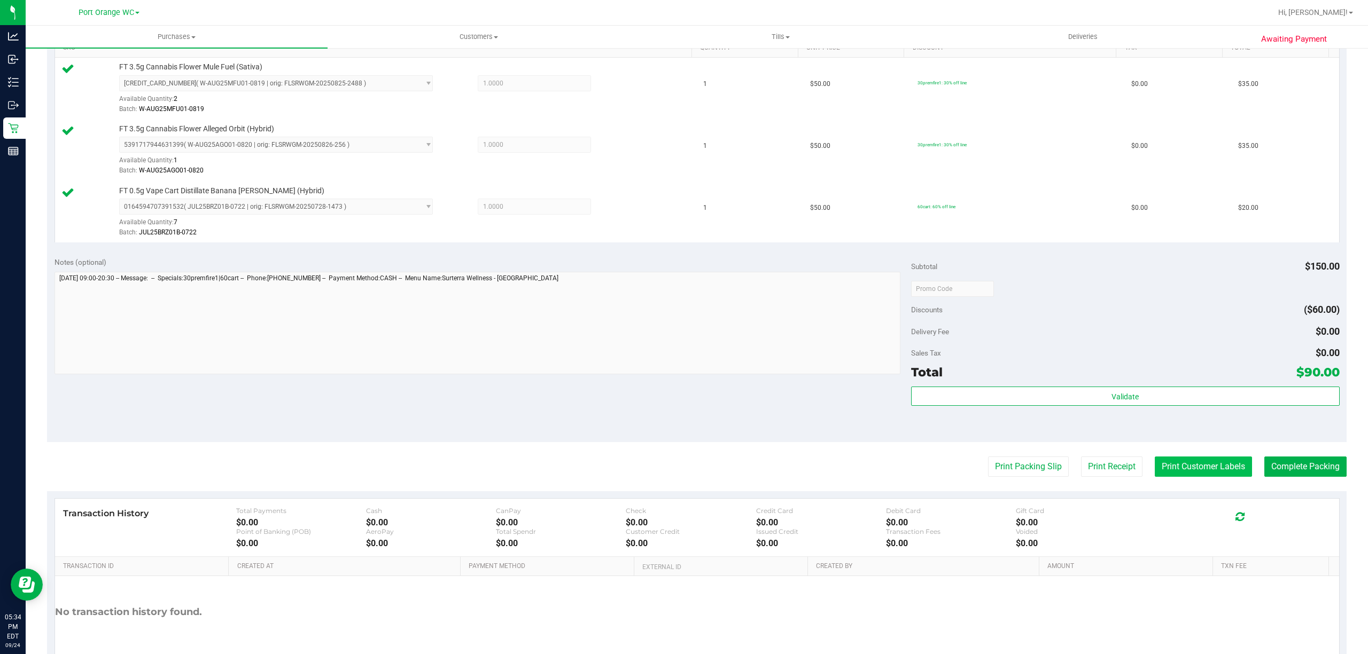
click at [1172, 463] on button "Print Customer Labels" at bounding box center [1203, 467] width 97 height 20
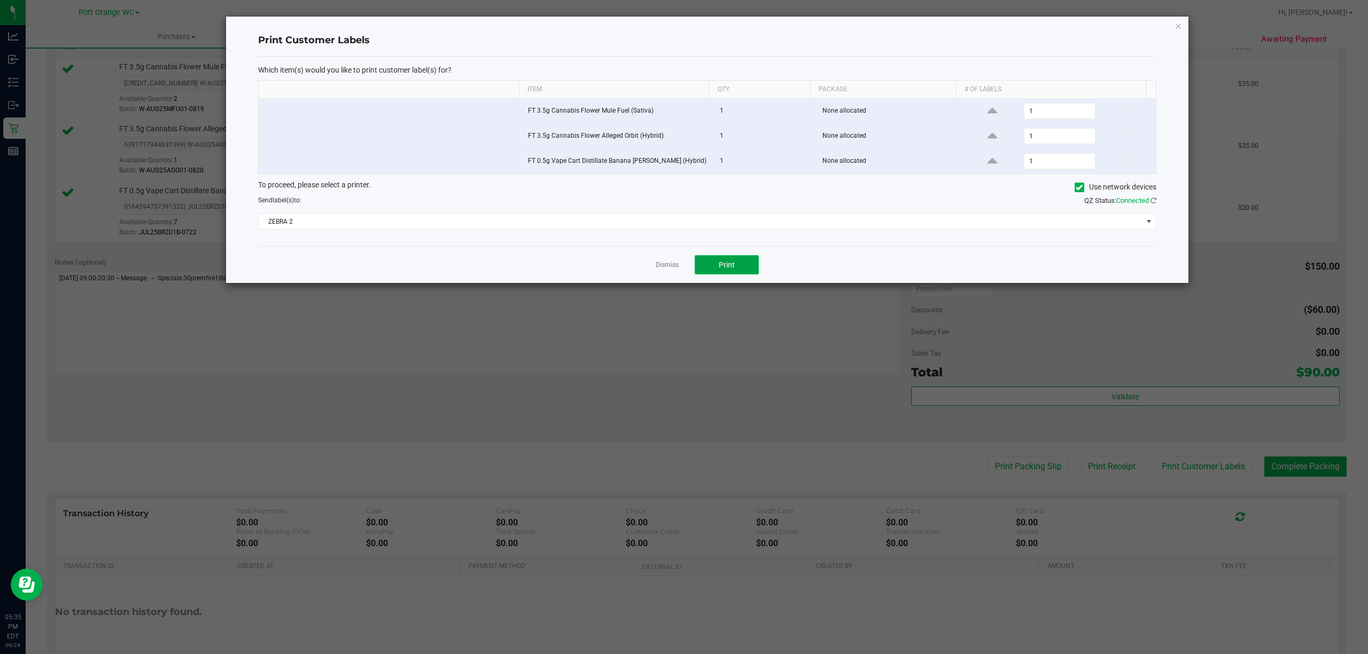
click at [742, 265] on button "Print" at bounding box center [727, 264] width 64 height 19
click at [670, 266] on link "Dismiss" at bounding box center [667, 265] width 23 height 9
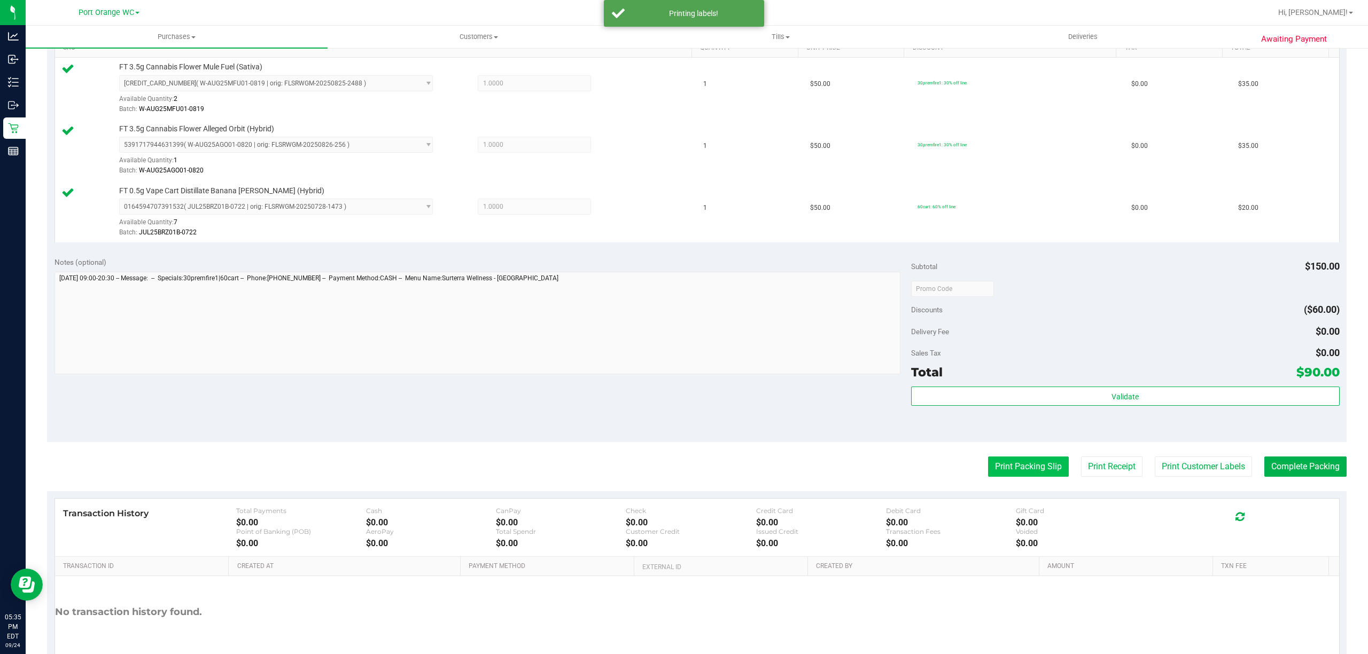
click at [1033, 462] on button "Print Packing Slip" at bounding box center [1028, 467] width 81 height 20
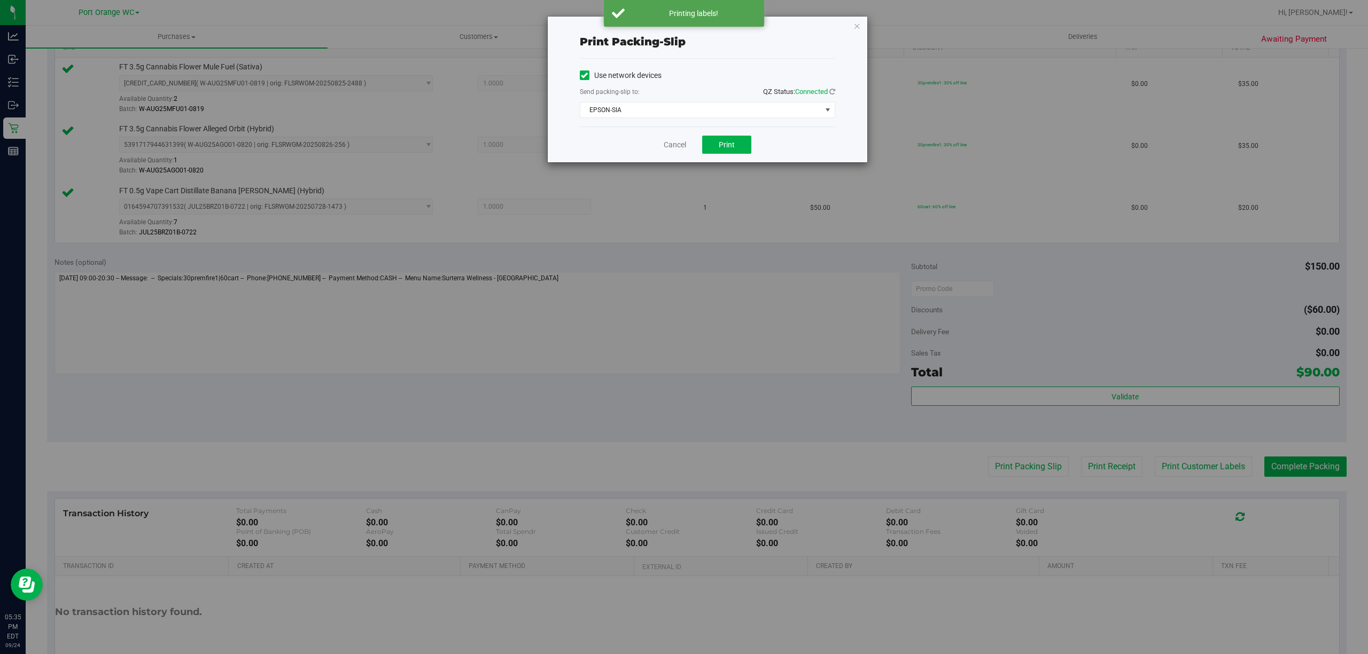
click at [741, 132] on div "Cancel Print" at bounding box center [707, 145] width 255 height 36
click at [729, 142] on span "Print" at bounding box center [727, 145] width 16 height 9
click at [673, 146] on link "Cancel" at bounding box center [675, 144] width 22 height 11
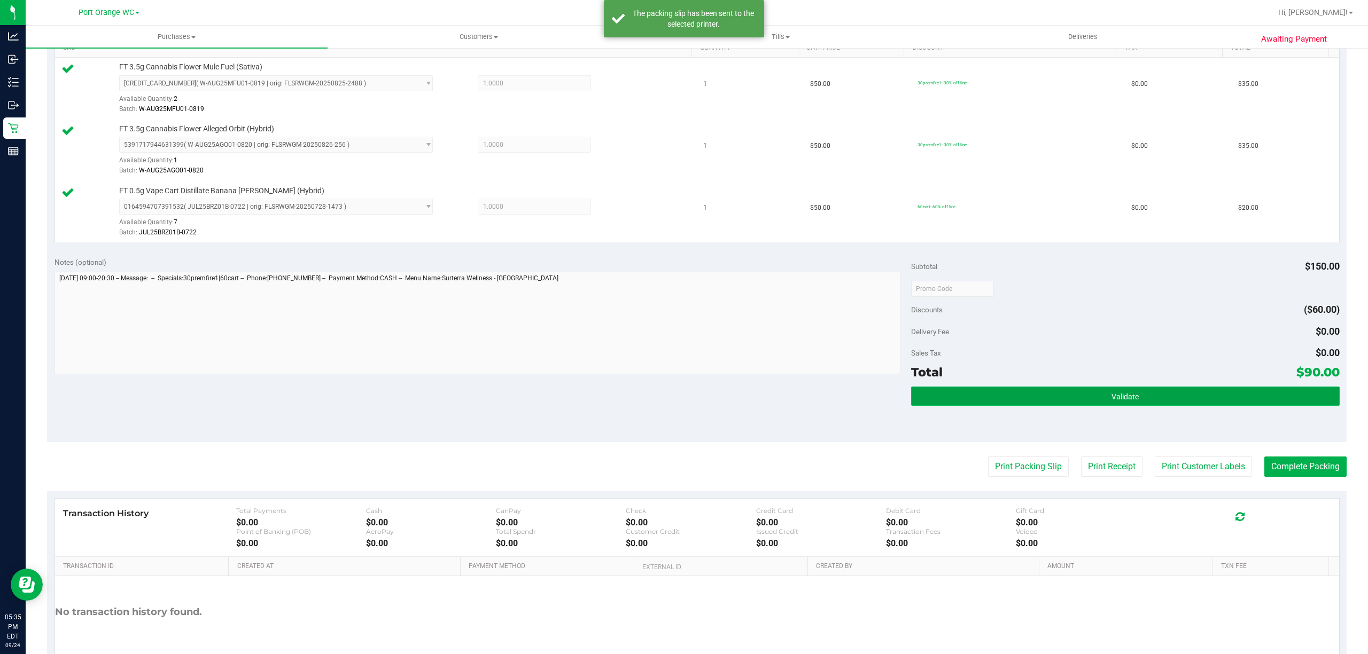
click at [1009, 404] on button "Validate" at bounding box center [1125, 396] width 428 height 19
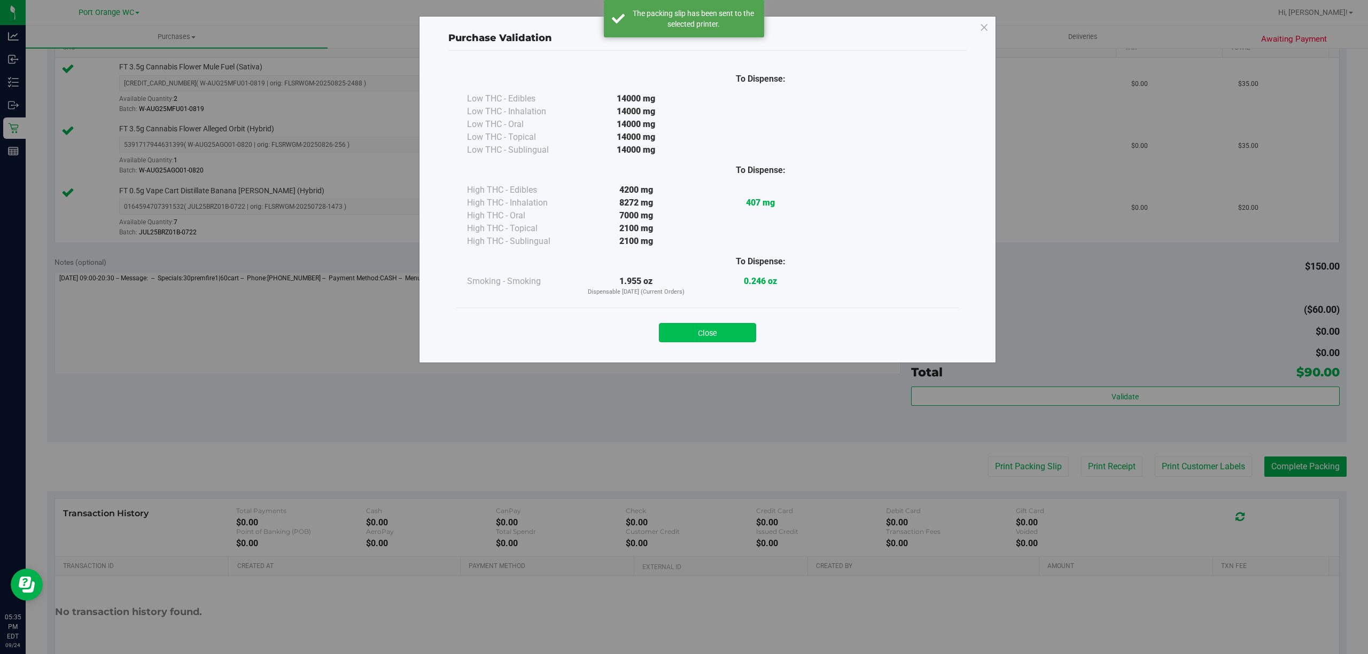
click at [710, 340] on button "Close" at bounding box center [707, 332] width 97 height 19
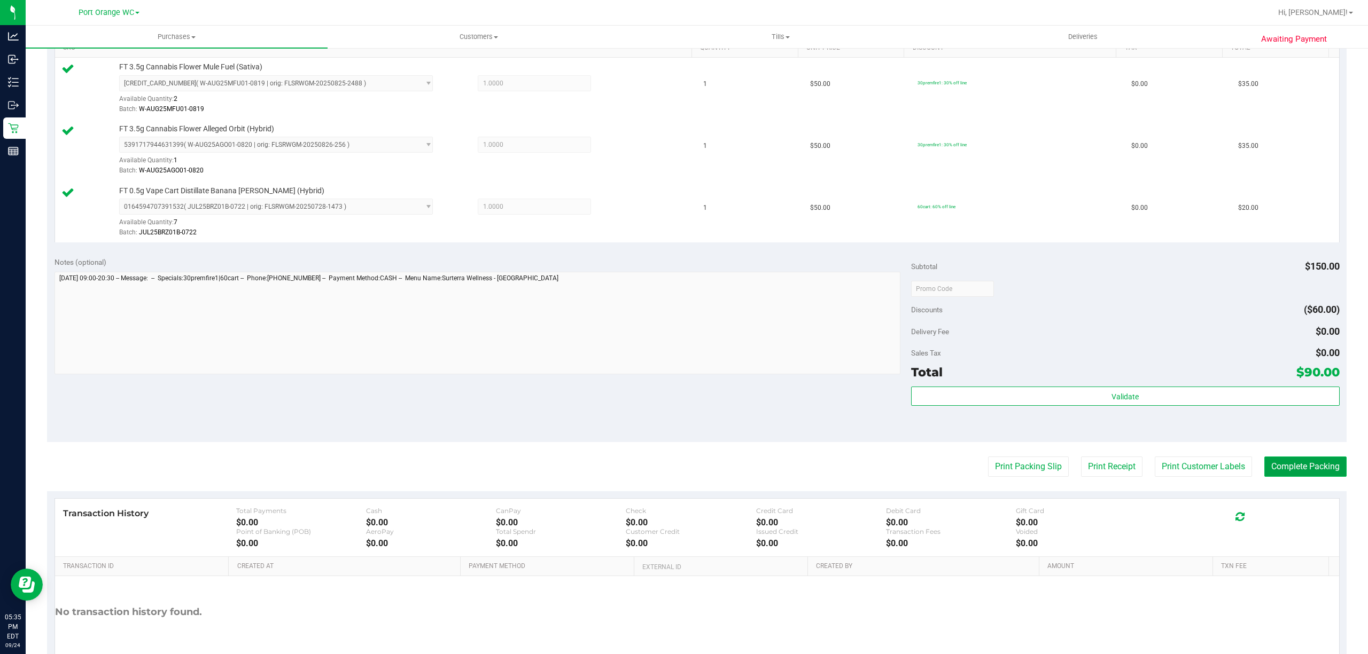
click at [1279, 469] on button "Complete Packing" at bounding box center [1305, 467] width 82 height 20
